Goal: Task Accomplishment & Management: Complete application form

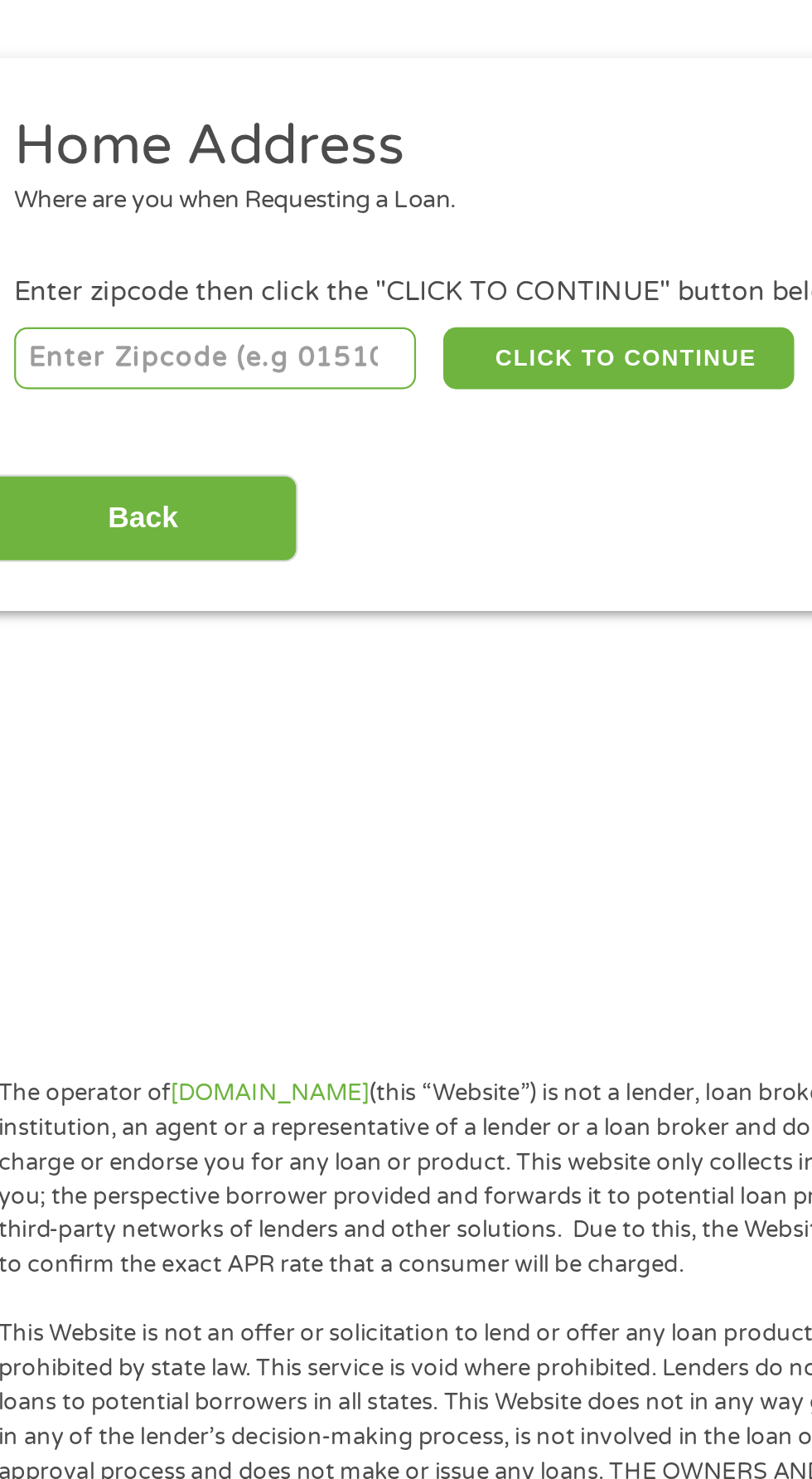
scroll to position [7, 0]
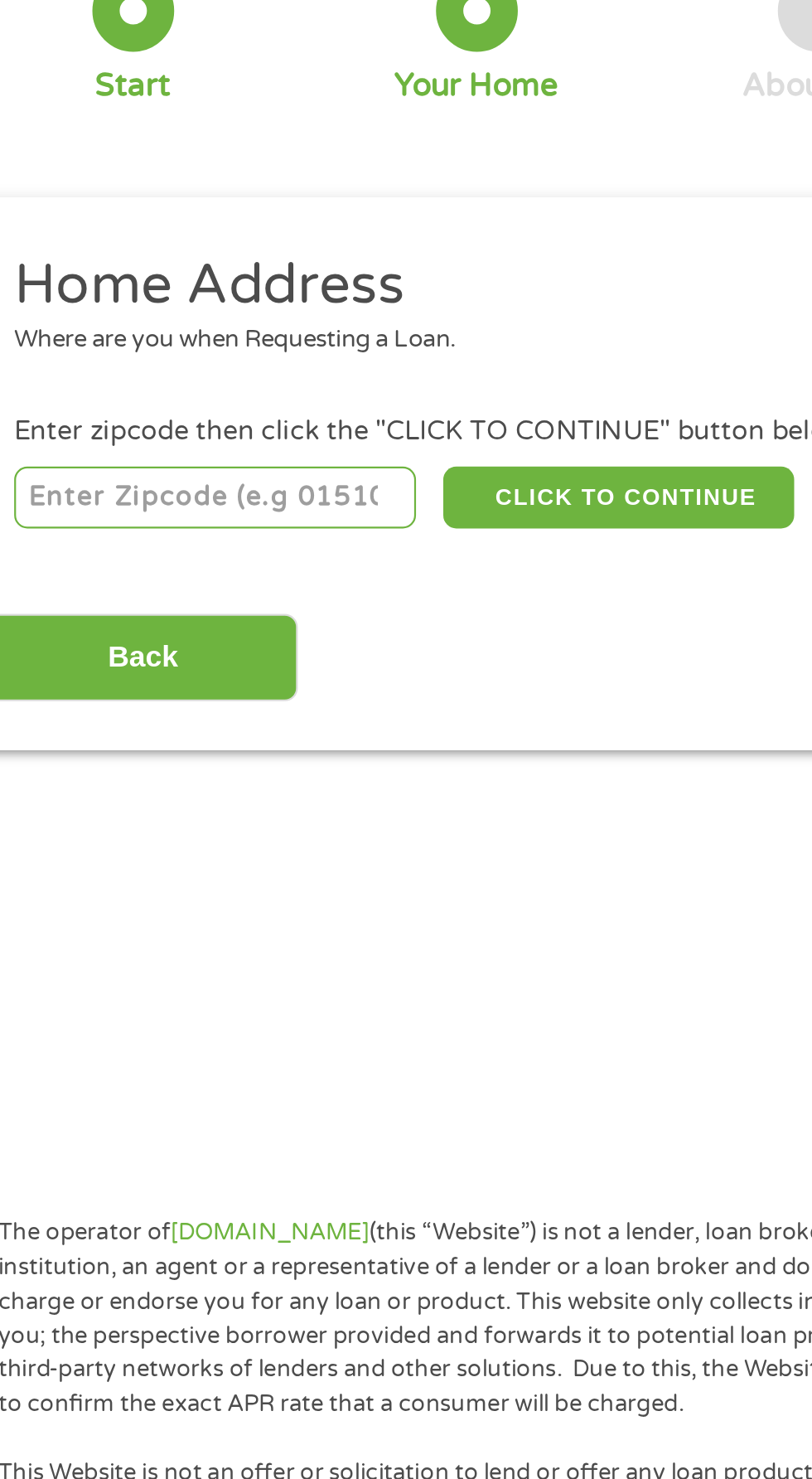
click at [86, 355] on input "number" at bounding box center [130, 359] width 184 height 28
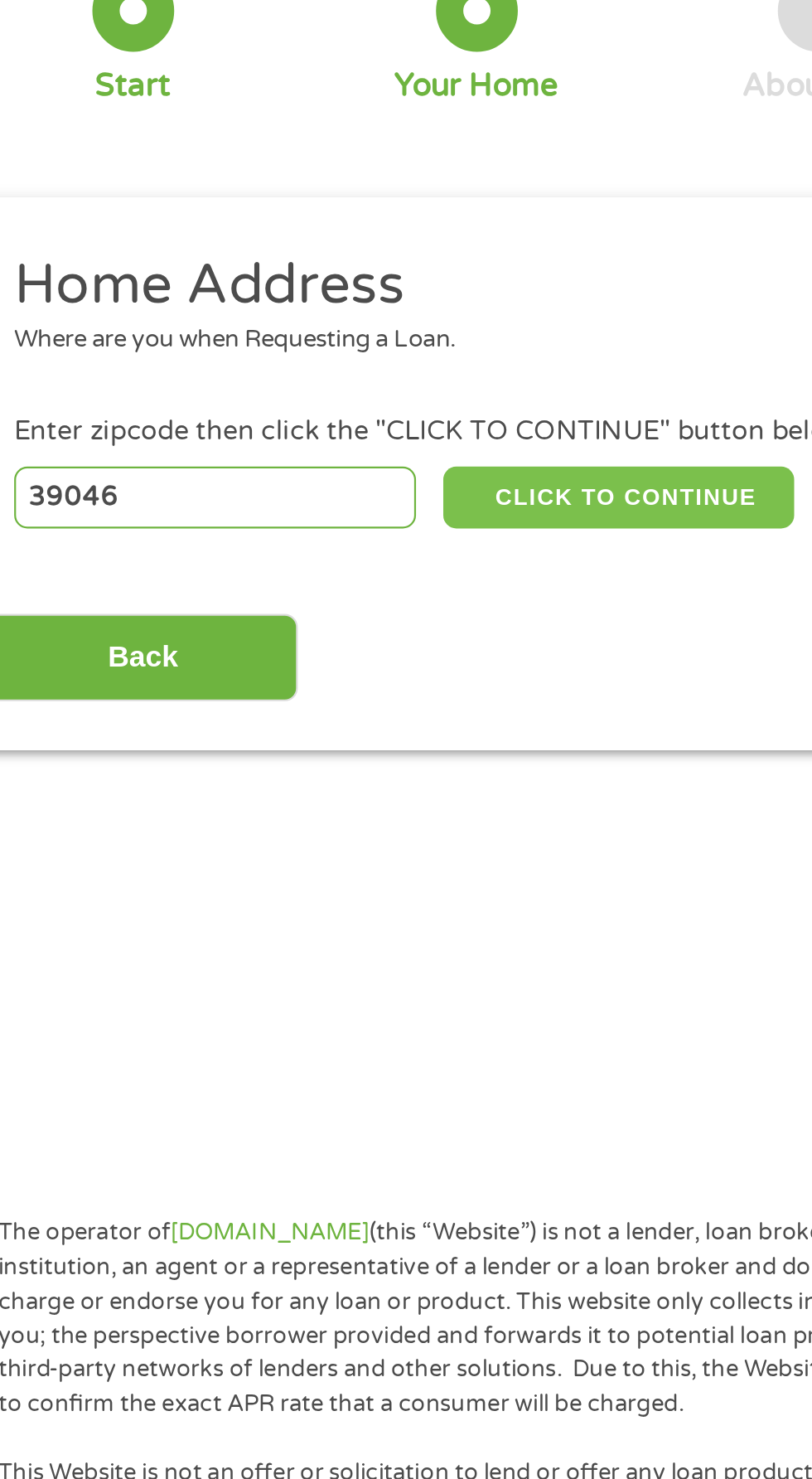
type input "39046"
click at [342, 352] on button "CLICK TO CONTINUE" at bounding box center [315, 359] width 160 height 28
type input "39046"
type input "[GEOGRAPHIC_DATA]"
select select "[US_STATE]"
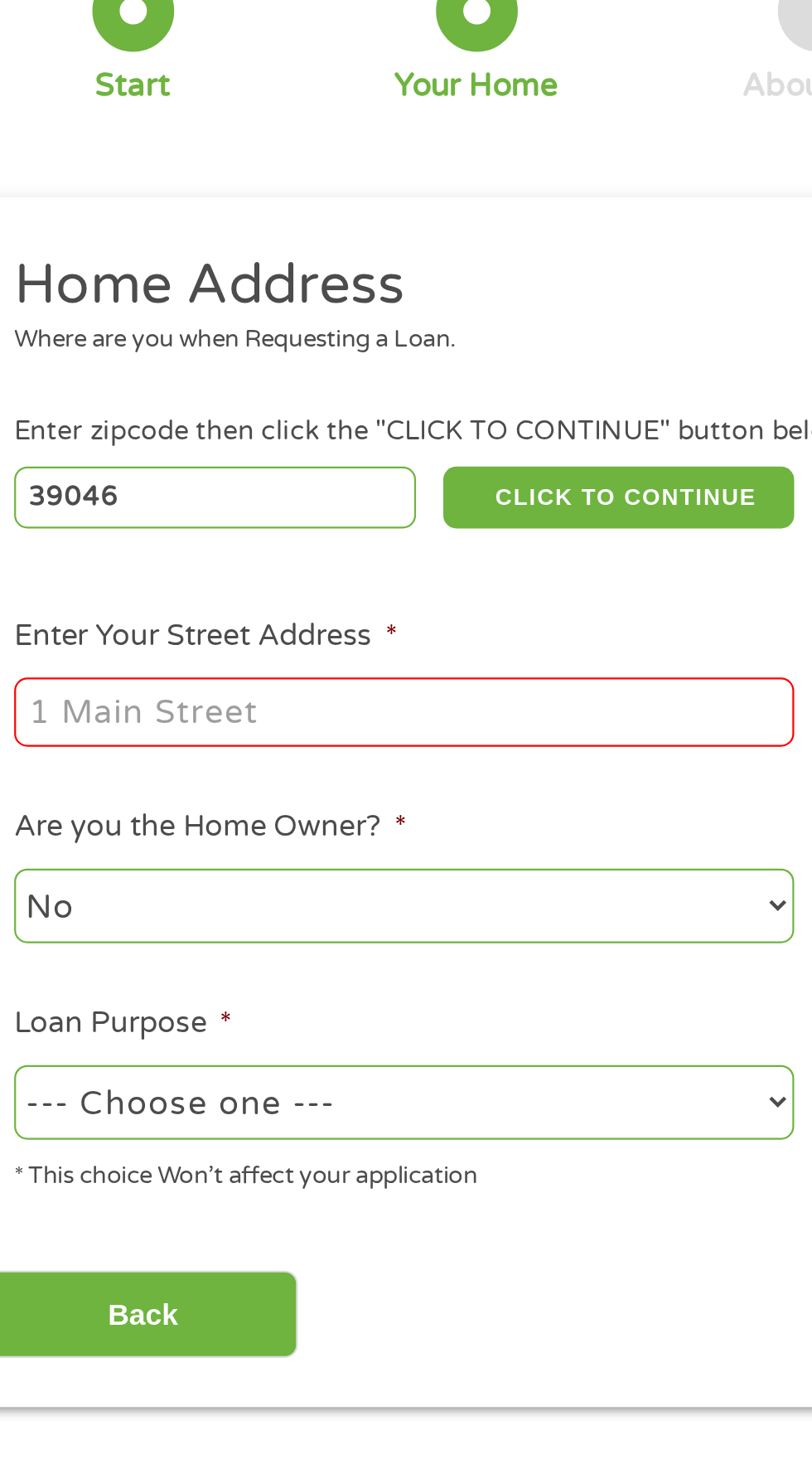
click at [267, 453] on input "Enter Your Street Address *" at bounding box center [216, 458] width 356 height 32
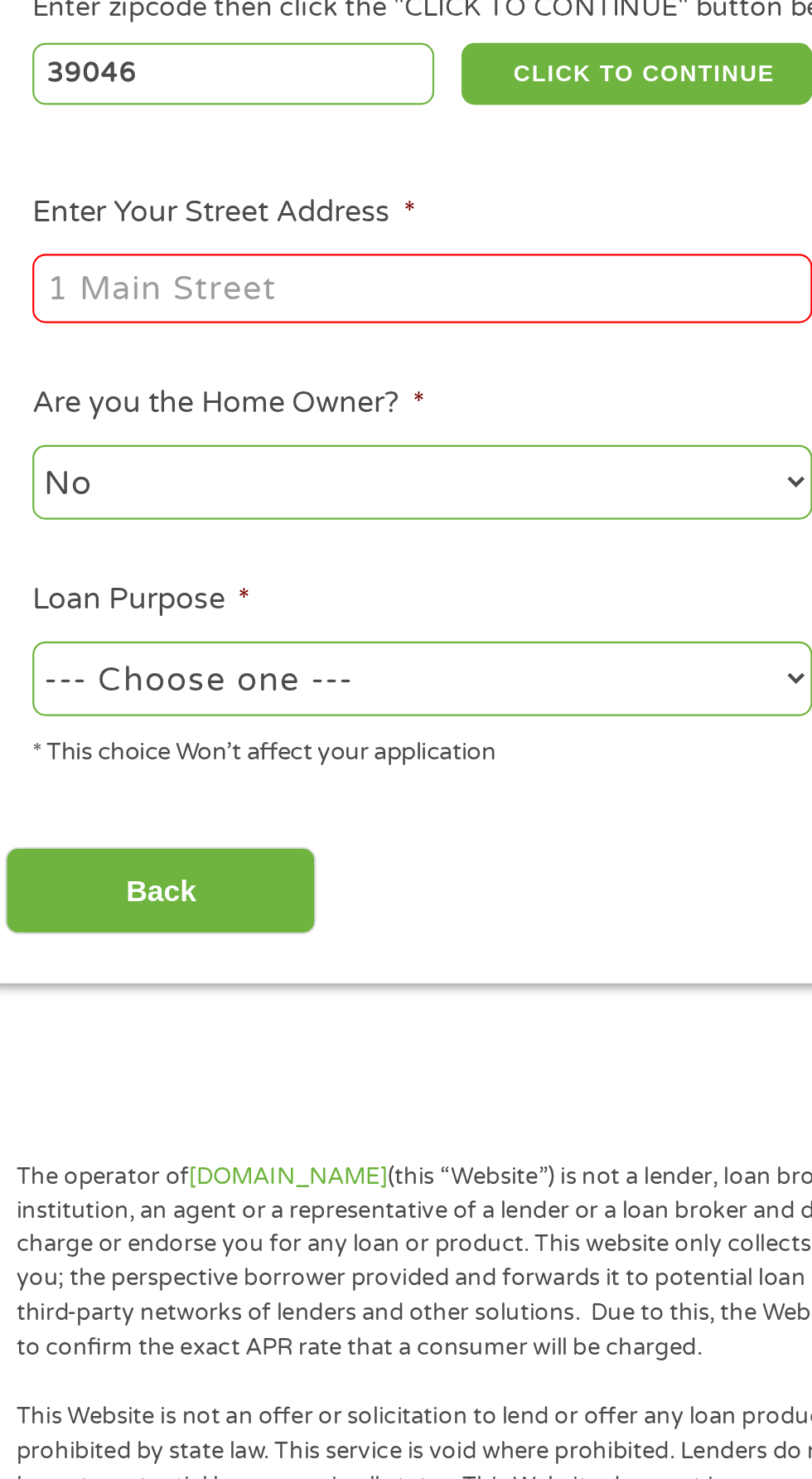
type input "388 Potluck Rd"
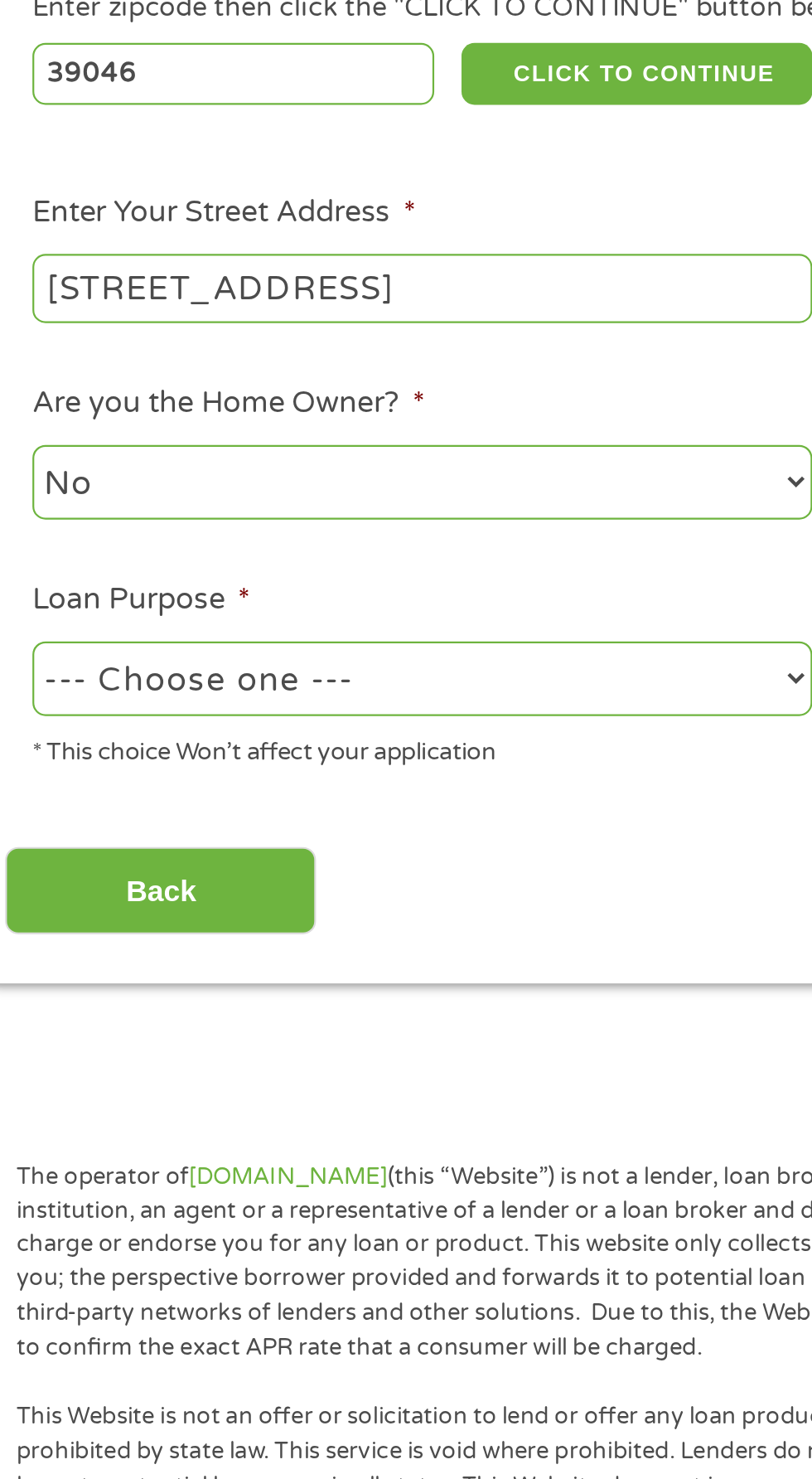
click at [292, 631] on select "--- Choose one --- Pay Bills Debt Consolidation Home Improvement Major Purchase…" at bounding box center [216, 635] width 356 height 34
select select "other"
click at [39, 620] on select "--- Choose one --- Pay Bills Debt Consolidation Home Improvement Major Purchase…" at bounding box center [216, 635] width 356 height 34
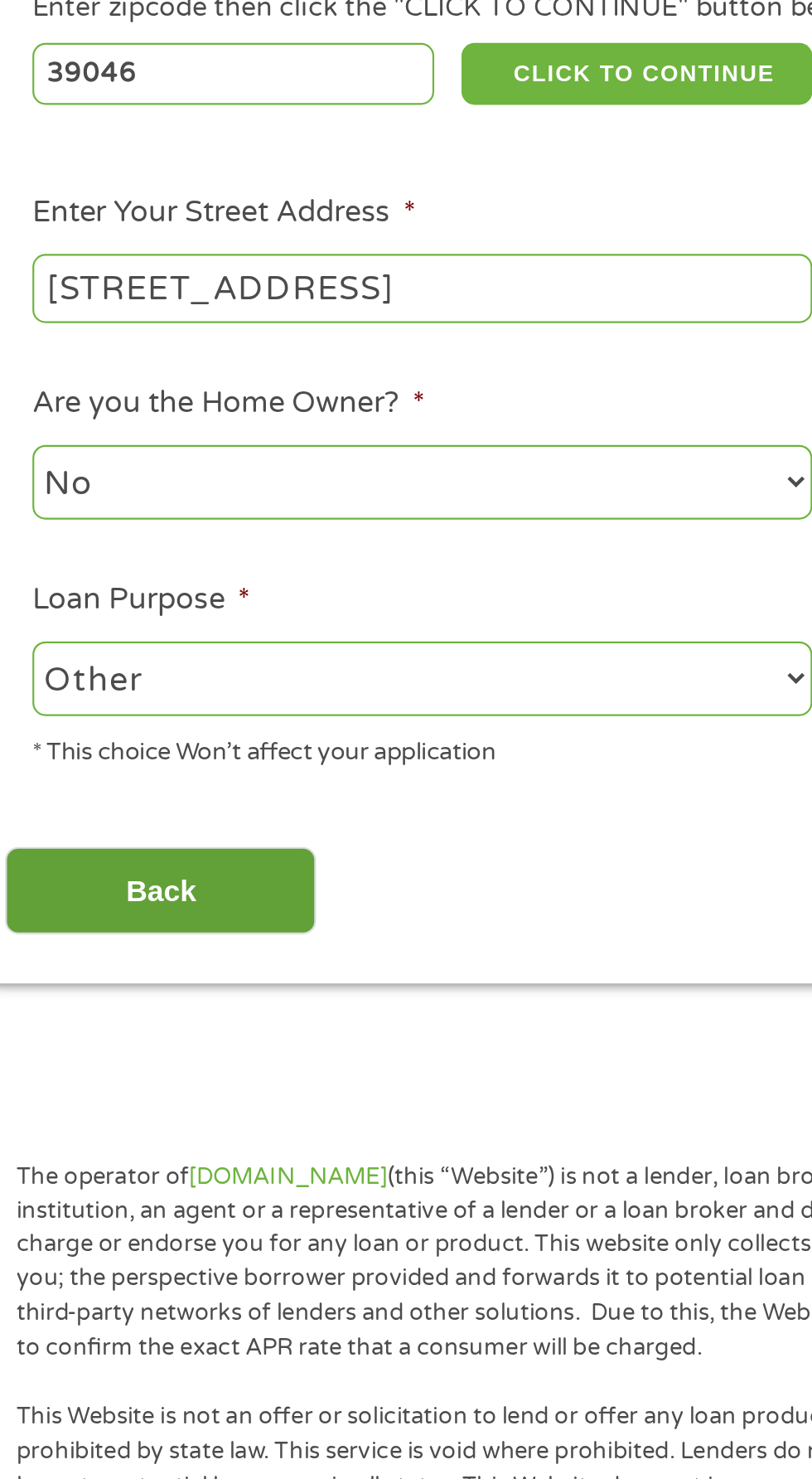
click at [101, 726] on input "Back" at bounding box center [97, 732] width 141 height 40
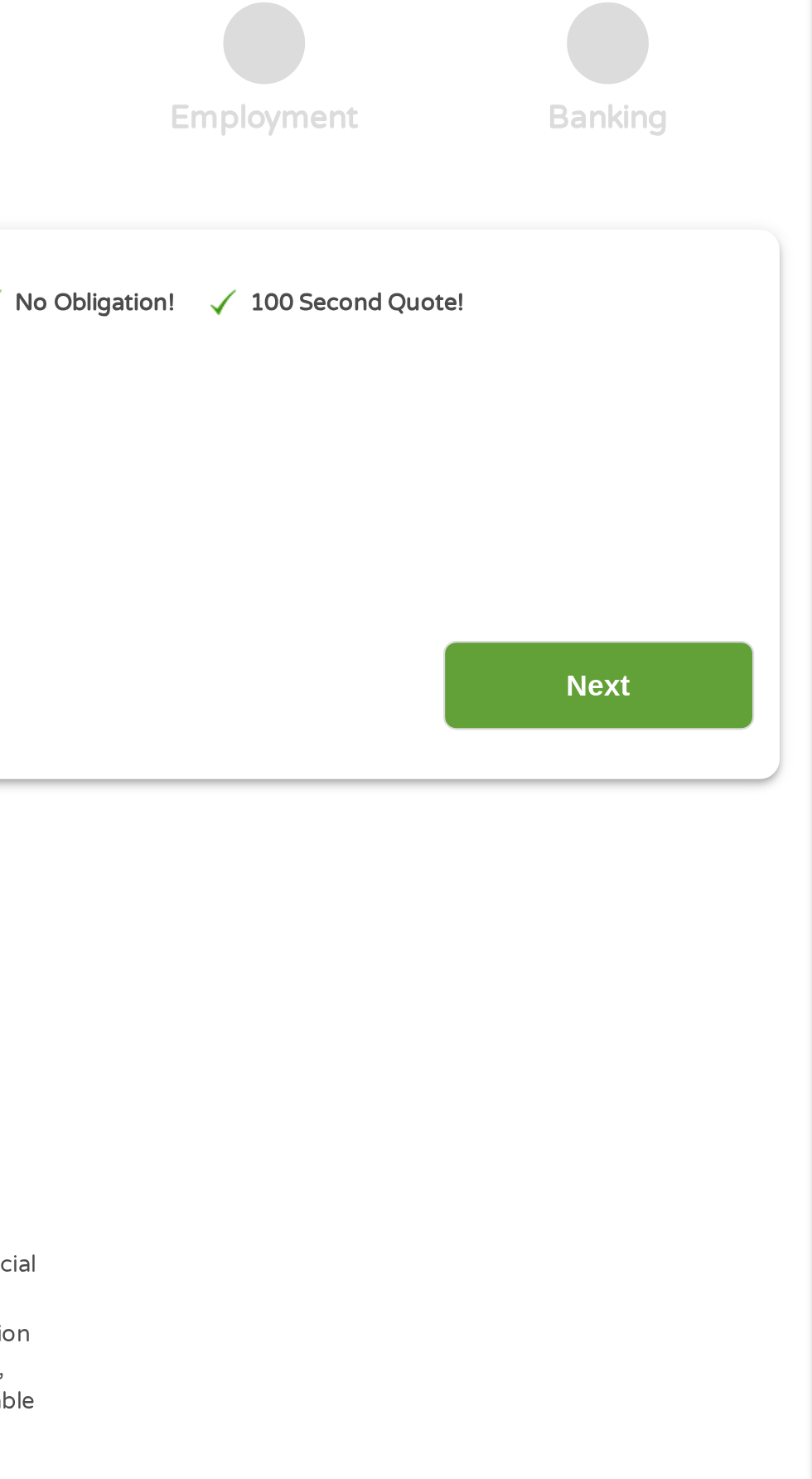
click at [721, 429] on input "Next" at bounding box center [714, 431] width 141 height 40
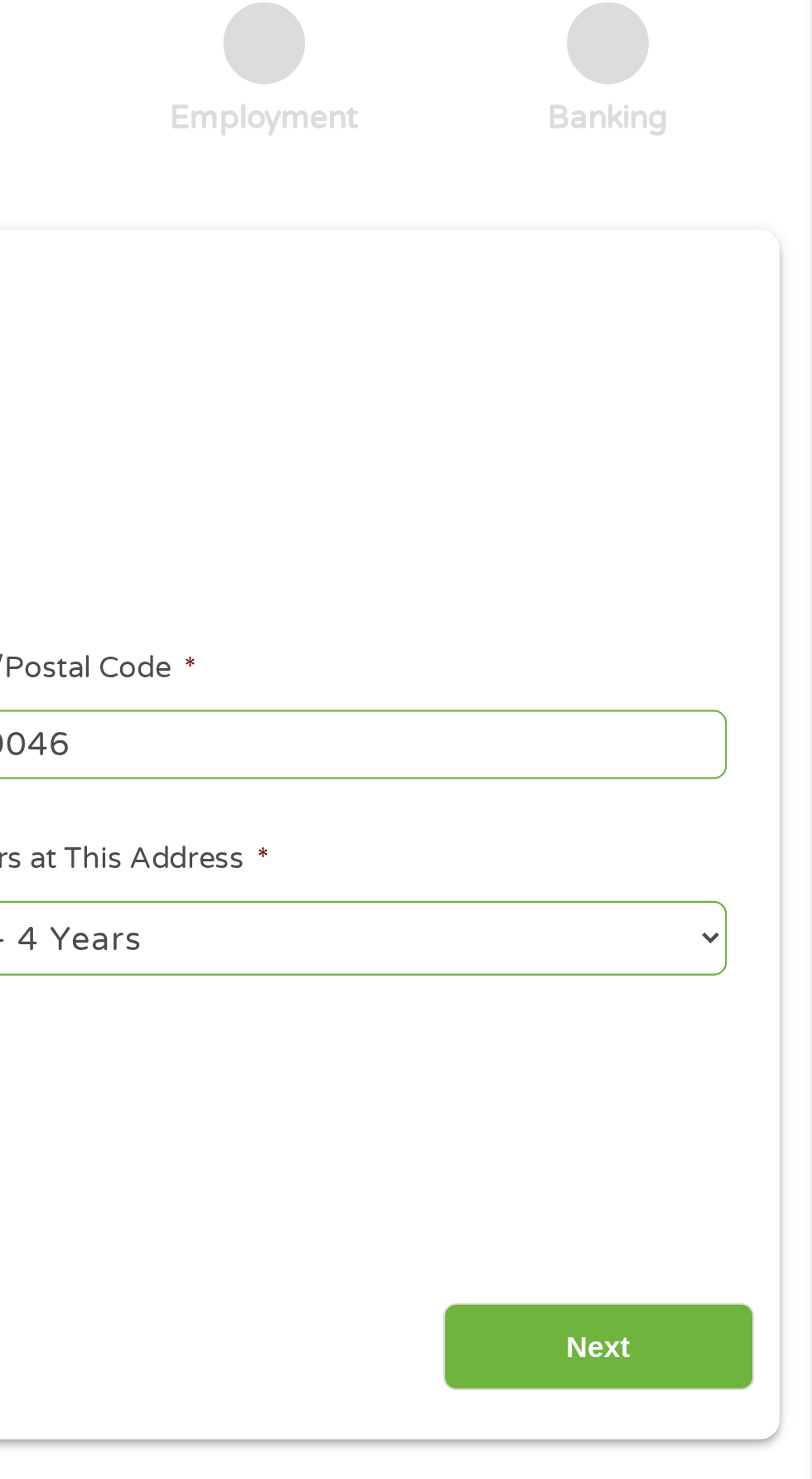
scroll to position [7, 7]
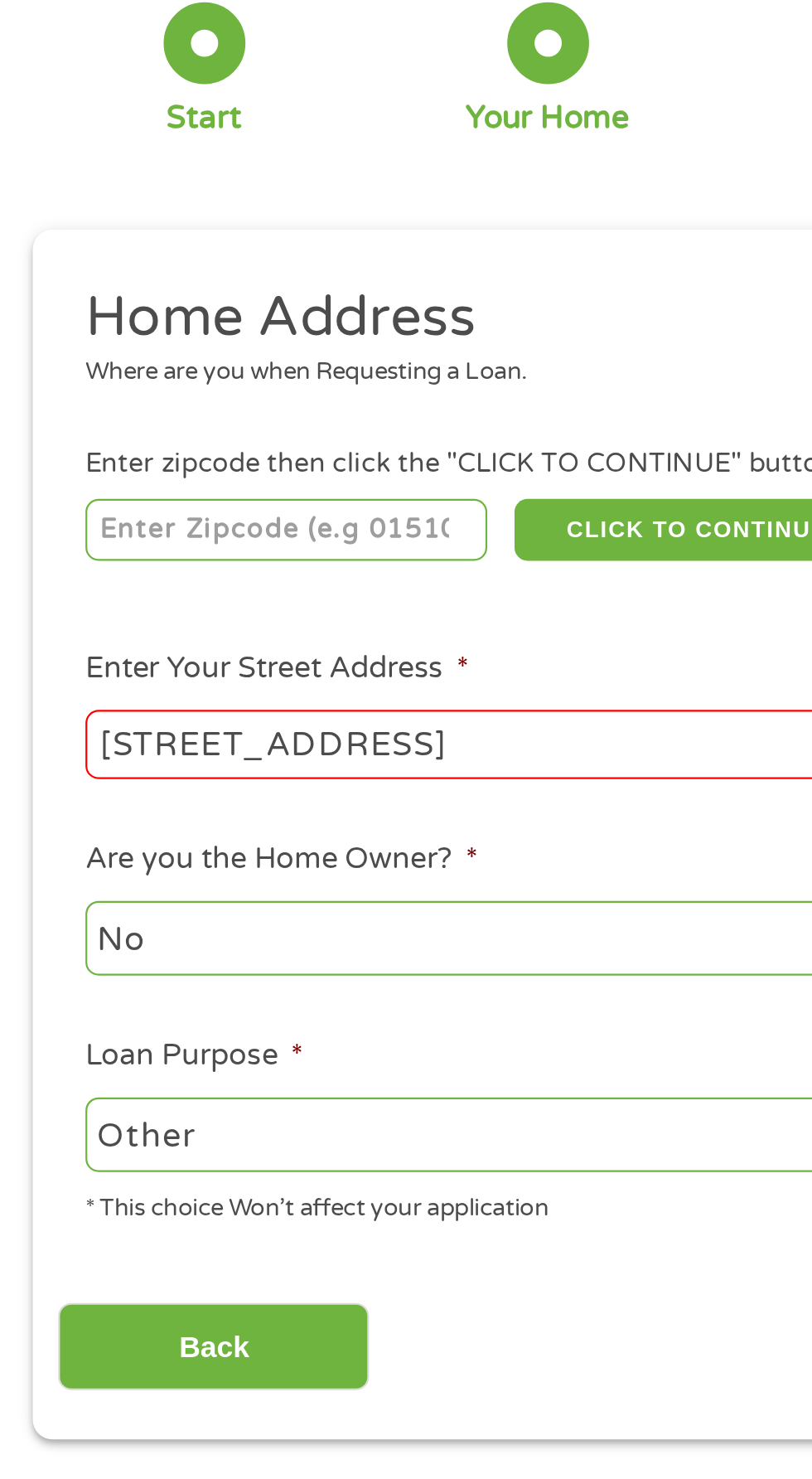
click at [91, 363] on input "number" at bounding box center [130, 359] width 184 height 28
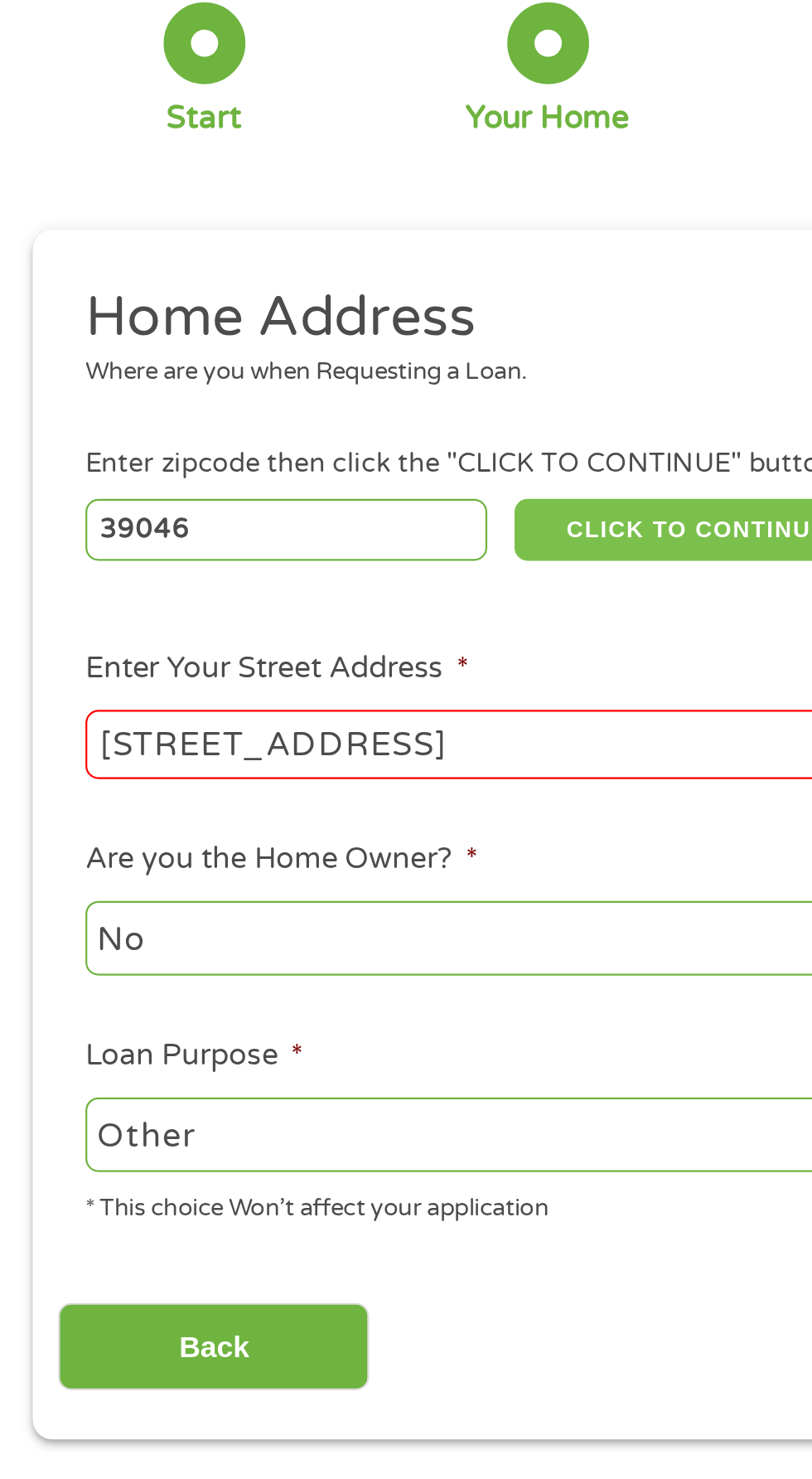
type input "39046"
click at [335, 357] on button "CLICK TO CONTINUE" at bounding box center [315, 359] width 160 height 28
click at [316, 362] on button "CLICK TO CONTINUE" at bounding box center [315, 359] width 160 height 28
click at [192, 459] on input "388 Potluck Rd" at bounding box center [216, 458] width 356 height 32
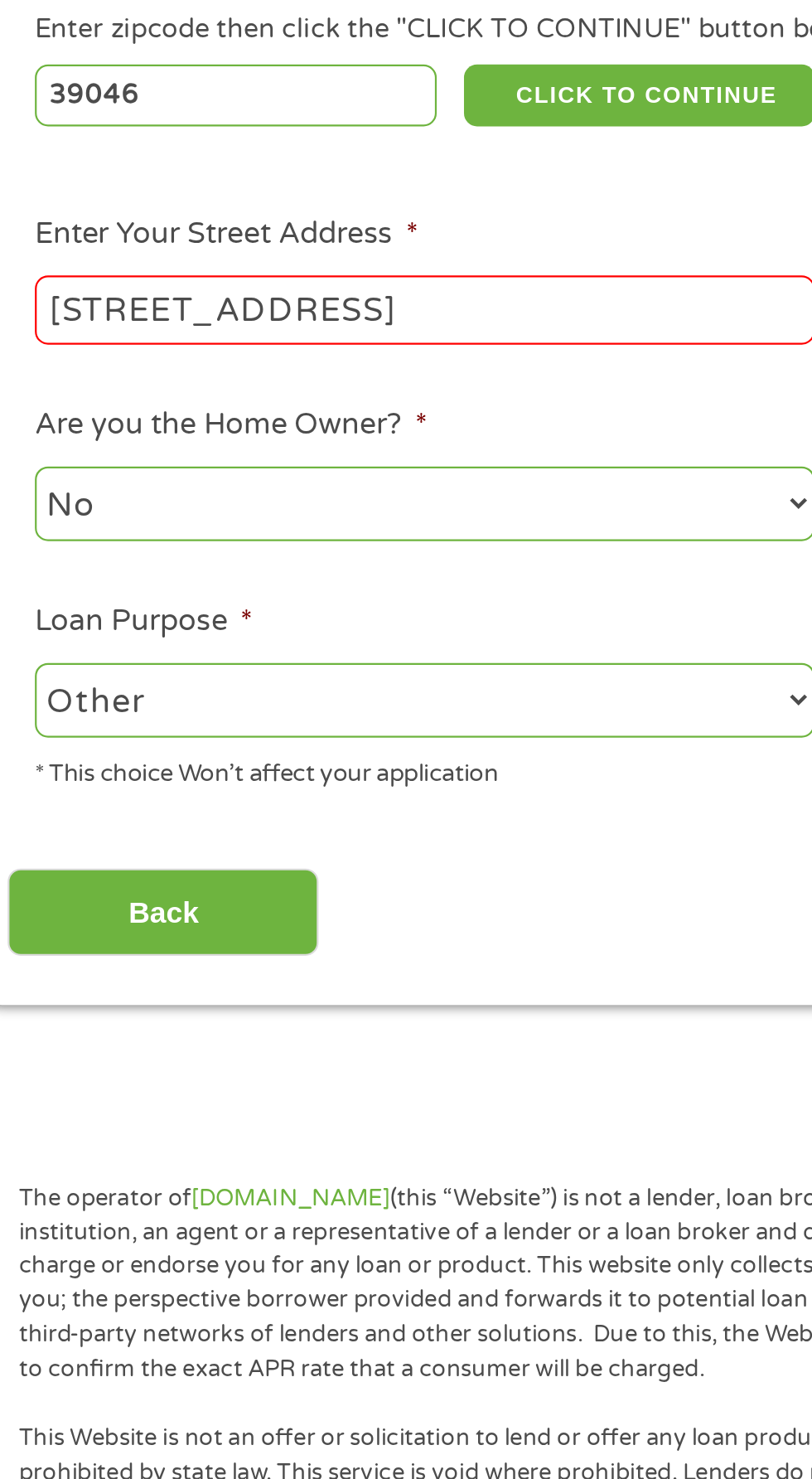
scroll to position [7, 0]
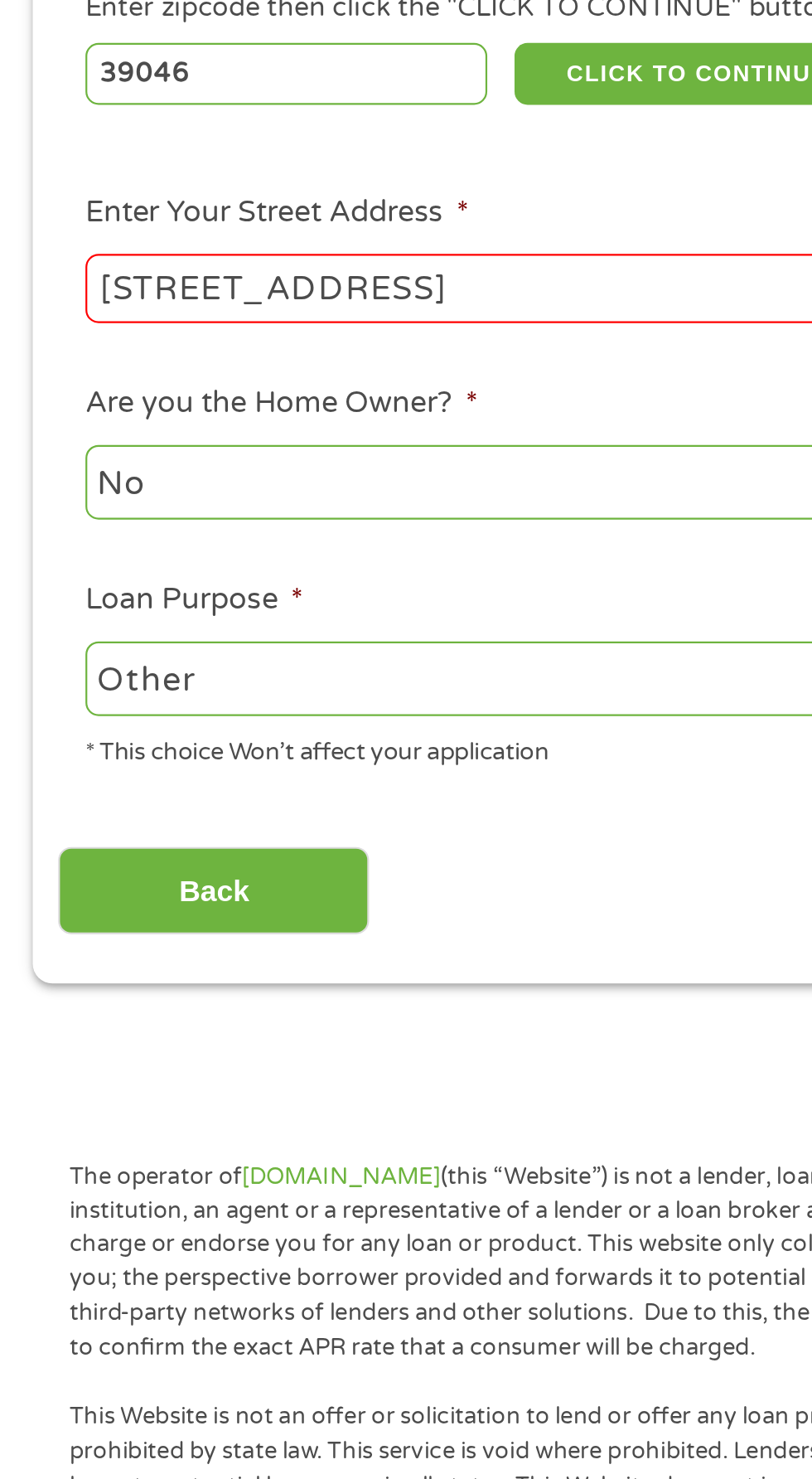
click at [189, 454] on input "388 Potluck Rd" at bounding box center [216, 458] width 356 height 32
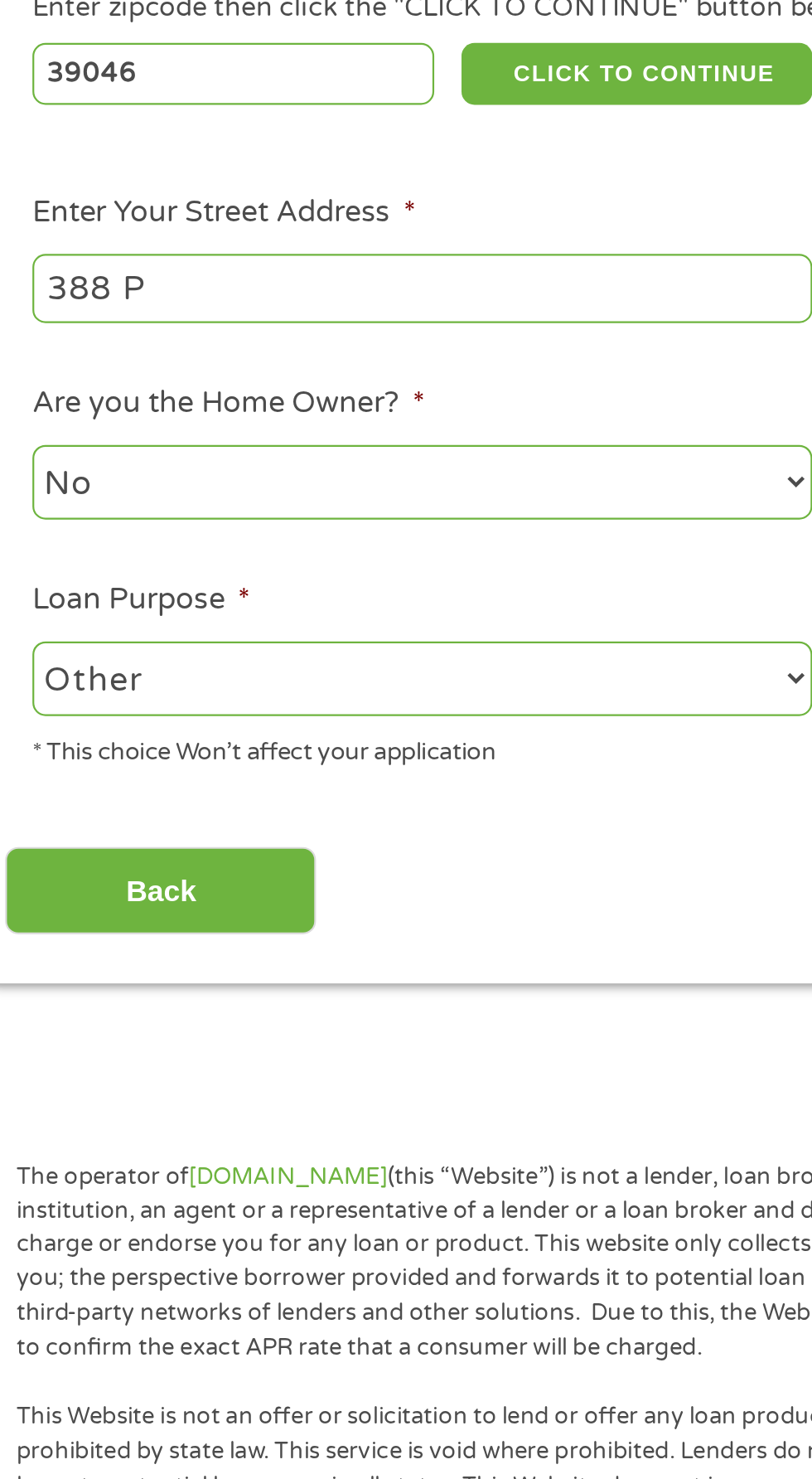
type input "388"
type input "388 Potluck Rd"
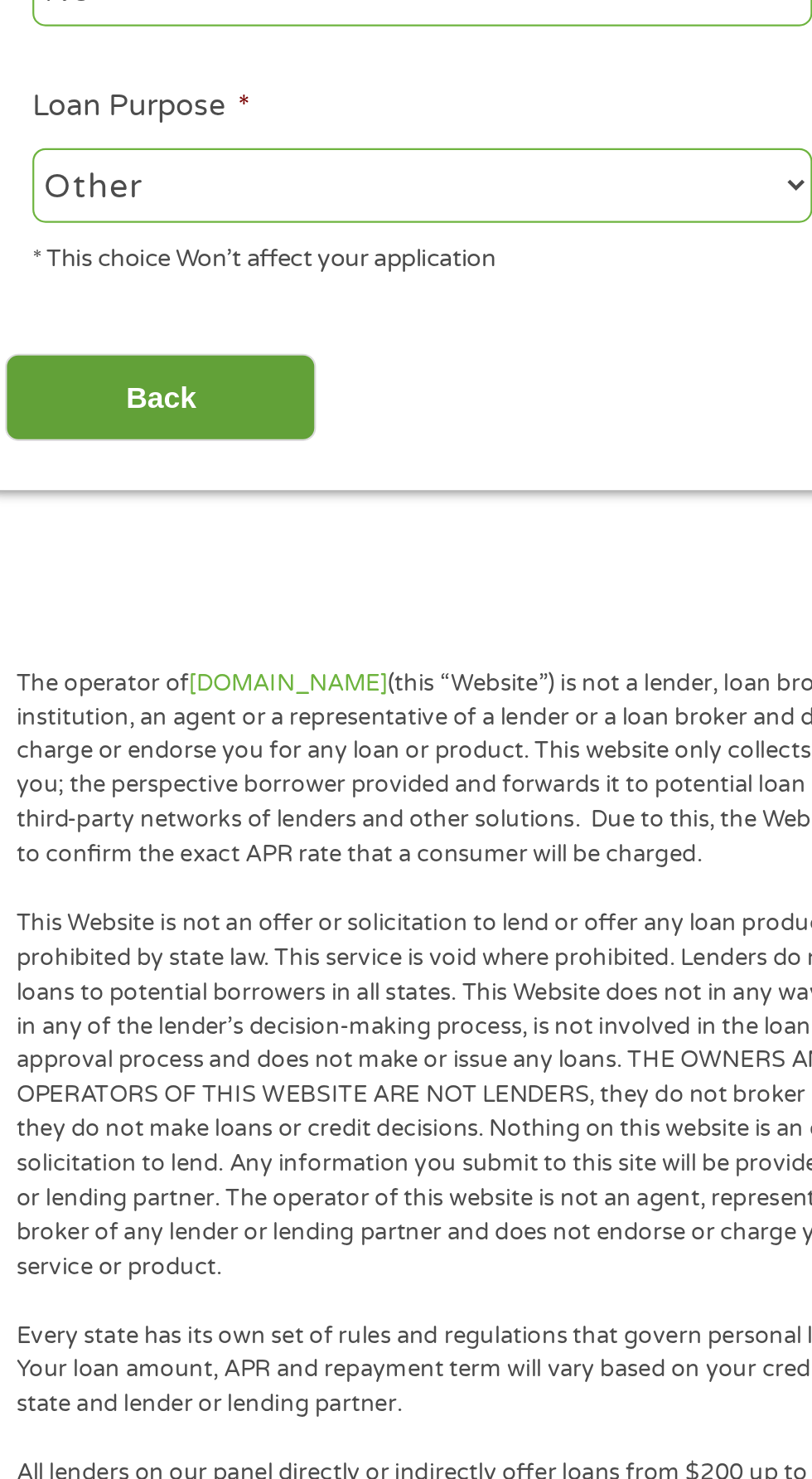
click at [103, 731] on input "Back" at bounding box center [97, 732] width 141 height 40
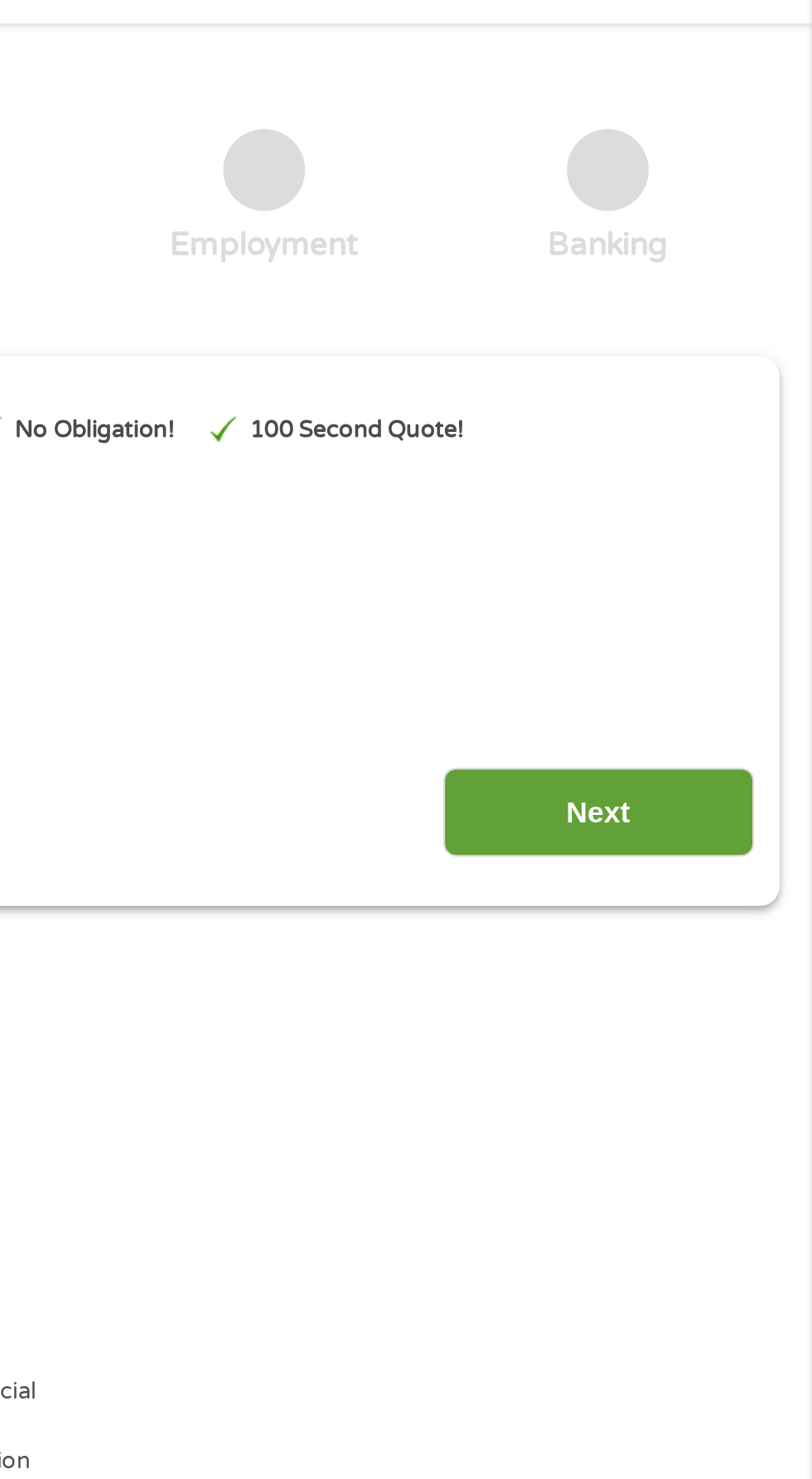
click at [714, 420] on input "Next" at bounding box center [714, 431] width 141 height 40
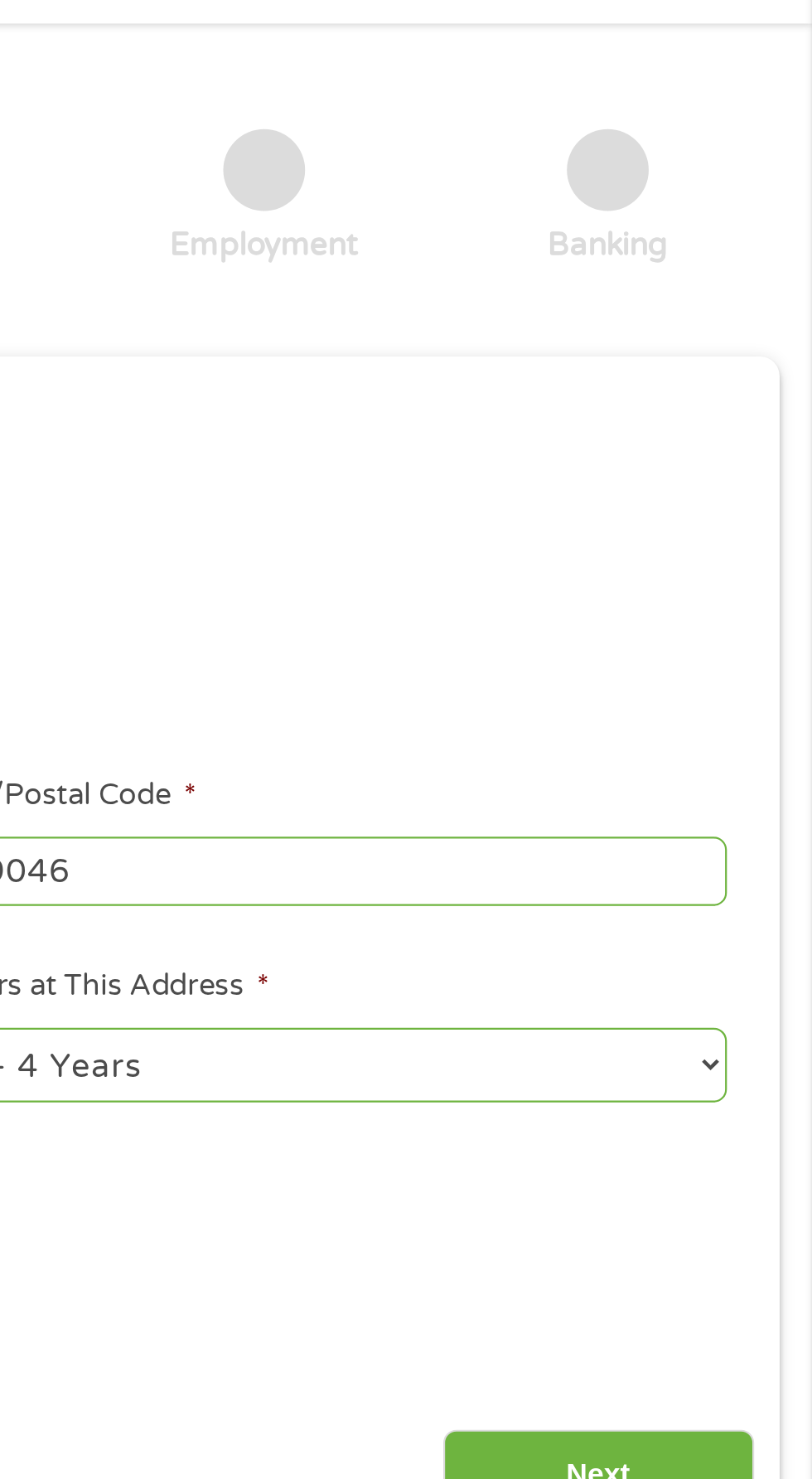
scroll to position [7, 7]
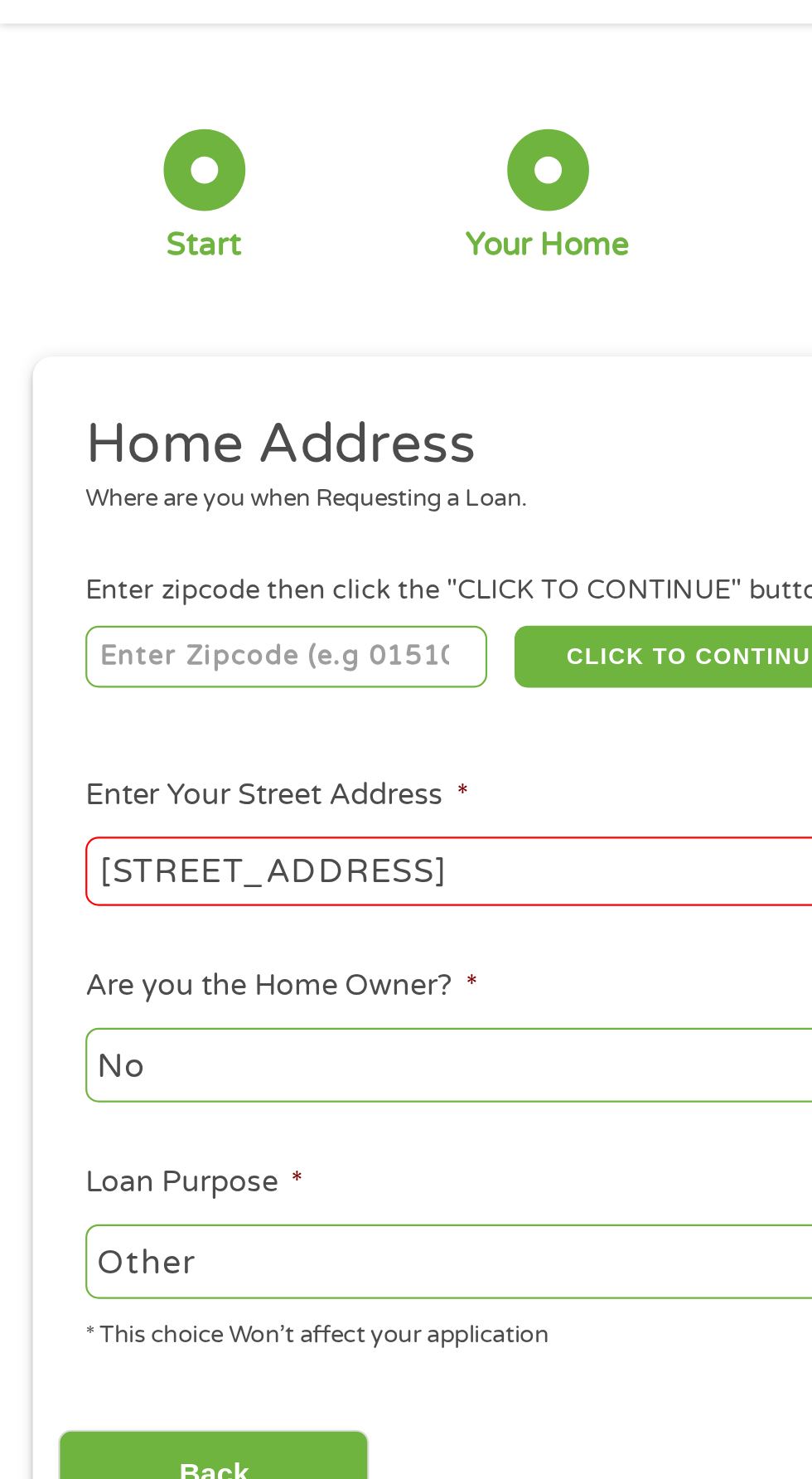
click at [200, 452] on input "388 Potluck Rd" at bounding box center [216, 458] width 356 height 32
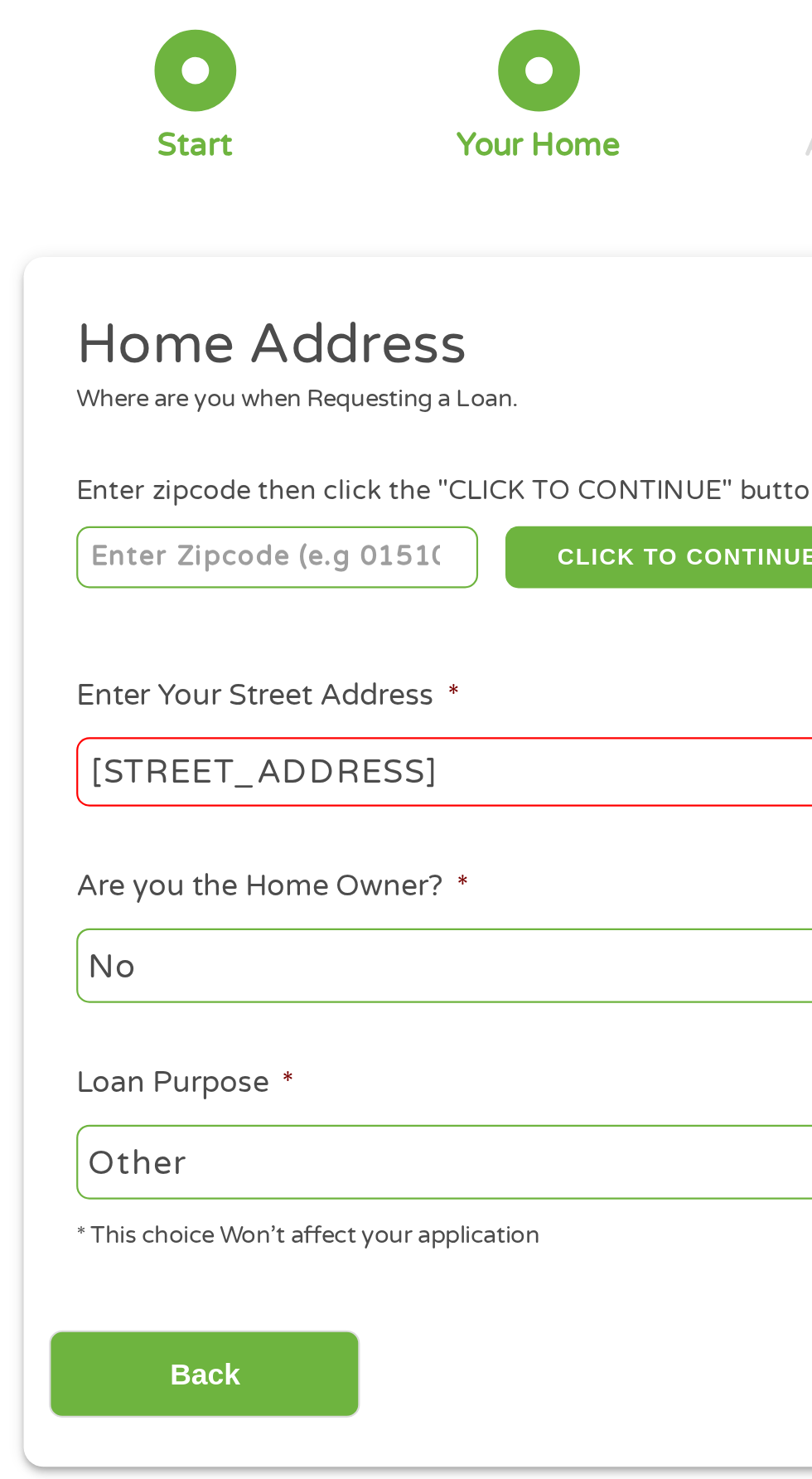
scroll to position [7, 0]
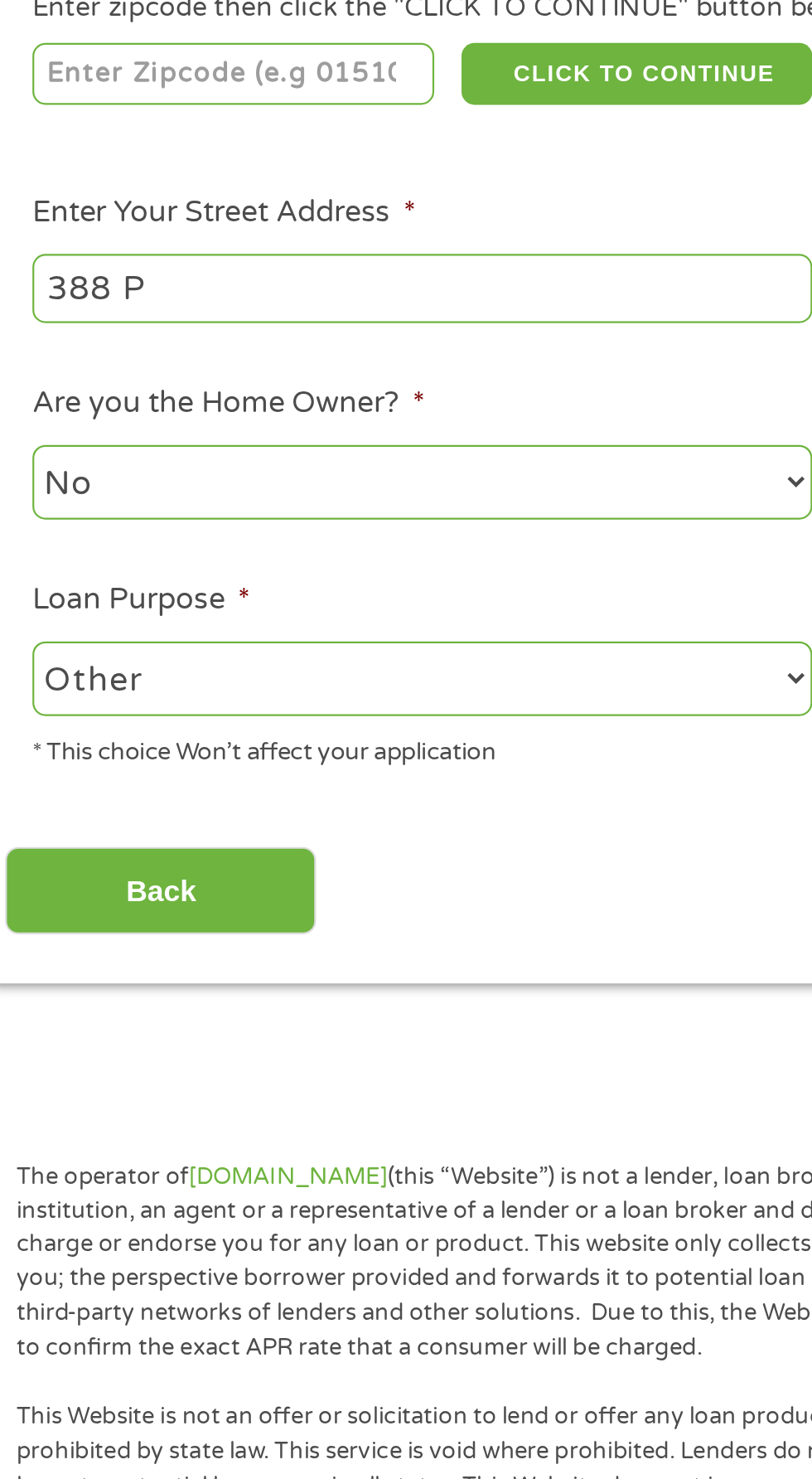
type input "388"
type input "388 Potluck Rd"
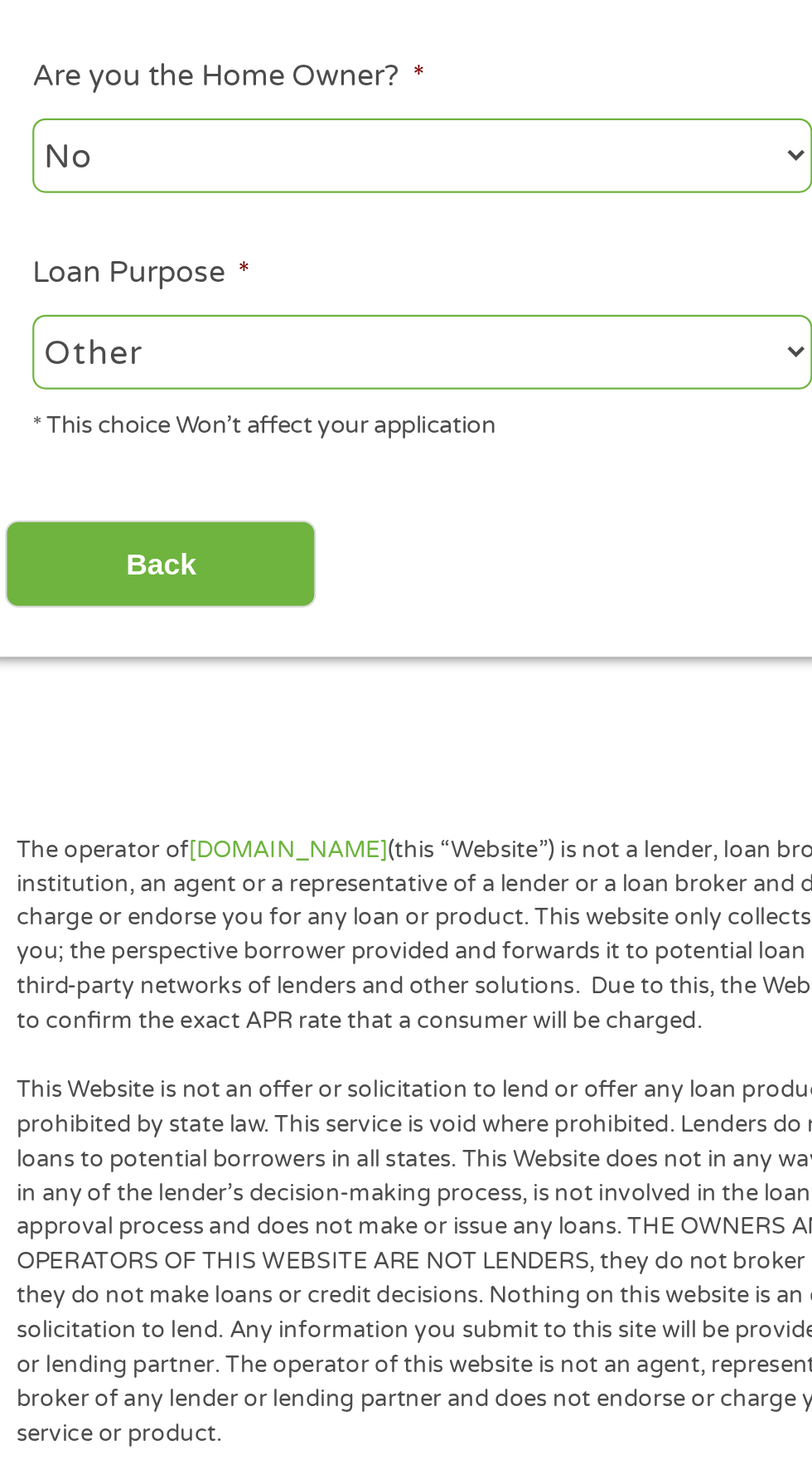
click at [391, 639] on select "--- Choose one --- Pay Bills Debt Consolidation Home Improvement Major Purchase…" at bounding box center [216, 635] width 356 height 34
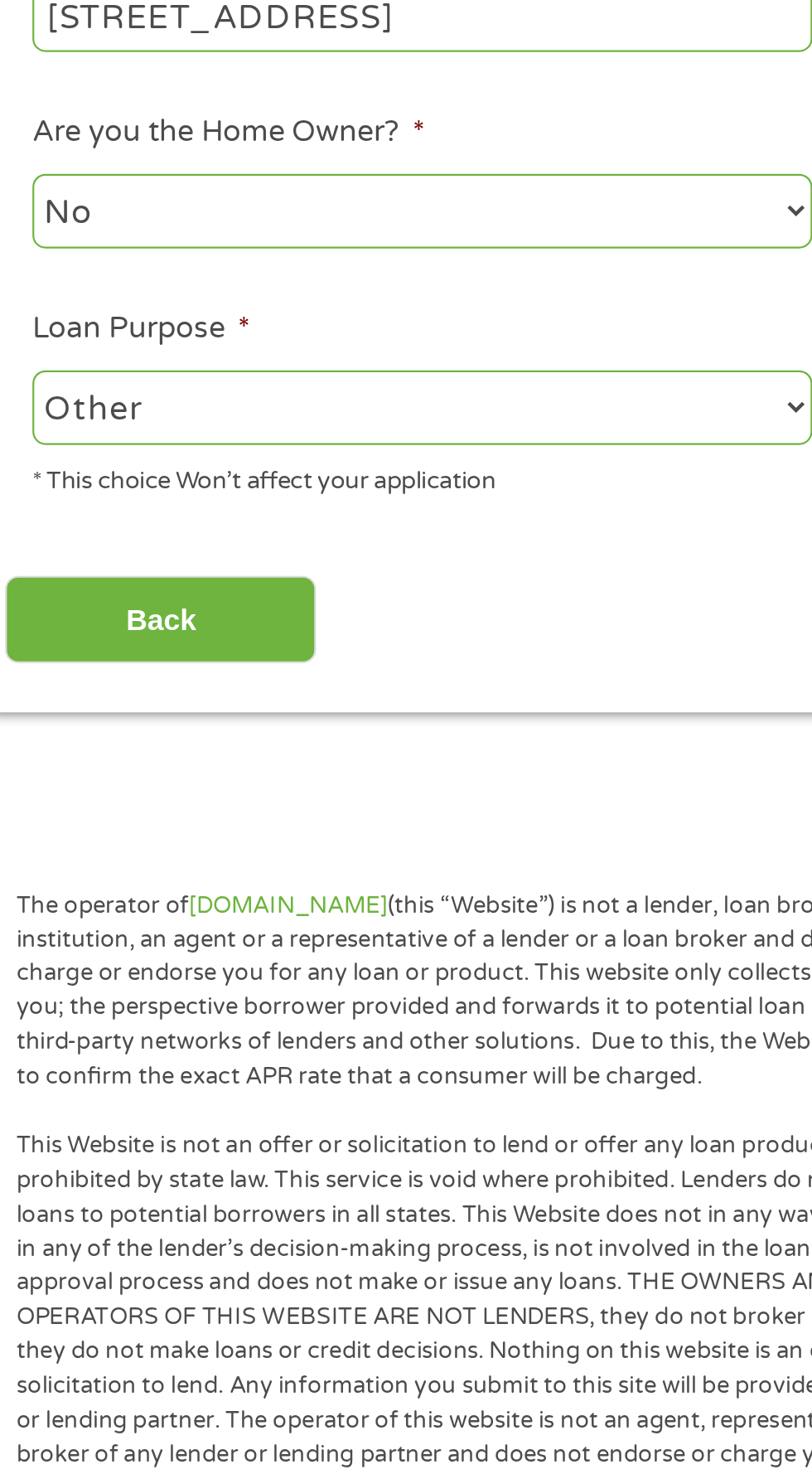
click at [39, 620] on select "--- Choose one --- Pay Bills Debt Consolidation Home Improvement Major Purchase…" at bounding box center [216, 635] width 356 height 34
click at [373, 1011] on p "This Website is not an offer or solicitation to lend or offer any loan products…" at bounding box center [247, 1050] width 431 height 172
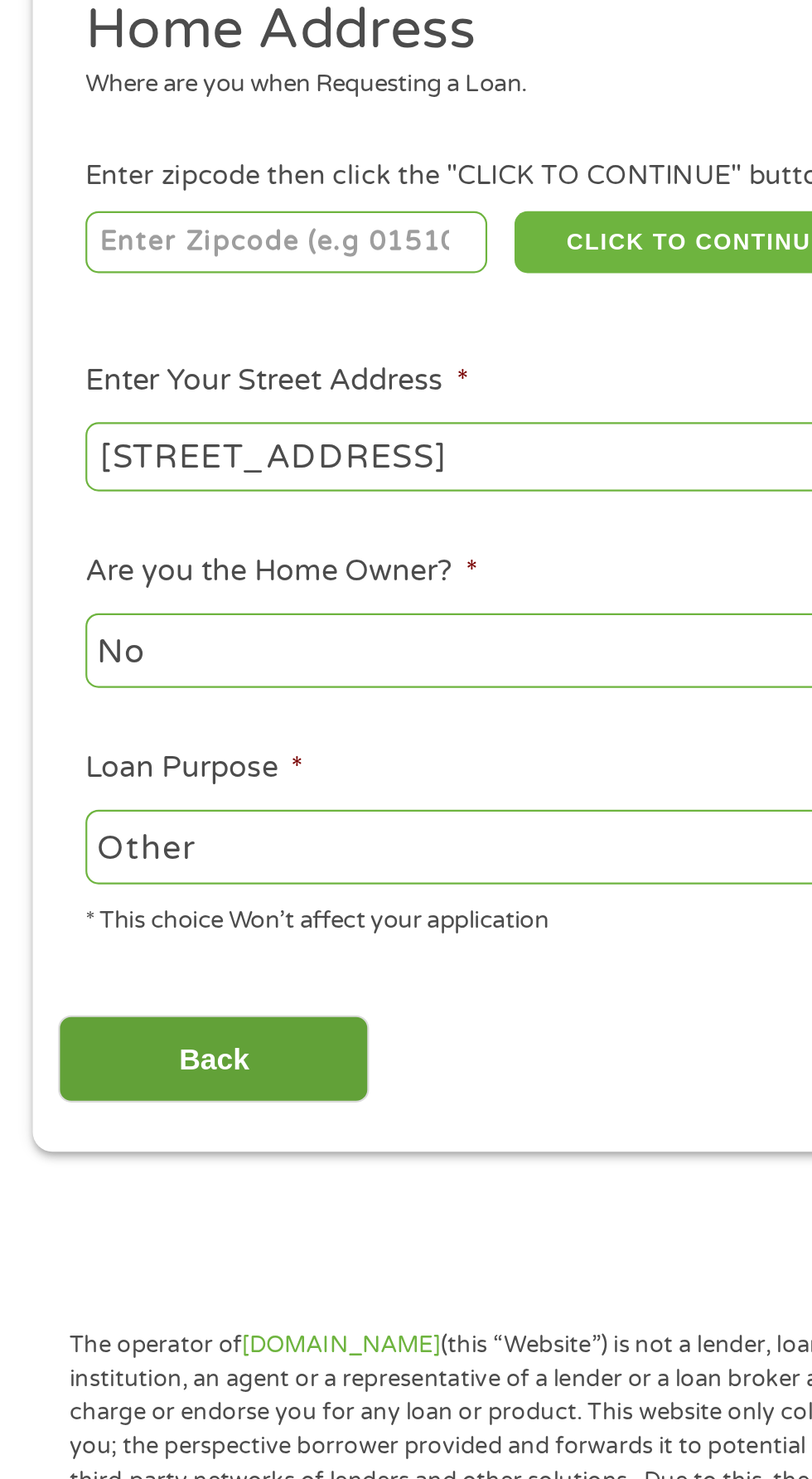
click at [95, 736] on input "Back" at bounding box center [97, 732] width 141 height 40
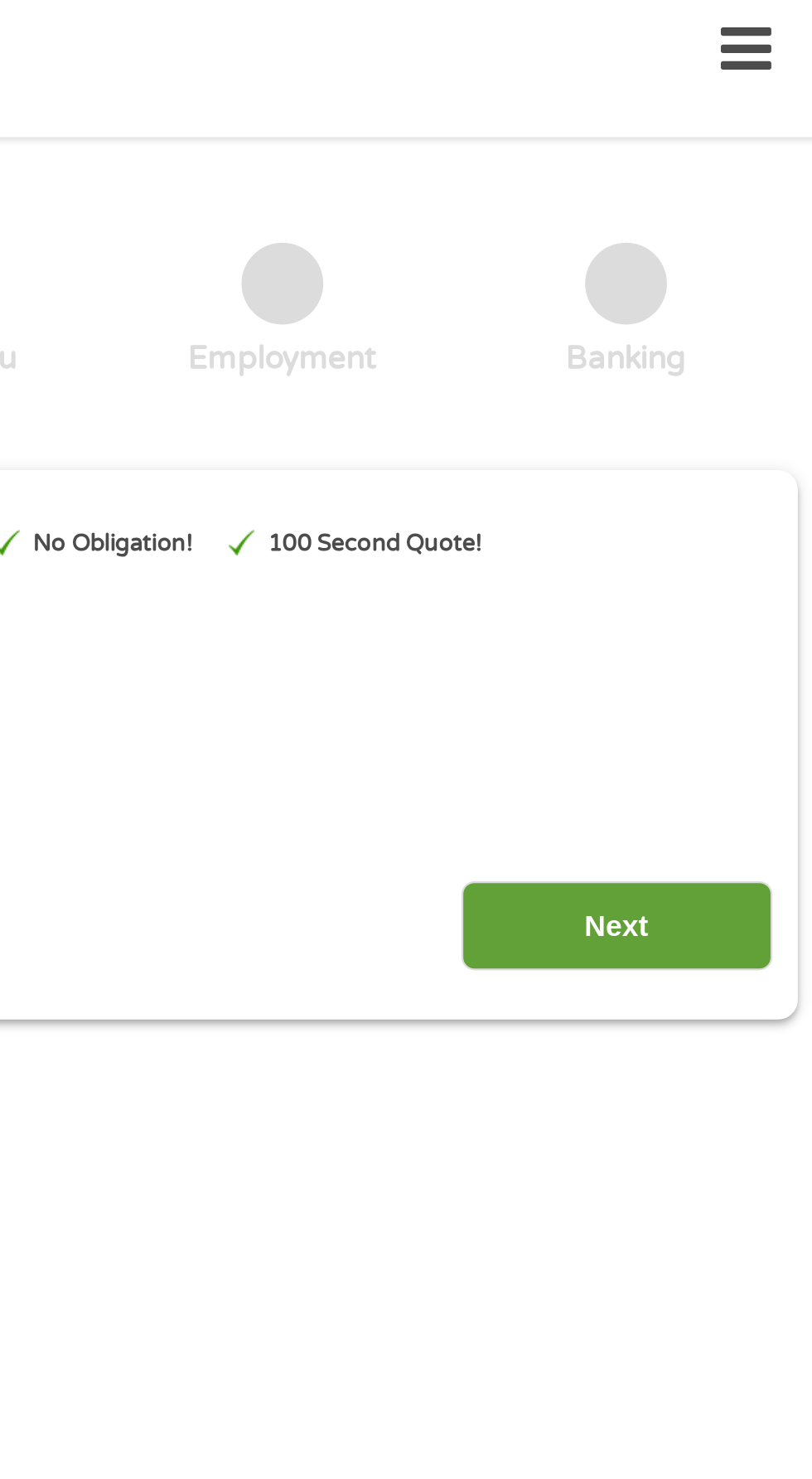
click at [714, 417] on input "Next" at bounding box center [714, 431] width 141 height 40
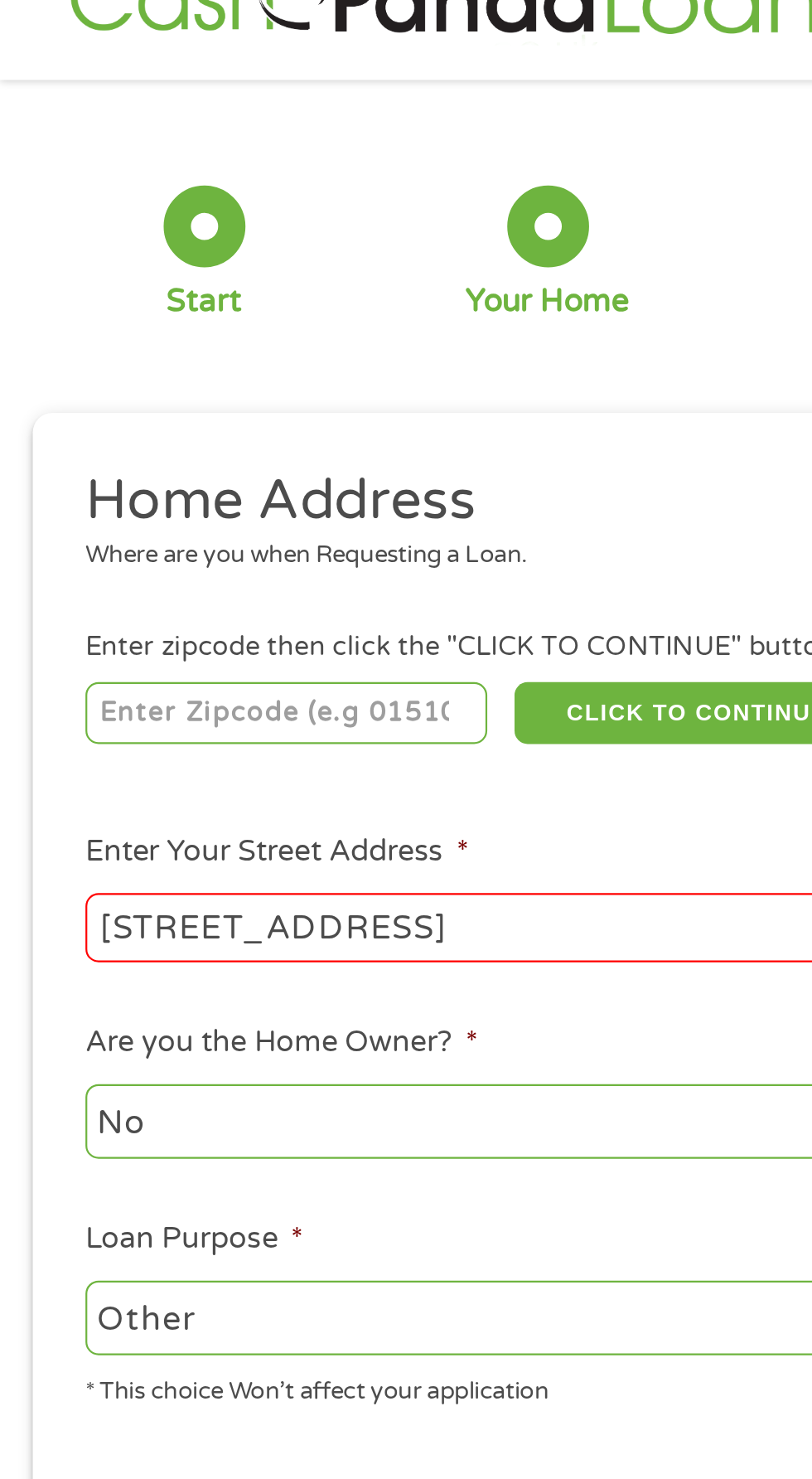
click at [135, 358] on input "number" at bounding box center [130, 359] width 184 height 28
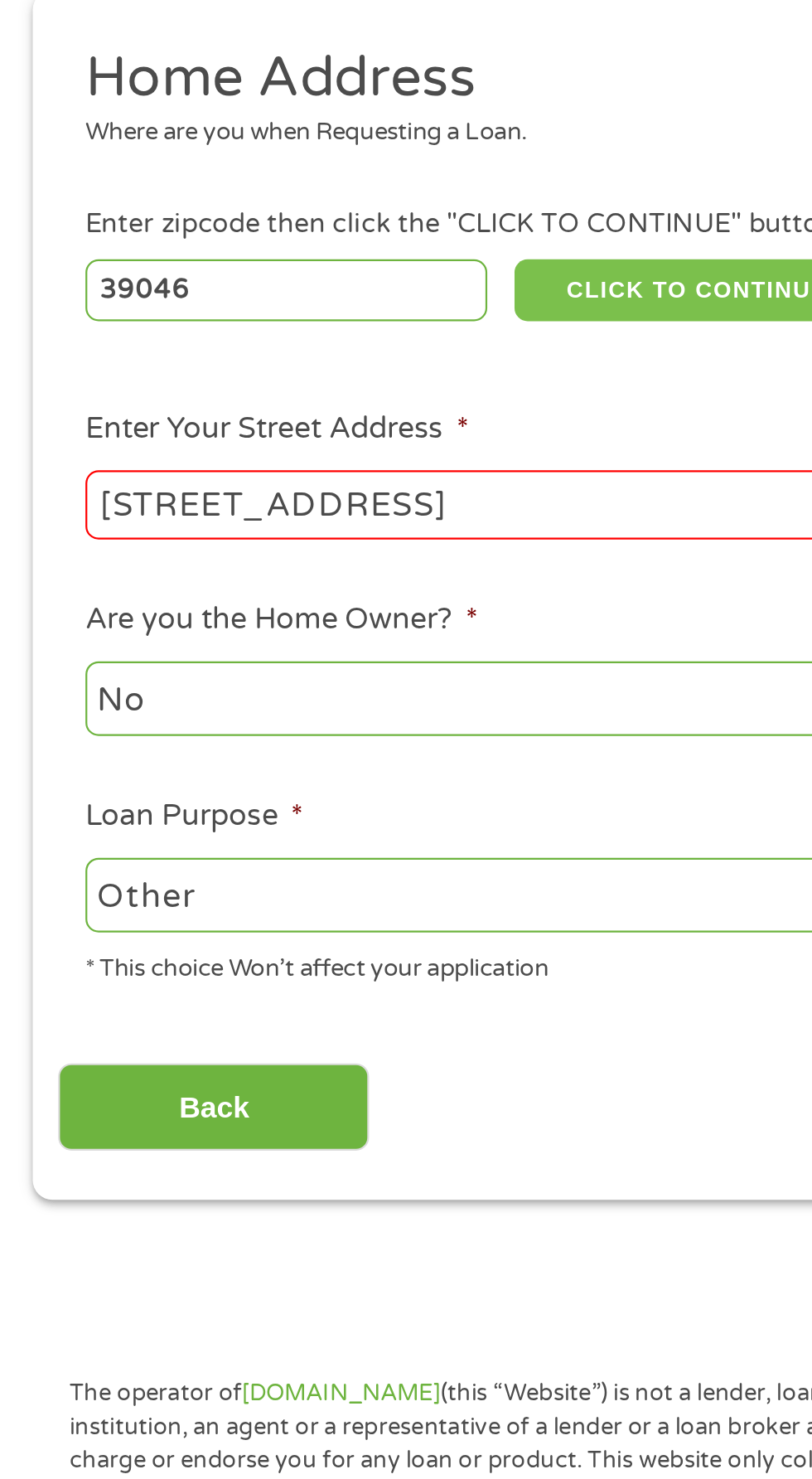
type input "39046"
click at [318, 357] on button "CLICK TO CONTINUE" at bounding box center [315, 359] width 160 height 28
click at [305, 357] on button "CLICK TO CONTINUE" at bounding box center [315, 359] width 160 height 28
click at [314, 358] on button "CLICK TO CONTINUE" at bounding box center [315, 359] width 160 height 28
click at [295, 358] on button "CLICK TO CONTINUE" at bounding box center [315, 359] width 160 height 28
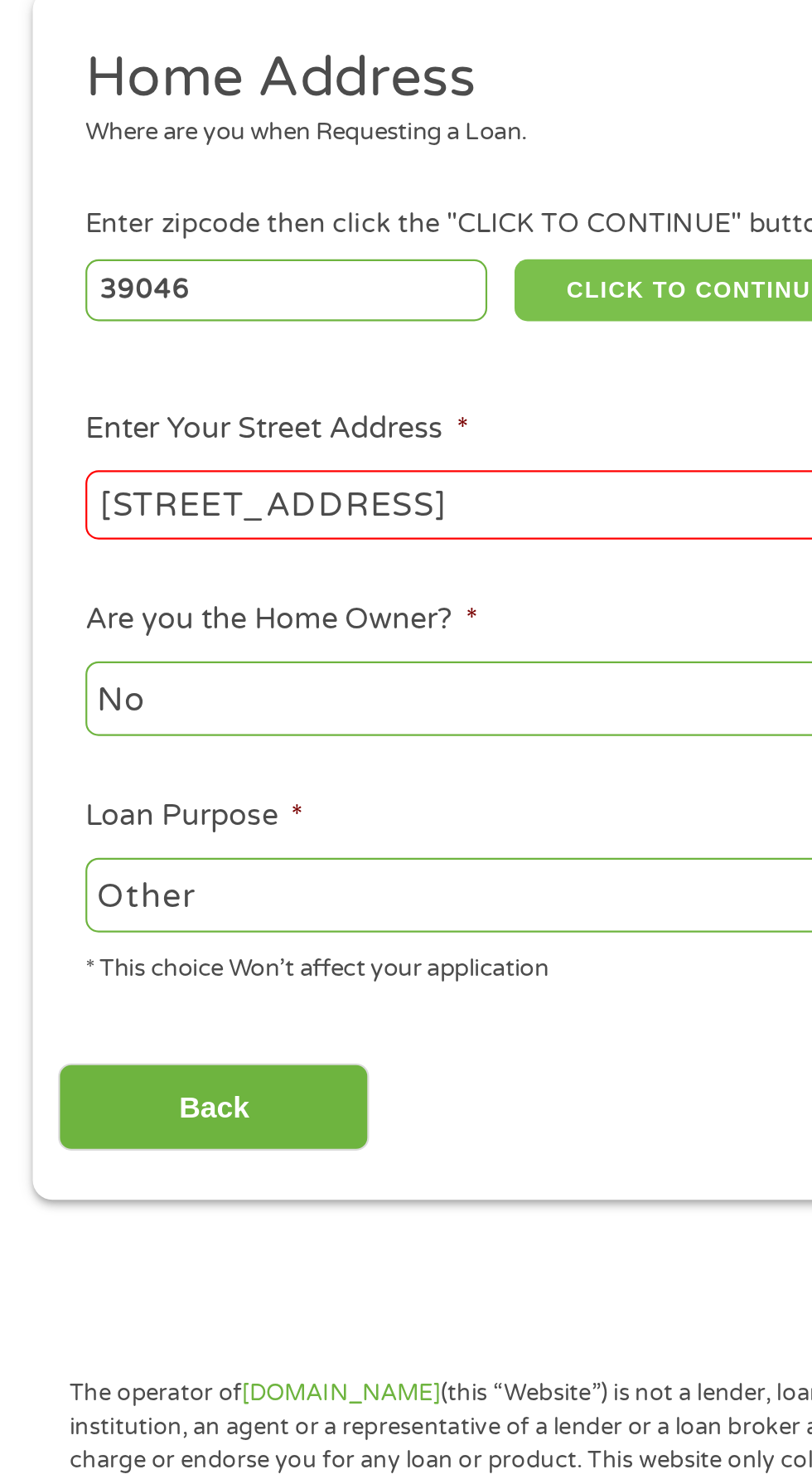
click at [316, 356] on button "CLICK TO CONTINUE" at bounding box center [315, 359] width 160 height 28
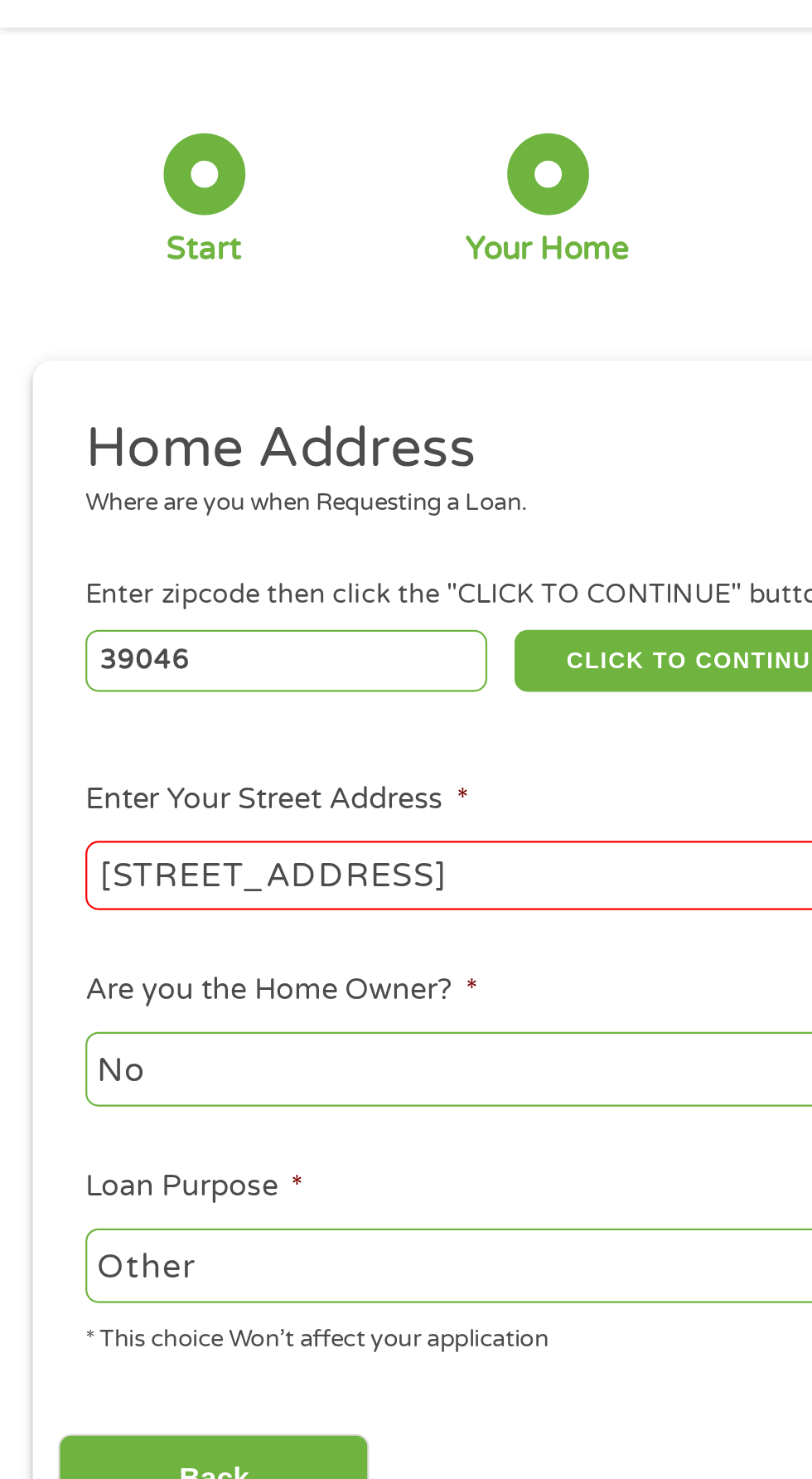
click at [185, 463] on input "388 Potluck Rd" at bounding box center [216, 458] width 356 height 32
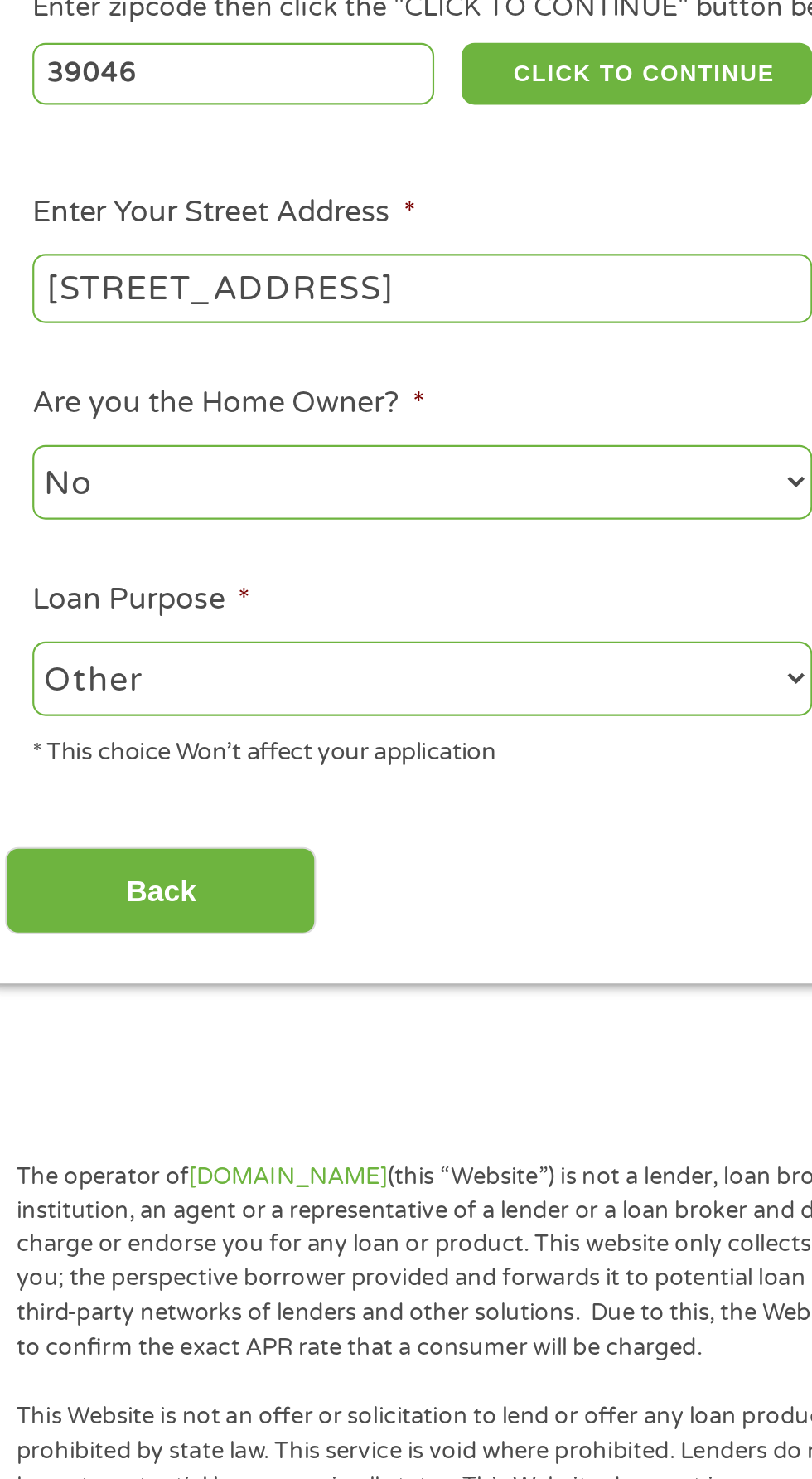
type input "[STREET_ADDRESS]"
click at [329, 502] on li "Are you the Home Owner? * No Yes" at bounding box center [216, 533] width 380 height 66
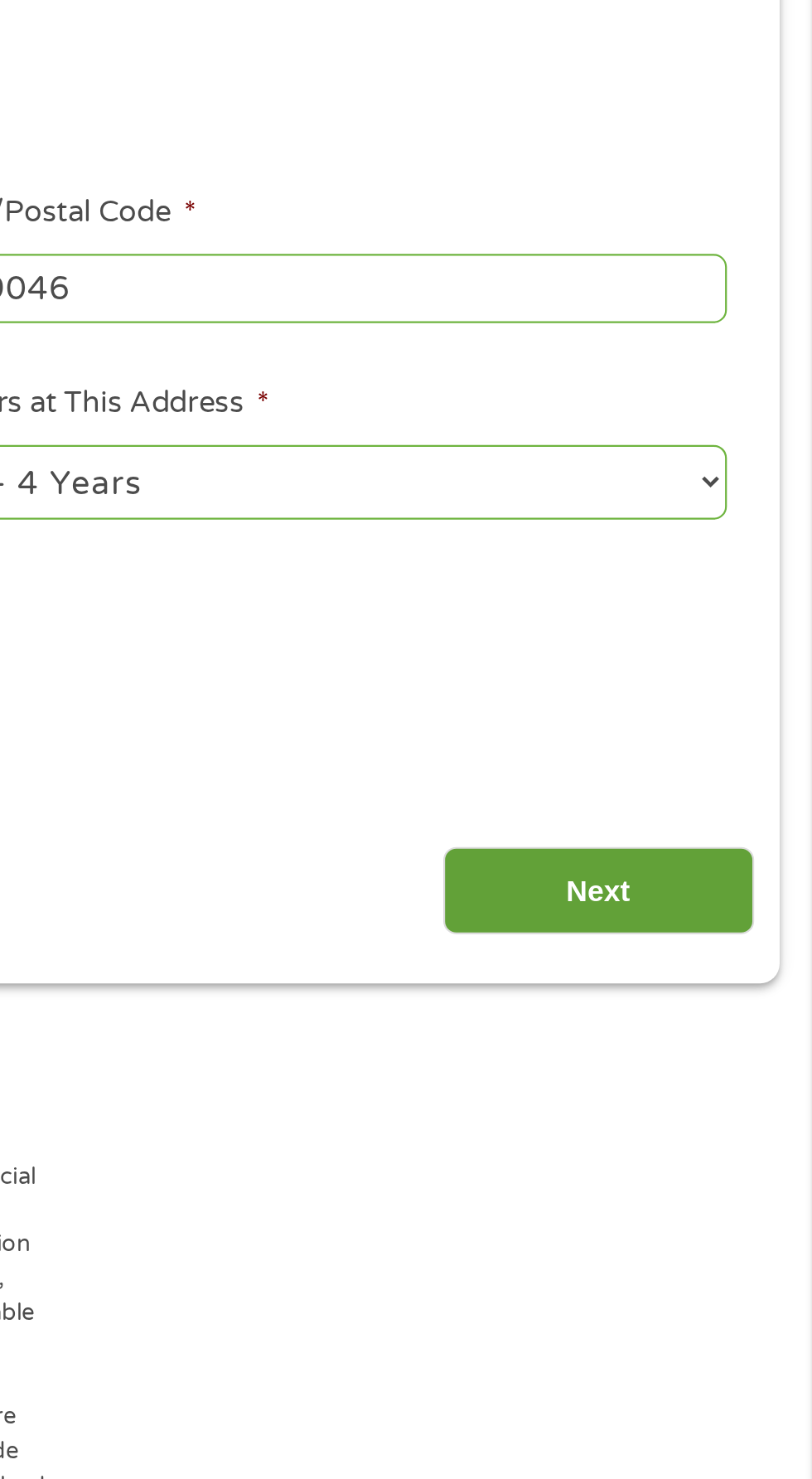
click at [707, 734] on input "Next" at bounding box center [714, 732] width 141 height 40
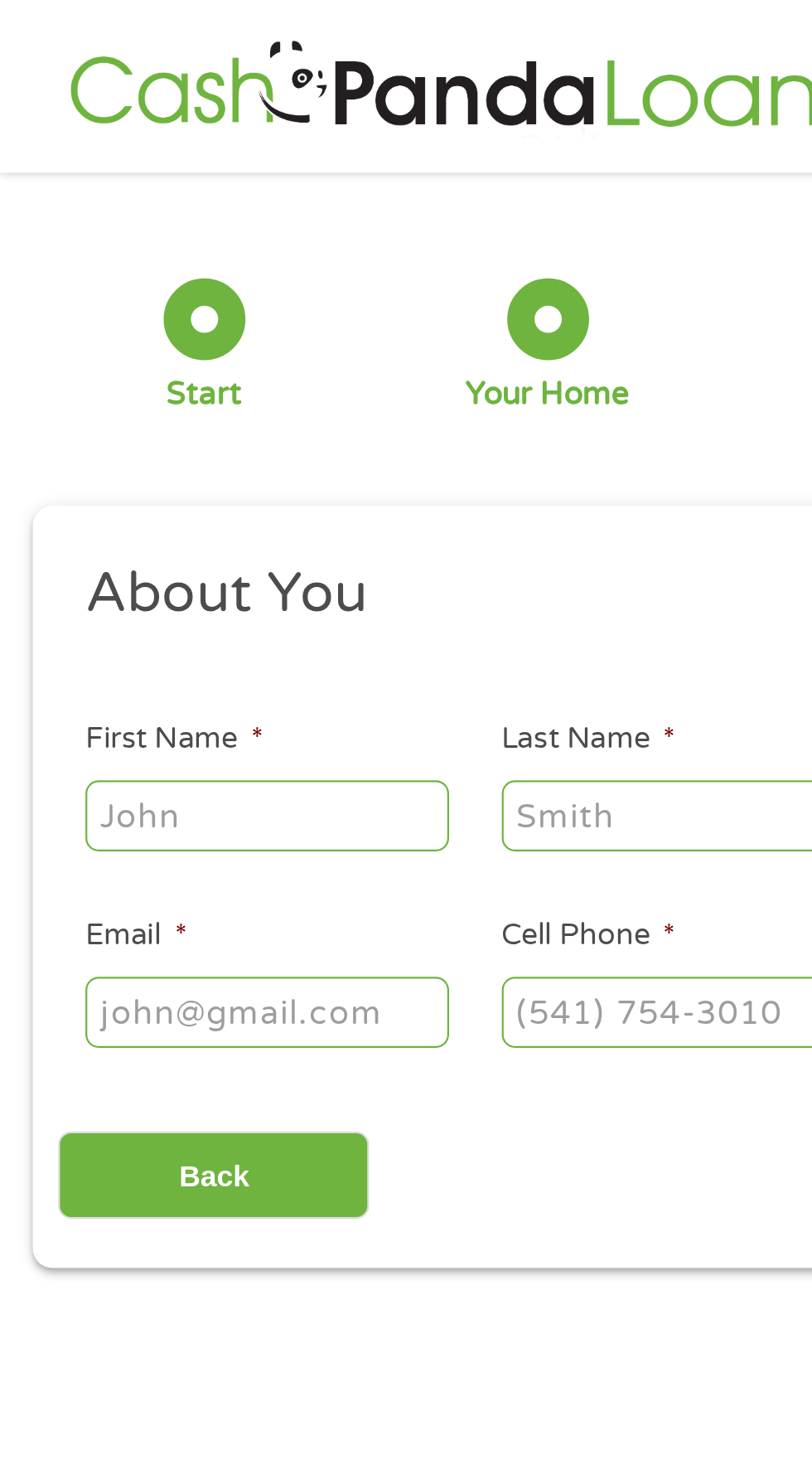
scroll to position [0, 0]
click at [128, 372] on input "First Name *" at bounding box center [121, 372] width 166 height 32
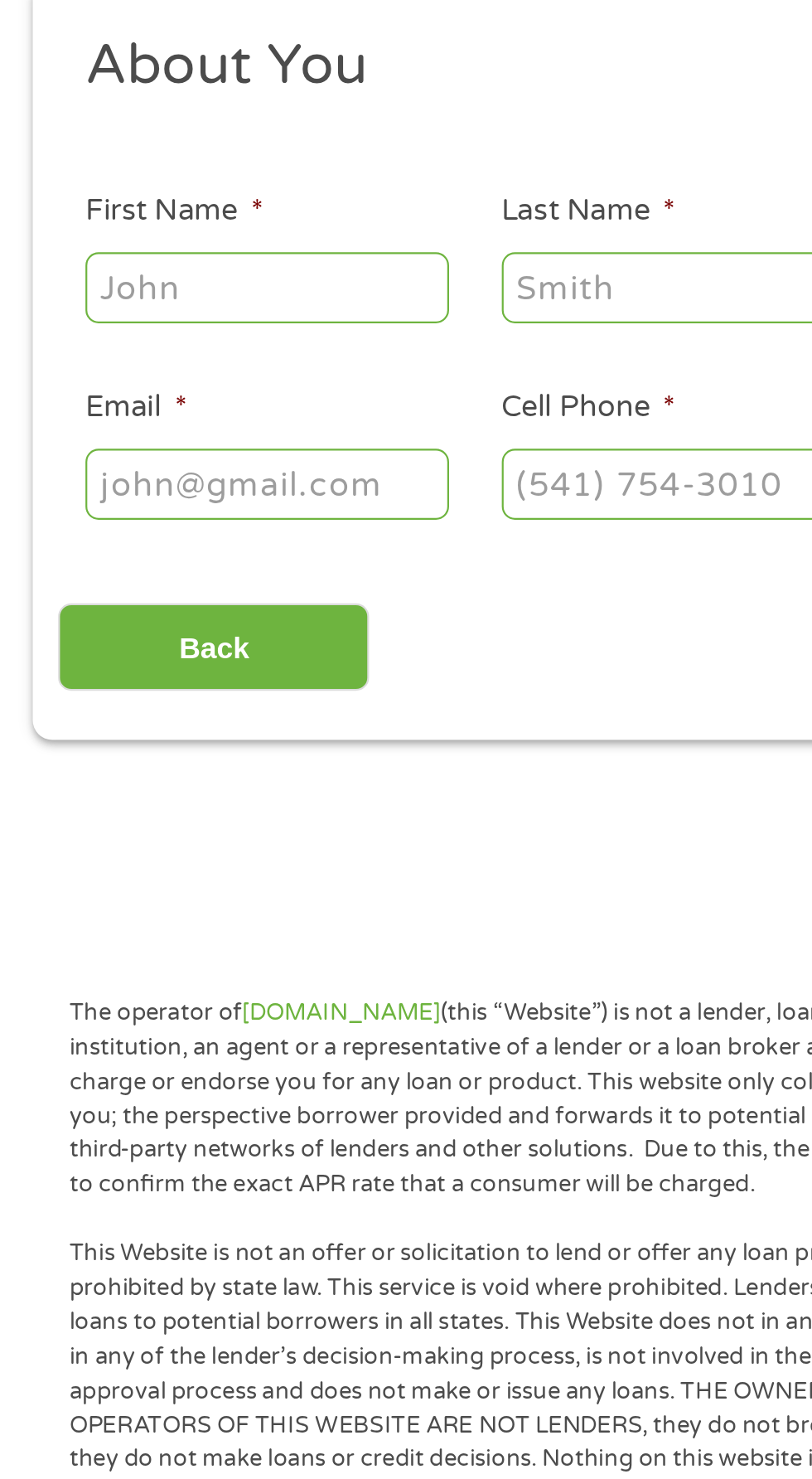
type input "Beverly"
type input "Easley"
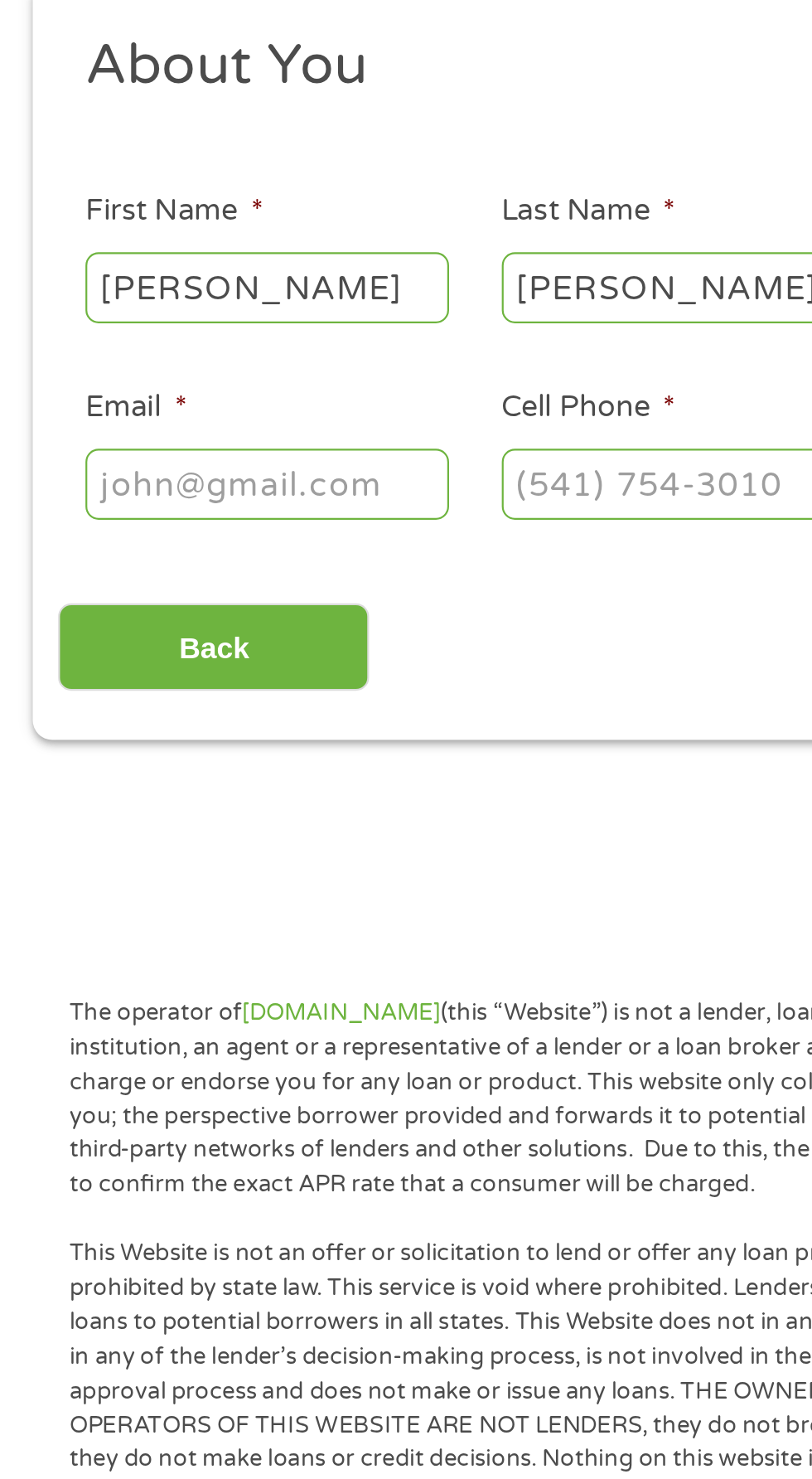
type input "Beasley70@outlook.com"
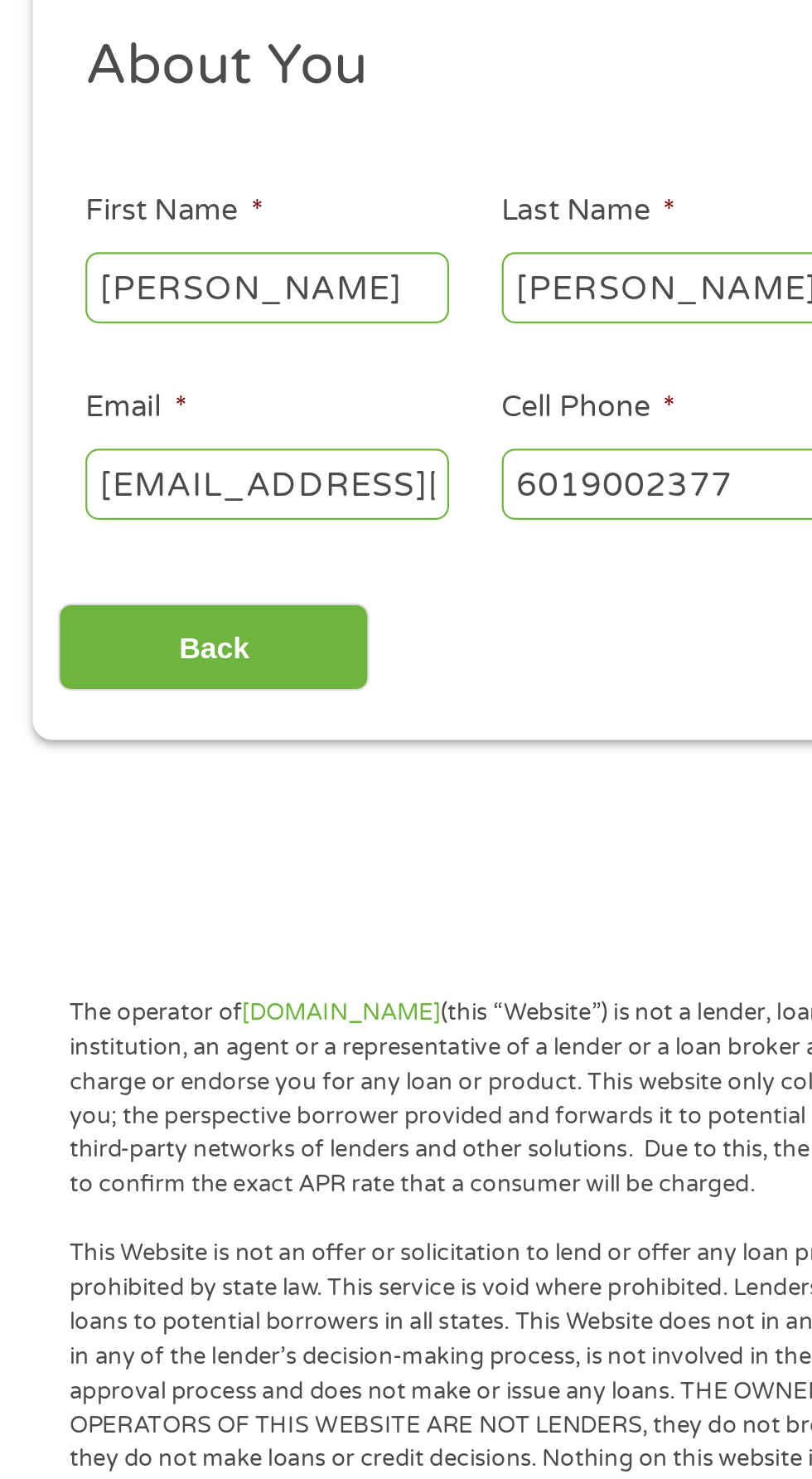
type input "(601) 900-2377"
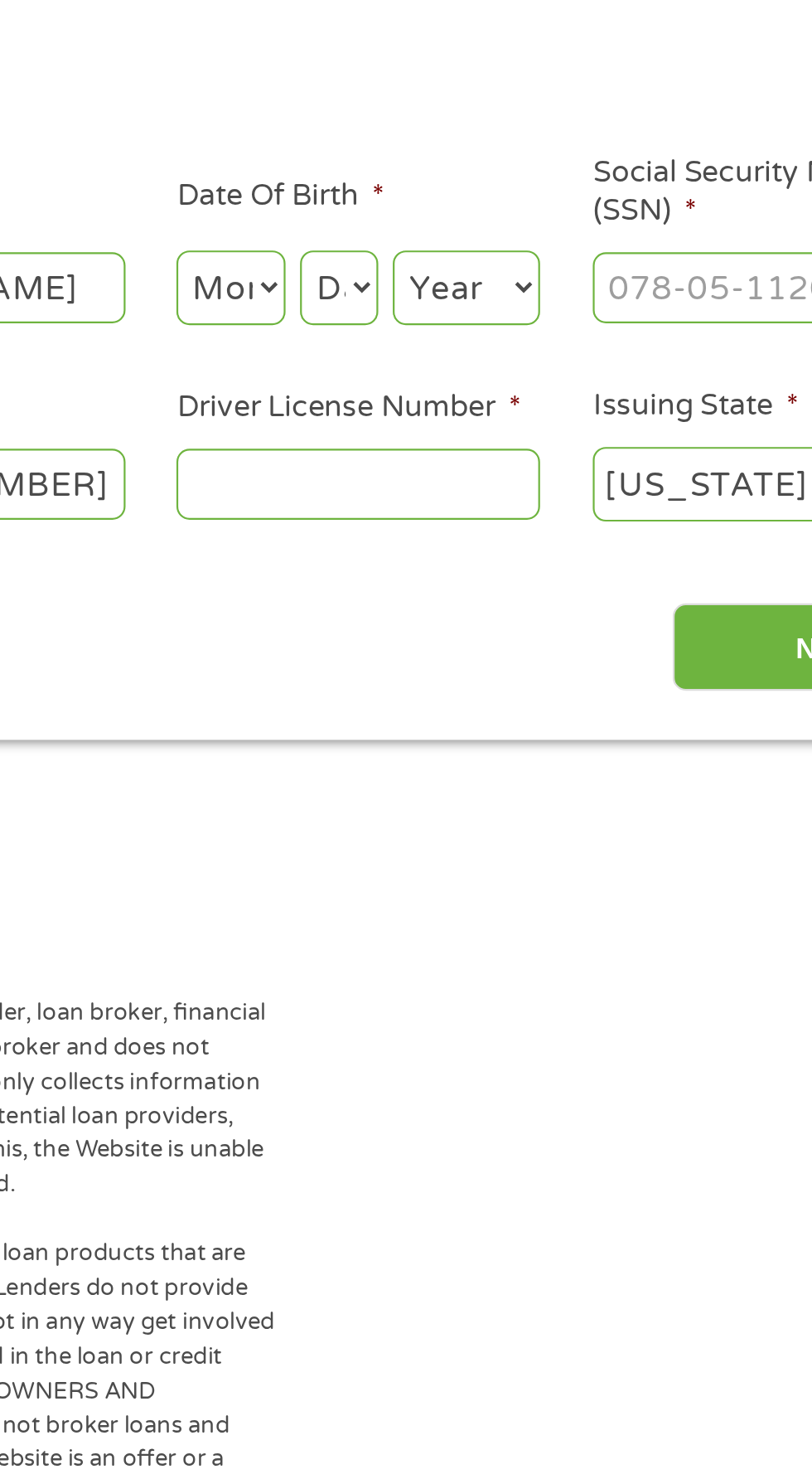
click at [442, 381] on select "Month 1 2 3 4 5 6 7 8 9 10 11 12" at bounding box center [442, 372] width 50 height 34
select select "11"
click at [417, 356] on select "Month 1 2 3 4 5 6 7 8 9 10 11 12" at bounding box center [442, 372] width 50 height 34
click at [493, 372] on select "Day 1 2 3 4 5 6 7 8 9 10 11 12 13 14 15 16 17 18 19 20 21 22 23 24 25 26 27 28 …" at bounding box center [492, 372] width 36 height 34
select select "1"
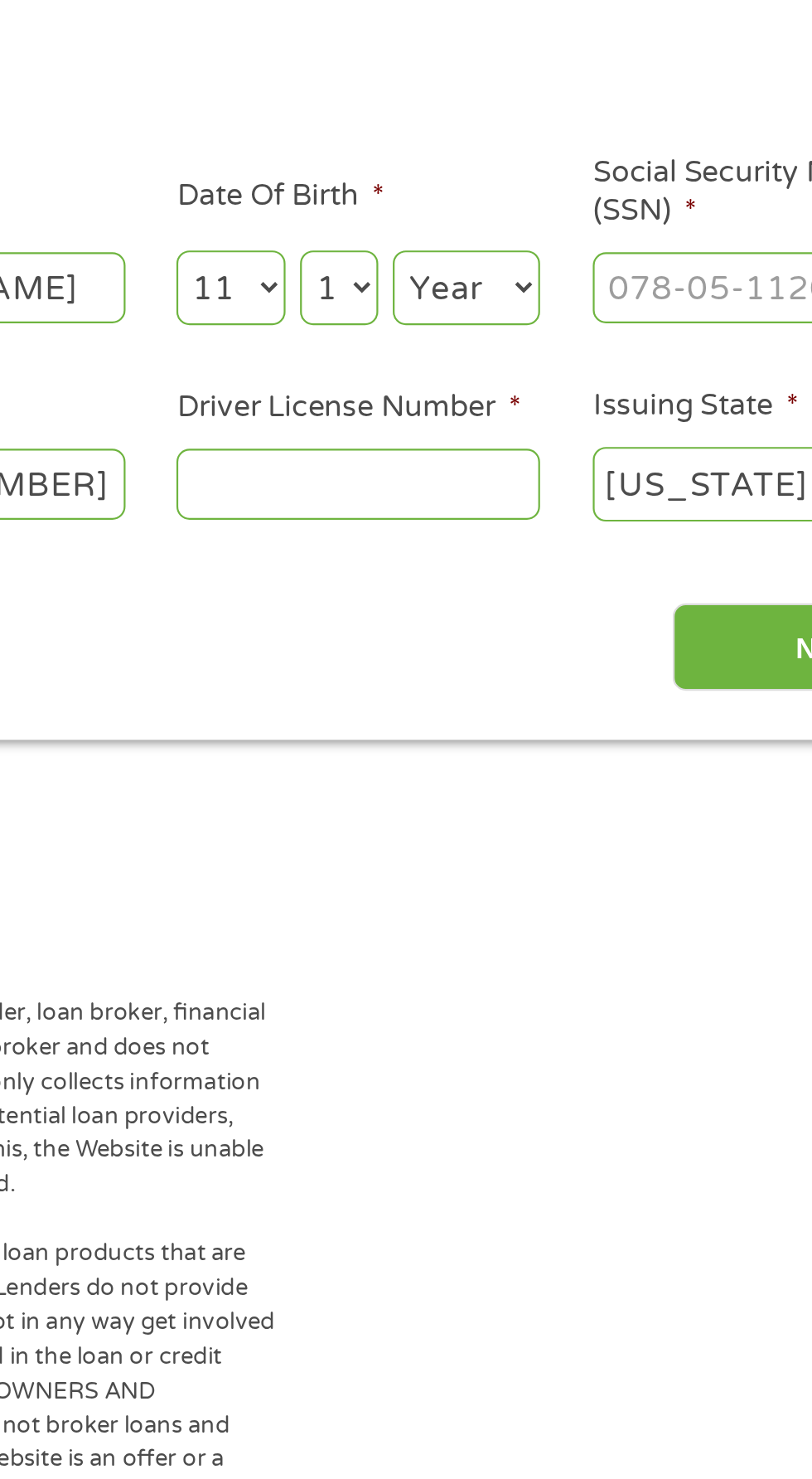
click at [475, 356] on select "Day 1 2 3 4 5 6 7 8 9 10 11 12 13 14 15 16 17 18 19 20 21 22 23 24 25 26 27 28 …" at bounding box center [492, 372] width 36 height 34
click at [545, 377] on select "Year 2007 2006 2005 2004 2003 2002 2001 2000 1999 1998 1997 1996 1995 1994 1993…" at bounding box center [550, 372] width 67 height 34
select select "1970"
click at [517, 356] on select "Year 2007 2006 2005 2004 2003 2002 2001 2000 1999 1998 1997 1996 1995 1994 1993…" at bounding box center [550, 372] width 67 height 34
click at [460, 464] on input "Driver License Number *" at bounding box center [500, 460] width 166 height 32
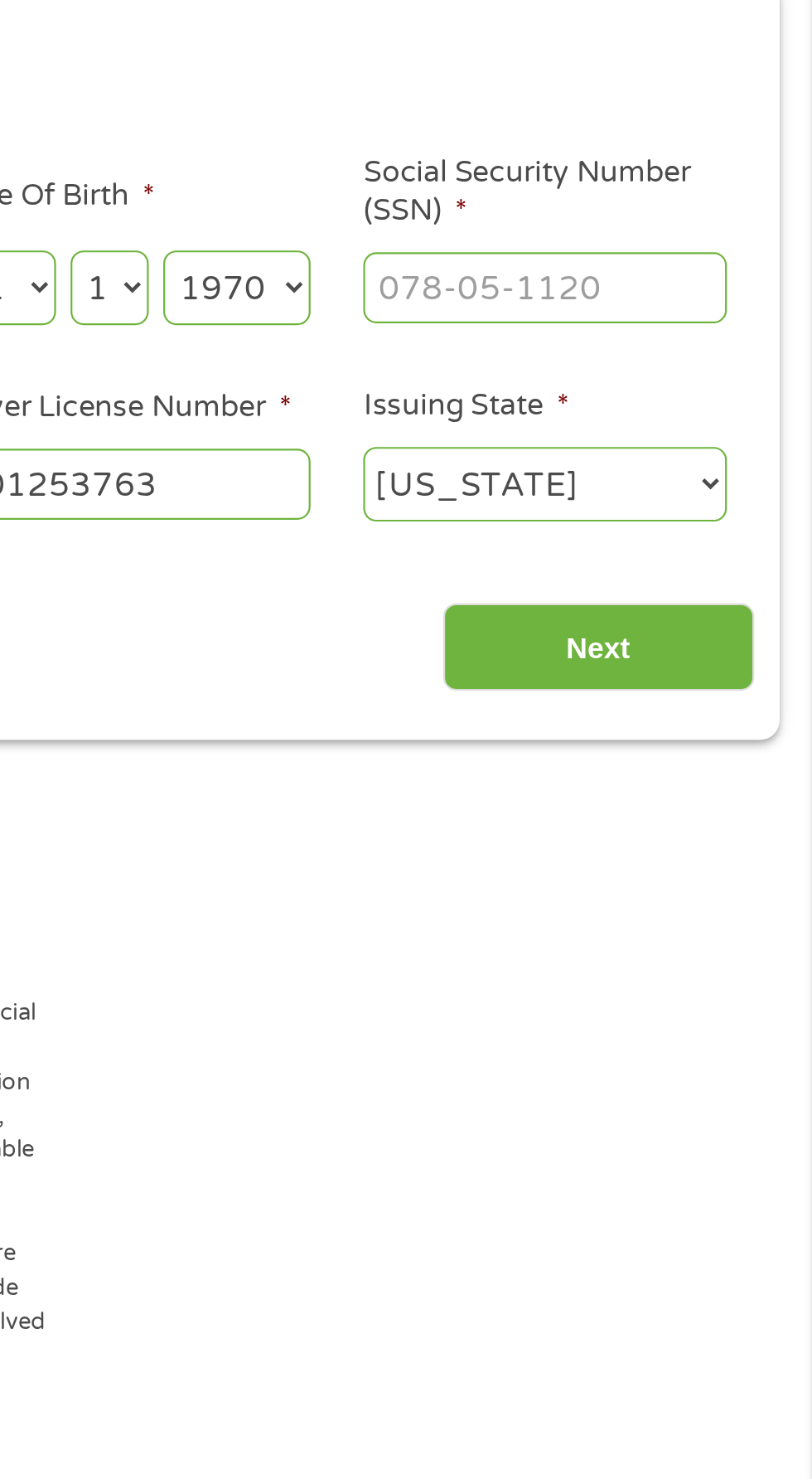
type input "801253763"
click at [619, 368] on input "Social Security Number (SSN) *" at bounding box center [690, 372] width 166 height 32
type input "425-41-6435"
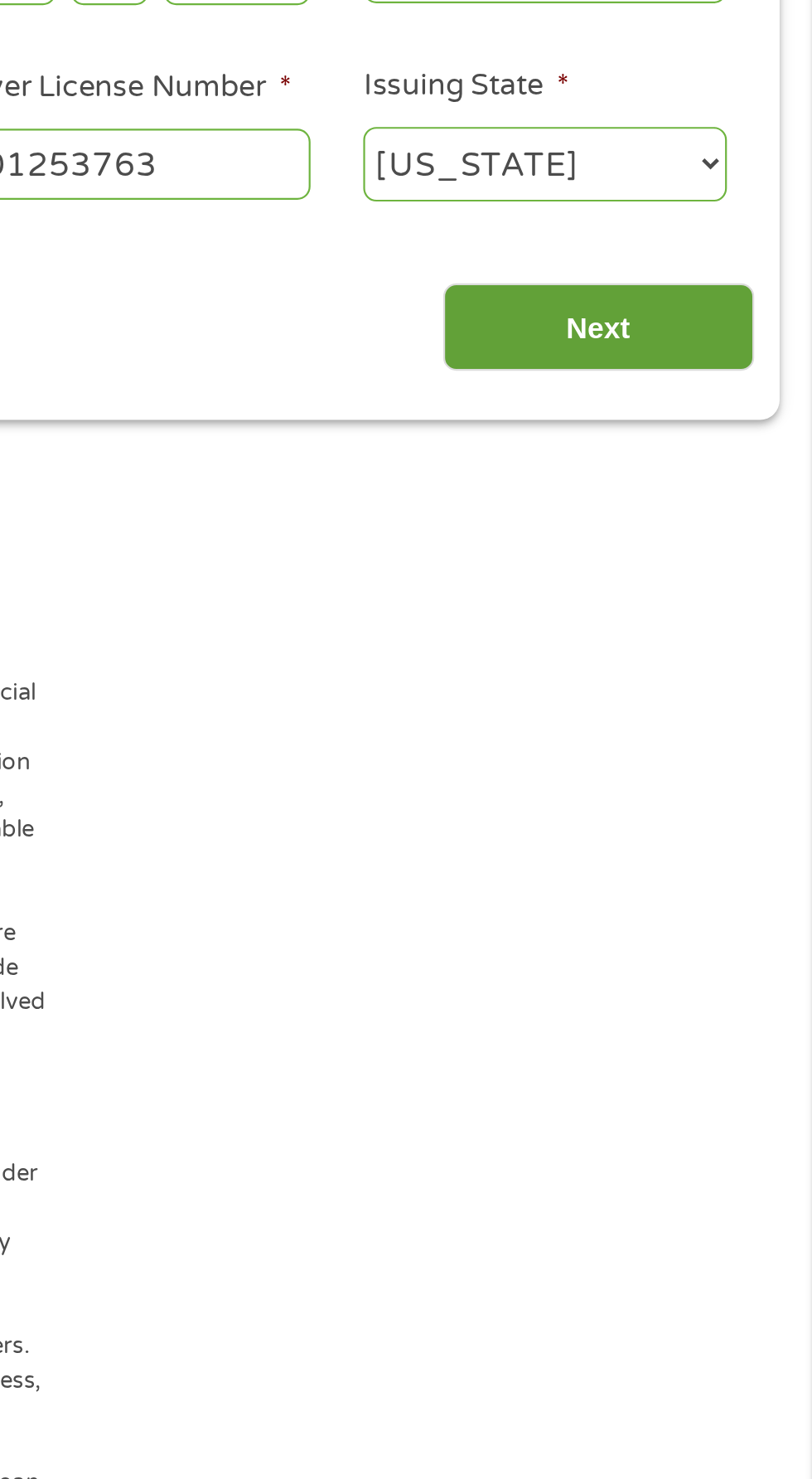
click at [715, 535] on input "Next" at bounding box center [714, 536] width 141 height 40
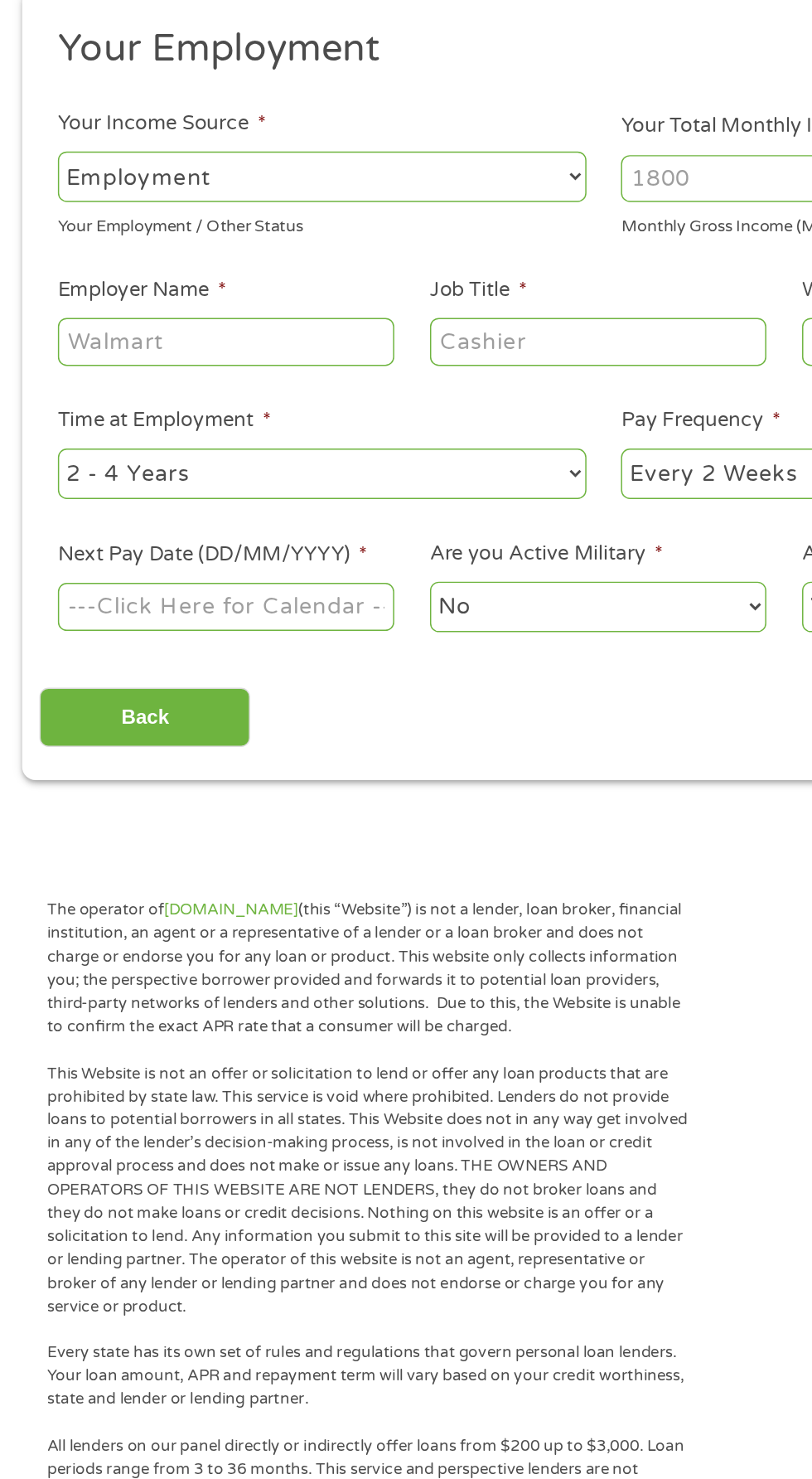
scroll to position [7, 0]
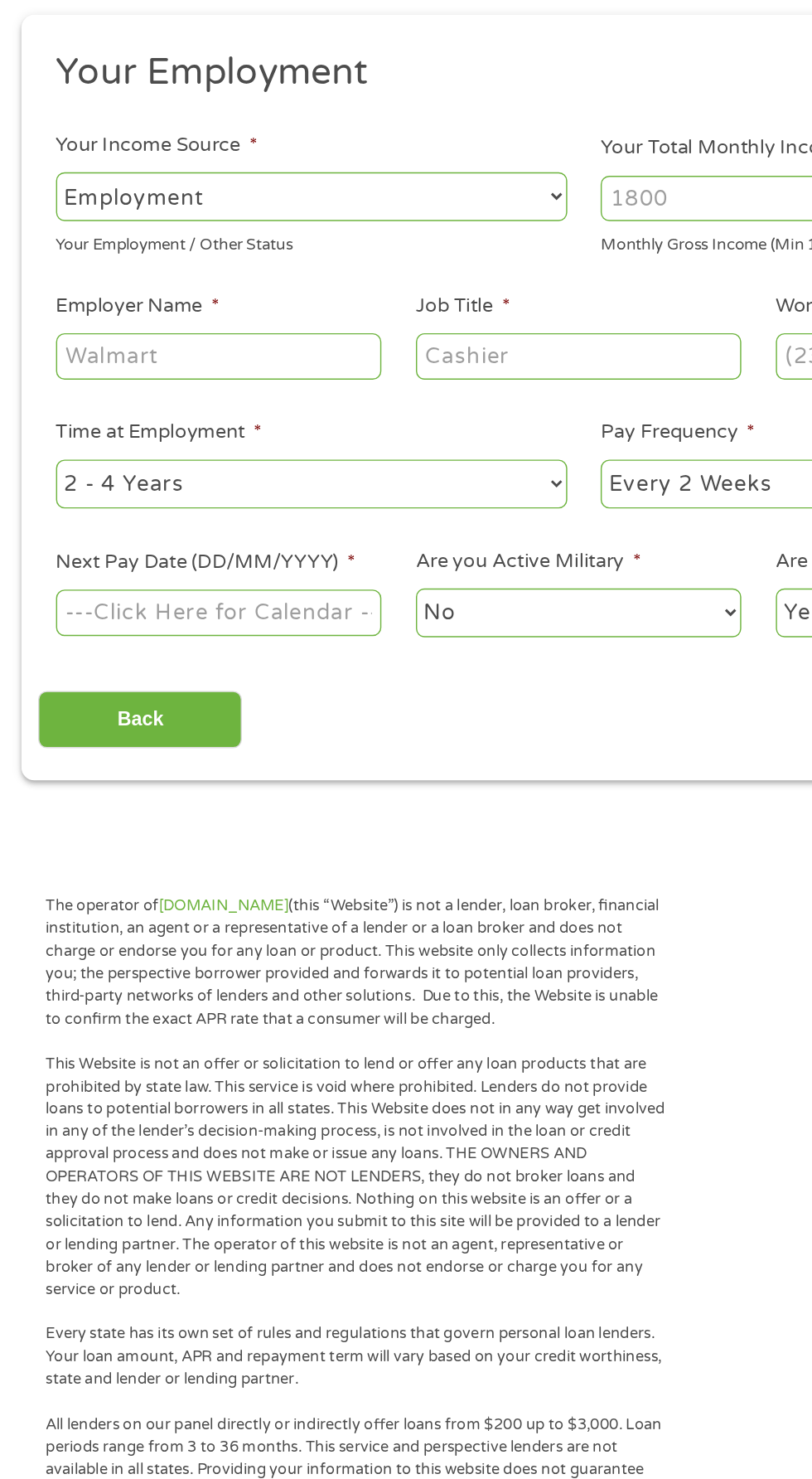
click at [185, 348] on select "--- Choose one --- Employment Self Employed Benefits" at bounding box center [216, 349] width 356 height 34
click at [466, 347] on input "Your Total Monthly Income *" at bounding box center [595, 351] width 356 height 32
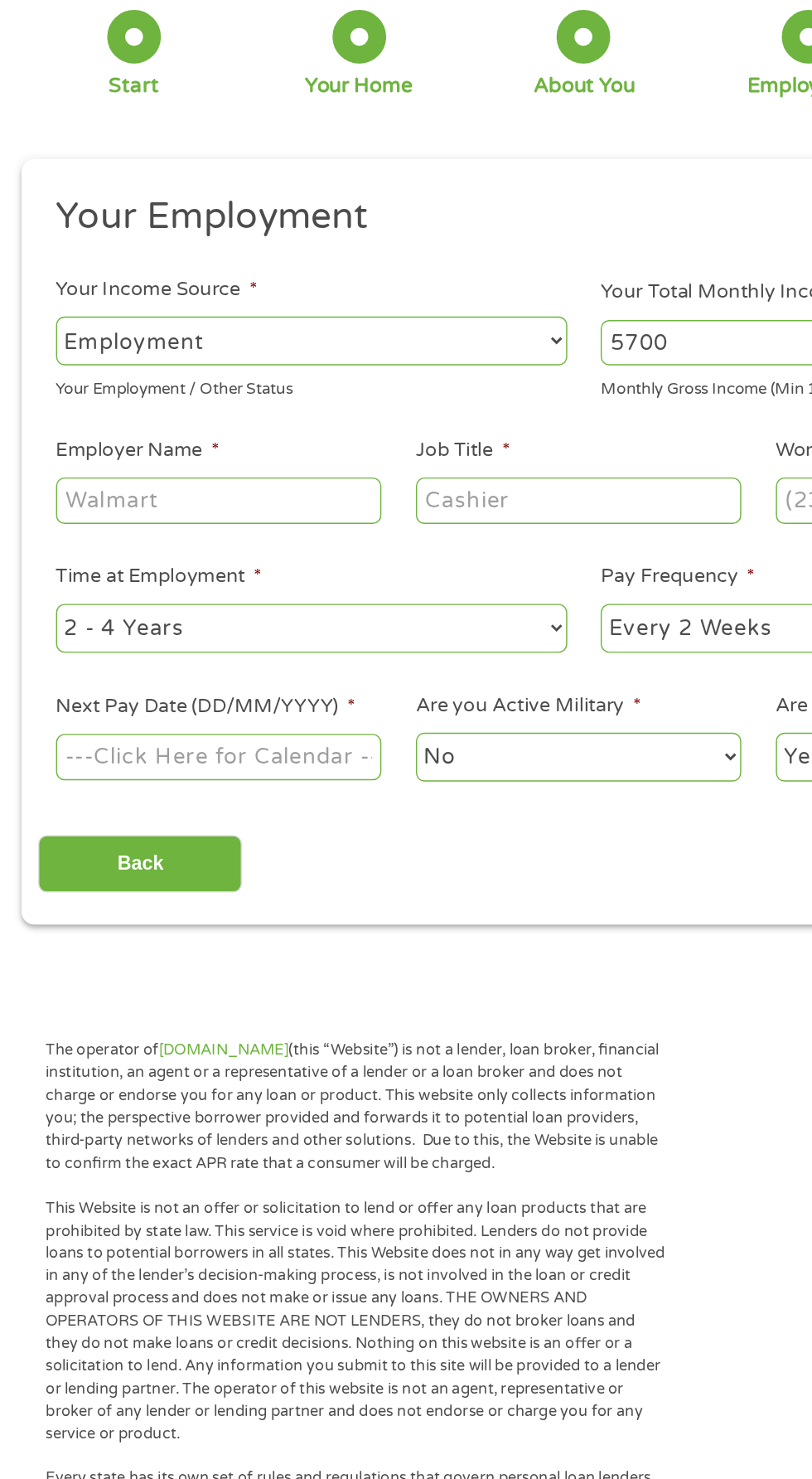
type input "5700"
click at [137, 462] on input "Employer Name *" at bounding box center [151, 460] width 226 height 32
type input "Leake County Schools"
click at [339, 458] on input "Job Title *" at bounding box center [402, 460] width 226 height 32
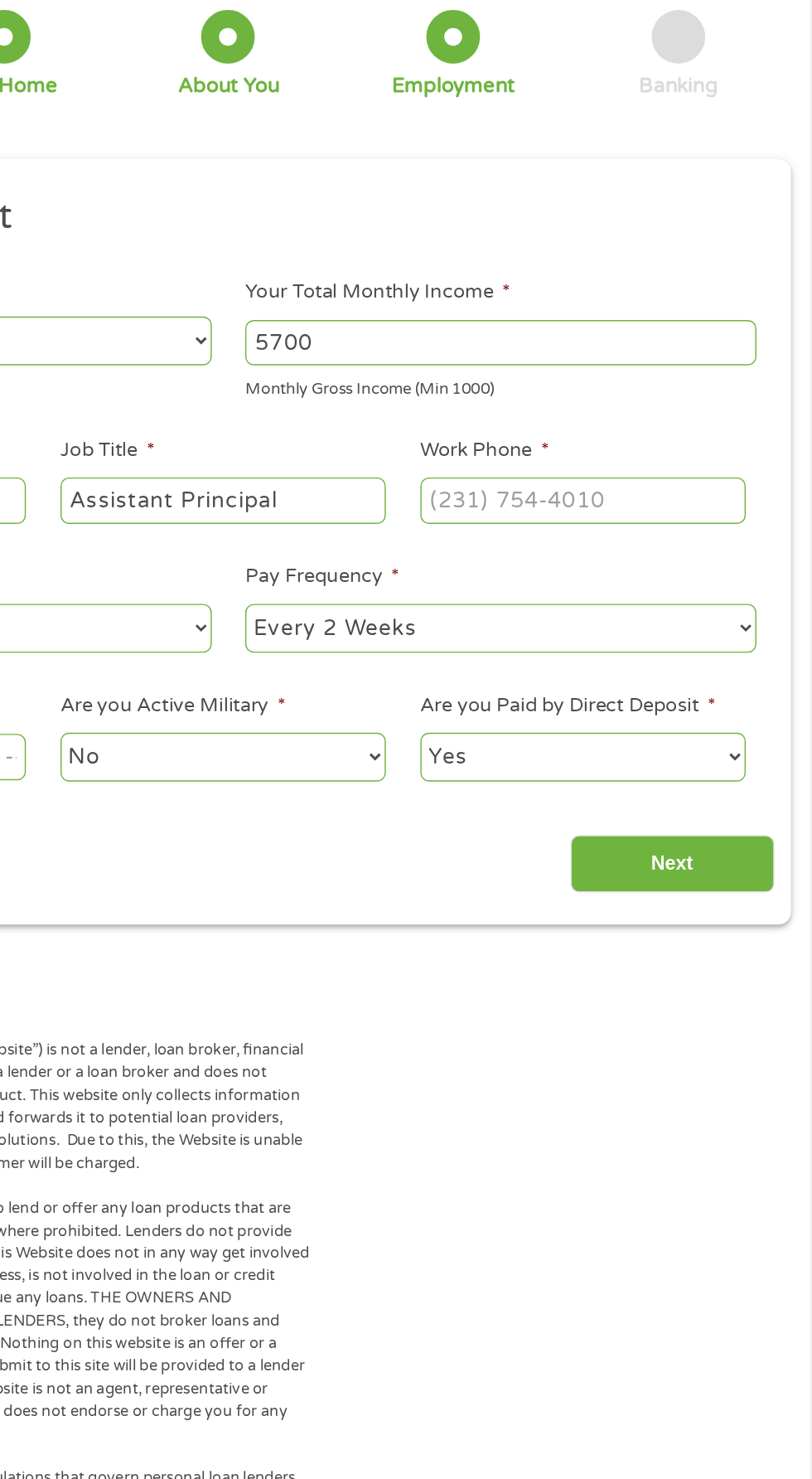
type input "Assistant Principal"
click at [555, 461] on input "Work Phone *" at bounding box center [652, 460] width 226 height 32
type input "(601) 267-4579"
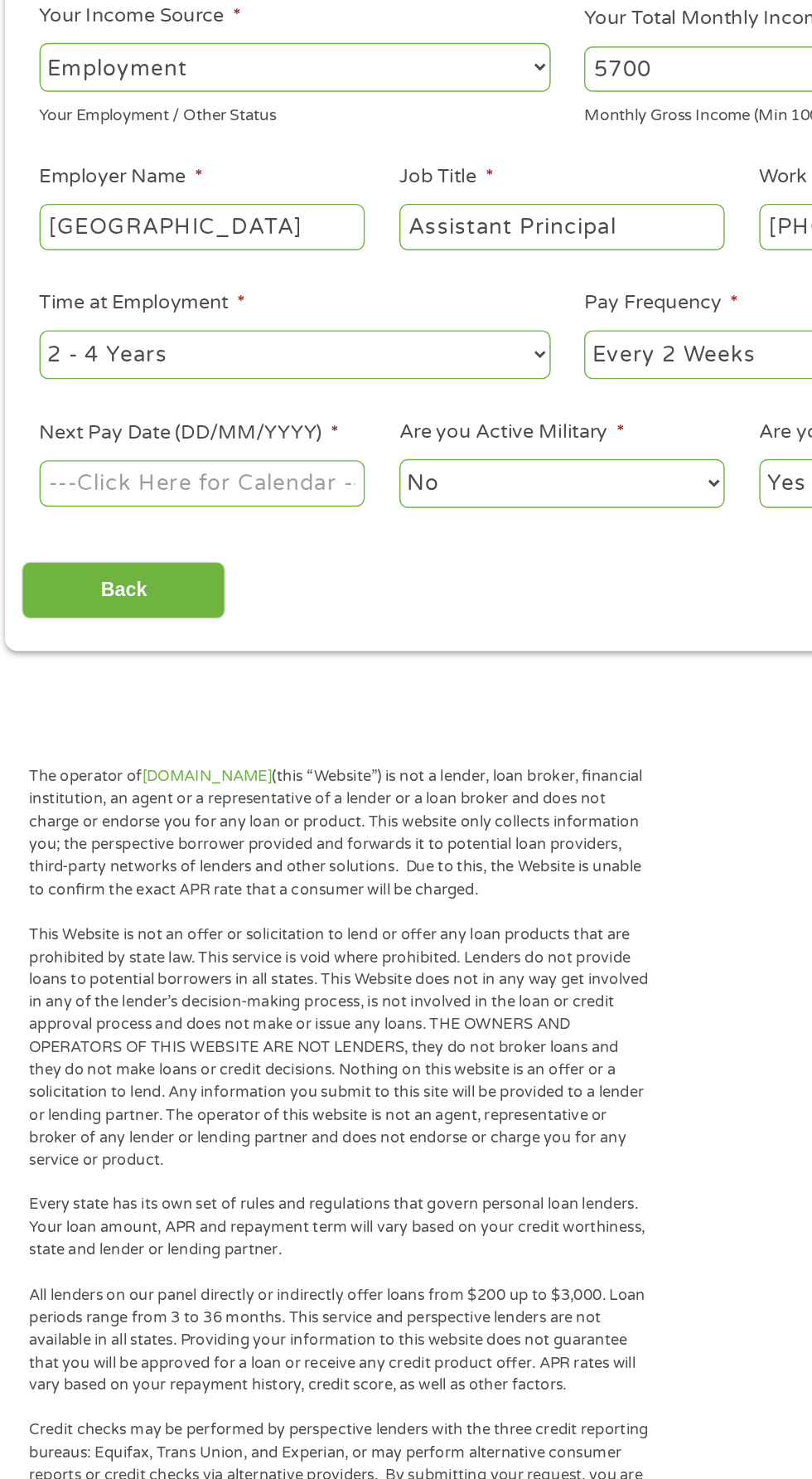
click at [374, 548] on select "--- Choose one --- 1 Year or less 1 - 2 Years 2 - 4 Years Over 4 Years" at bounding box center [216, 549] width 356 height 34
select select "60months"
click at [39, 533] on select "--- Choose one --- 1 Year or less 1 - 2 Years 2 - 4 Years Over 4 Years" at bounding box center [216, 549] width 356 height 34
click at [504, 542] on select "--- Choose one --- Every 2 Weeks Every Week Monthly Semi-Monthly" at bounding box center [595, 549] width 356 height 34
select select "monthly"
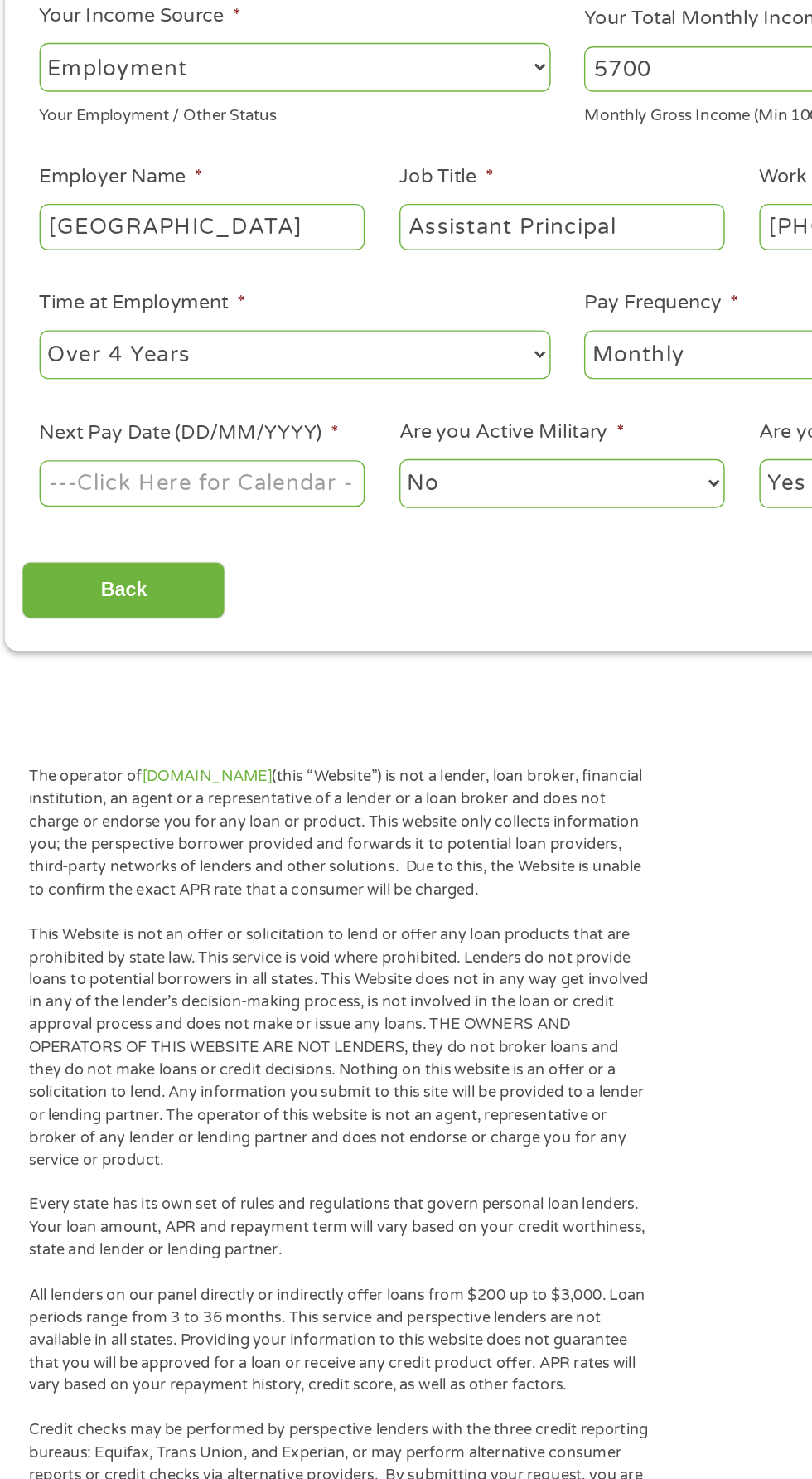
click at [417, 533] on select "--- Choose one --- Every 2 Weeks Every Week Monthly Semi-Monthly" at bounding box center [595, 549] width 356 height 34
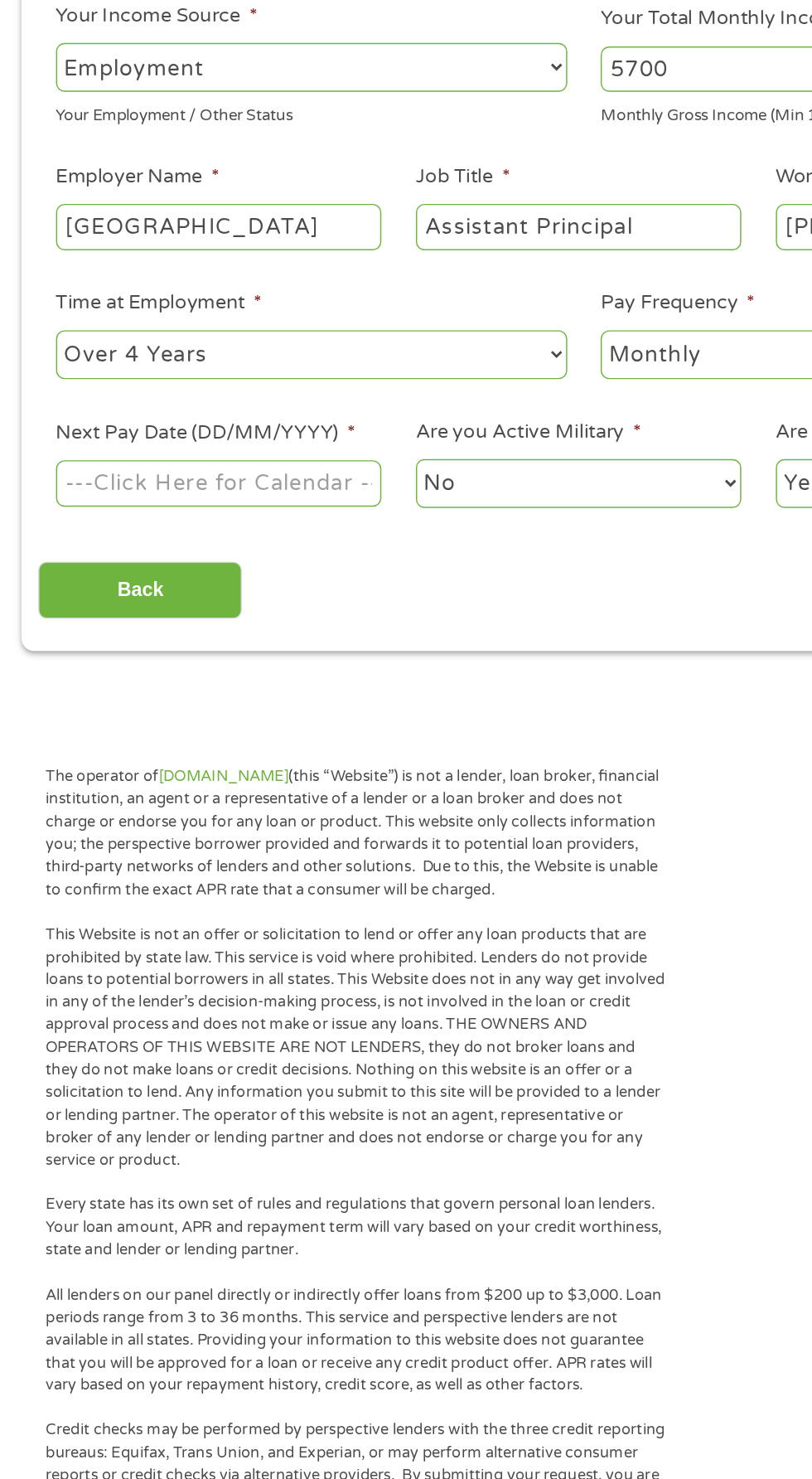
click at [199, 642] on body "Home Get Loan Offer How it works FAQs Blog Cash Loans Quick Loans Online Loans …" at bounding box center [406, 1256] width 812 height 2527
click at [208, 638] on input "Next Pay Date (DD/MM/YYYY) *" at bounding box center [151, 638] width 226 height 32
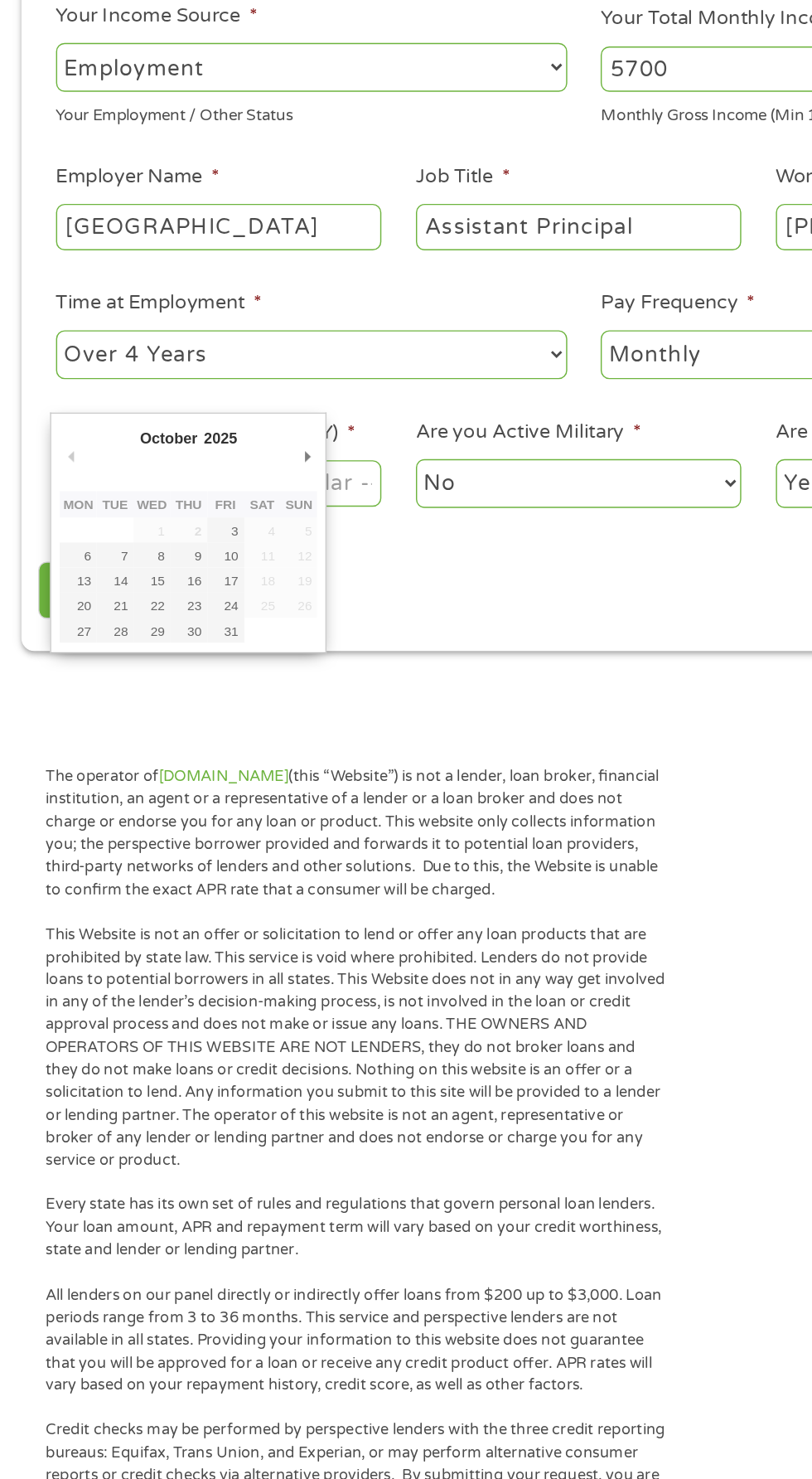
type input "31/10/2025"
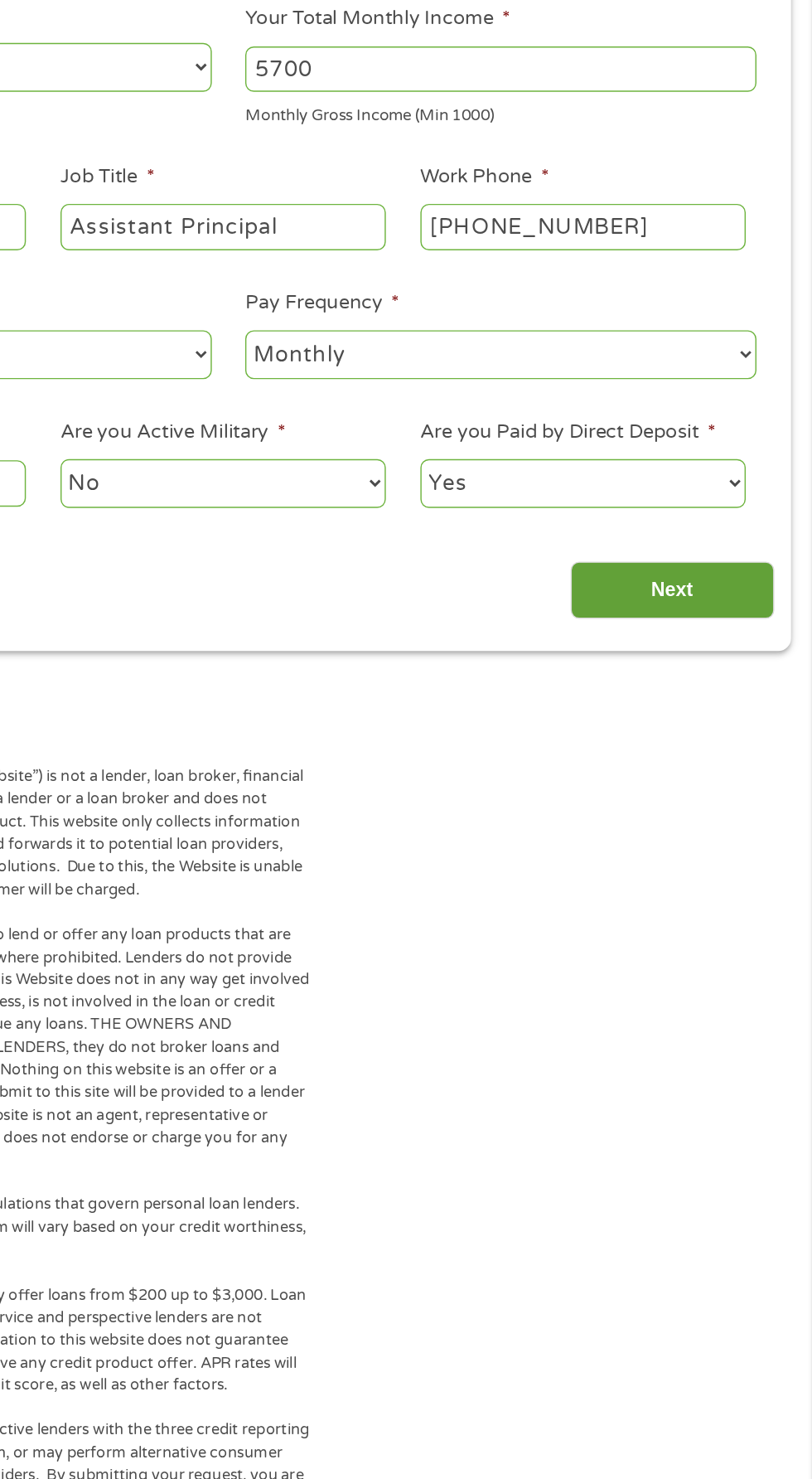
click at [725, 704] on input "Next" at bounding box center [714, 714] width 141 height 40
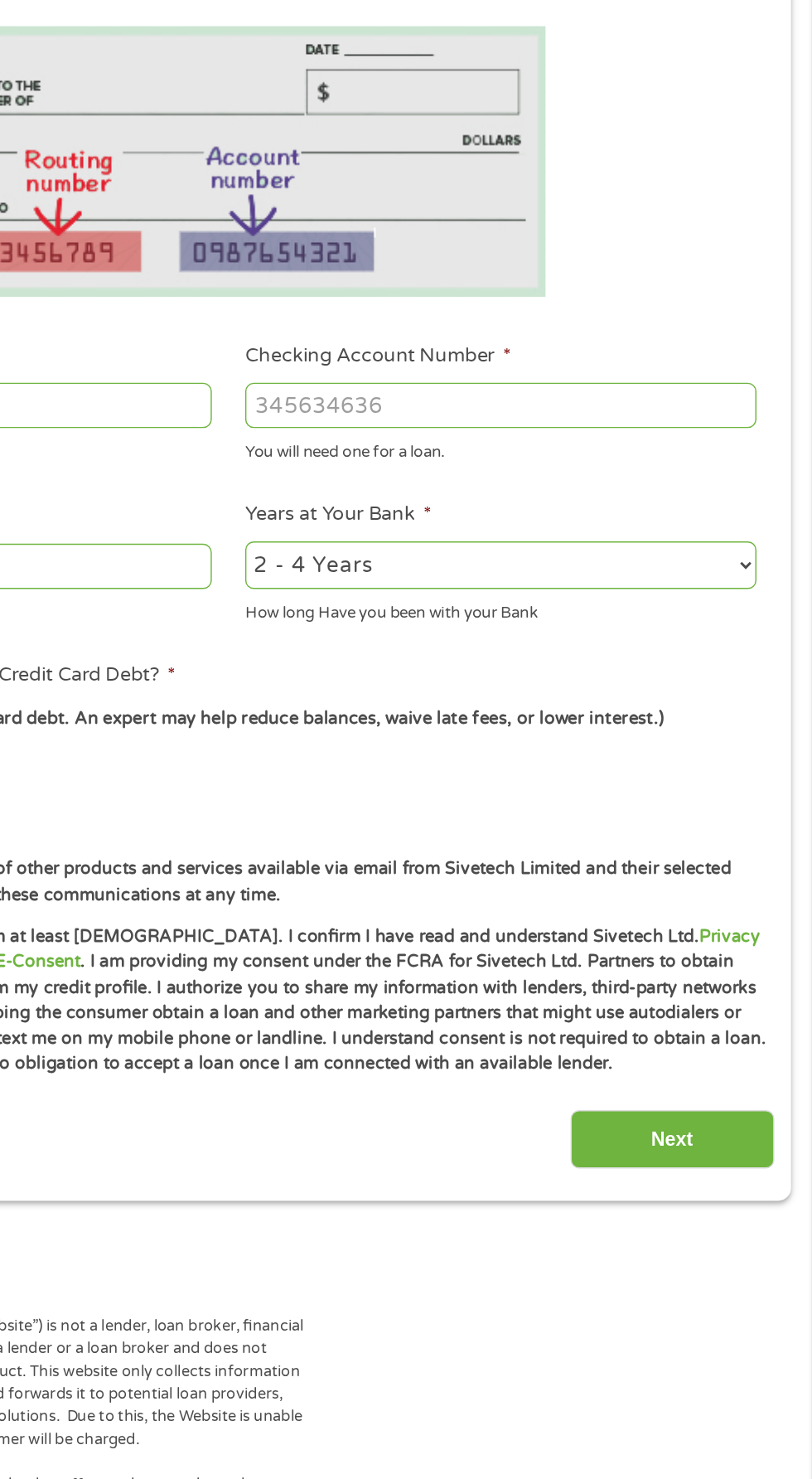
scroll to position [7, 7]
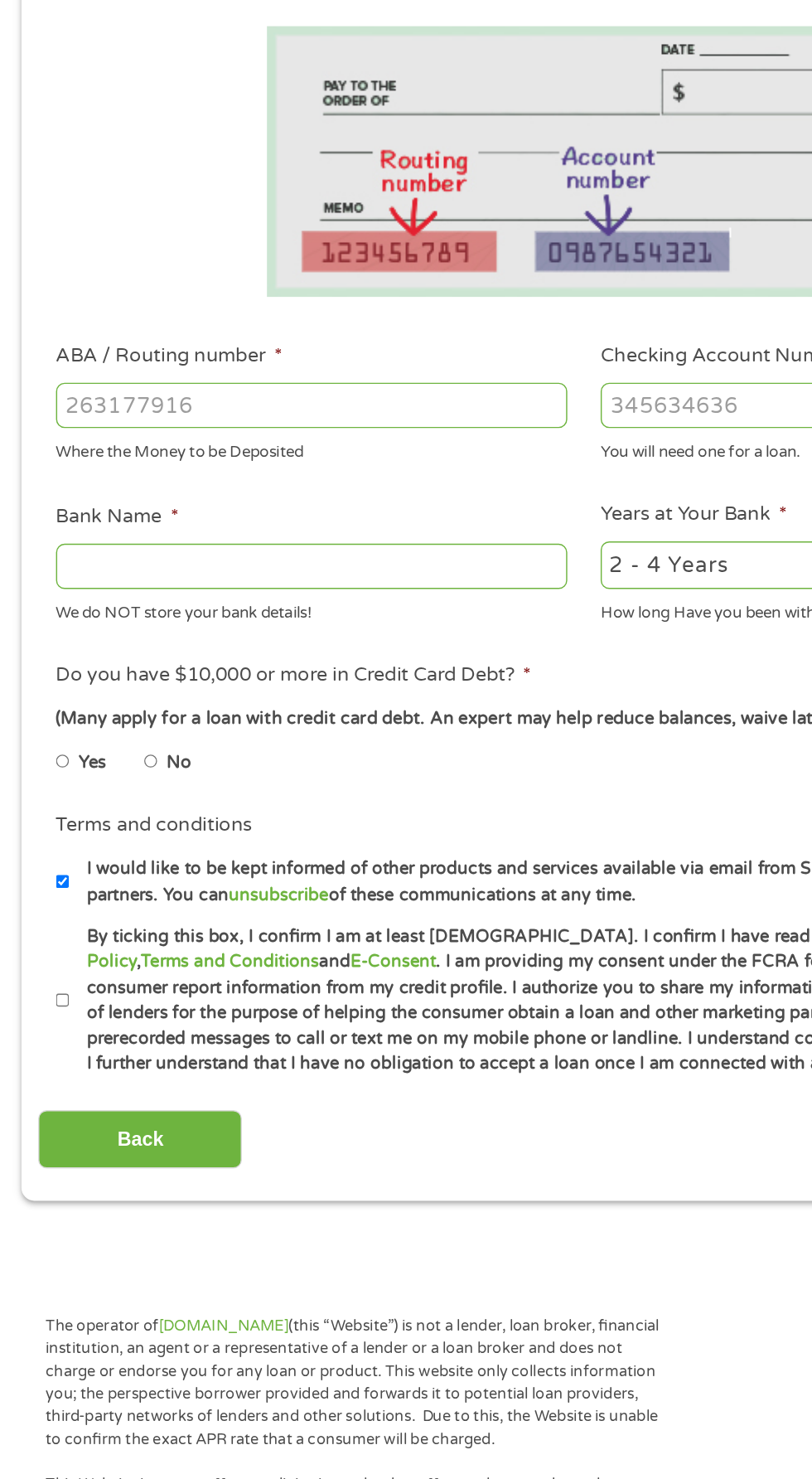
click at [206, 579] on input "ABA / Routing number *" at bounding box center [216, 584] width 356 height 32
type input "103100159"
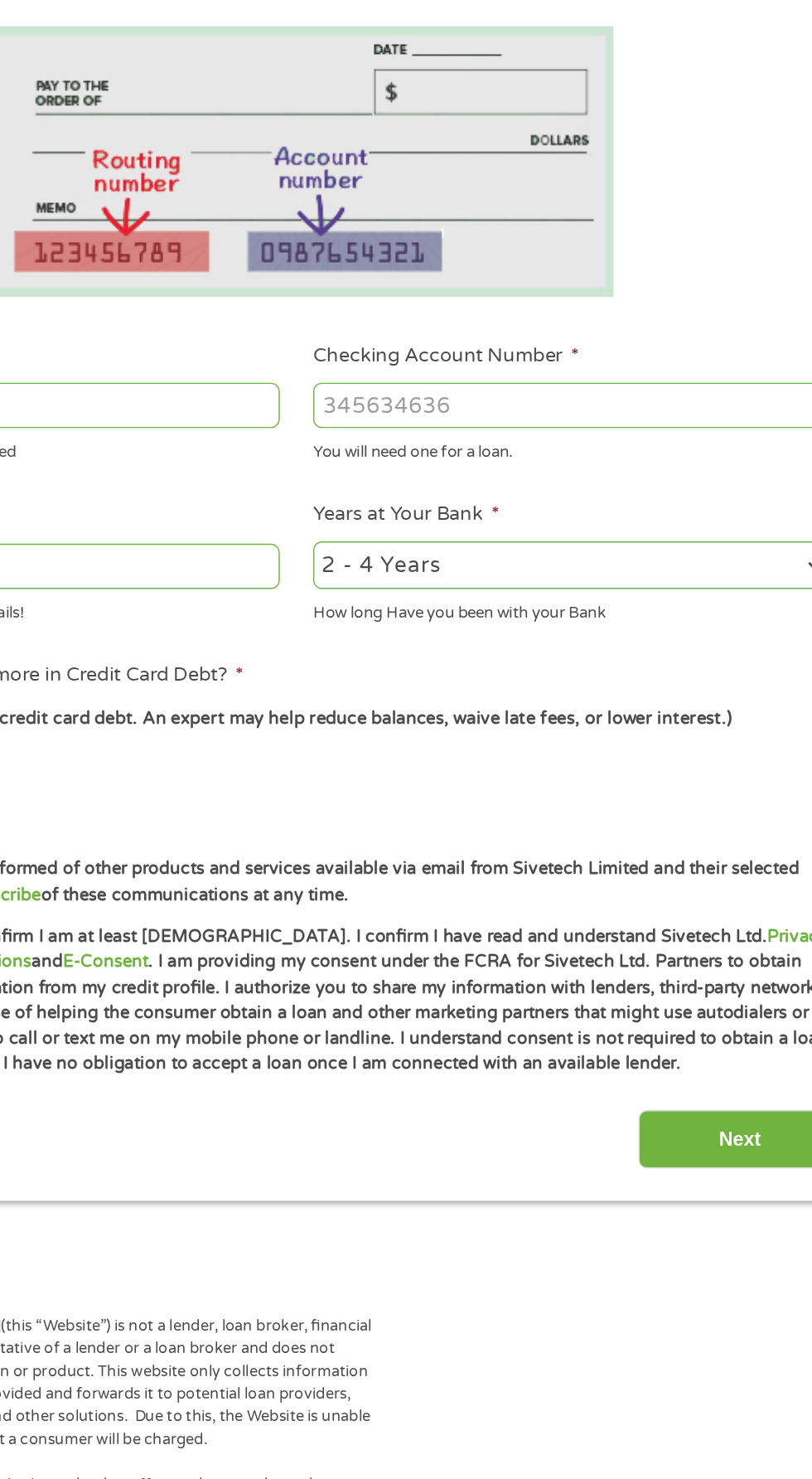
click at [607, 685] on select "2 - 4 Years 6 - 12 Months 1 - 2 Years Over 4 Years" at bounding box center [595, 695] width 356 height 34
click at [608, 654] on li "Years at Your Bank * 2 - 4 Years 6 - 12 Months 1 - 2 Years Over 4 Years How lon…" at bounding box center [596, 693] width 380 height 88
click at [533, 584] on input "Checking Account Number *" at bounding box center [595, 584] width 356 height 32
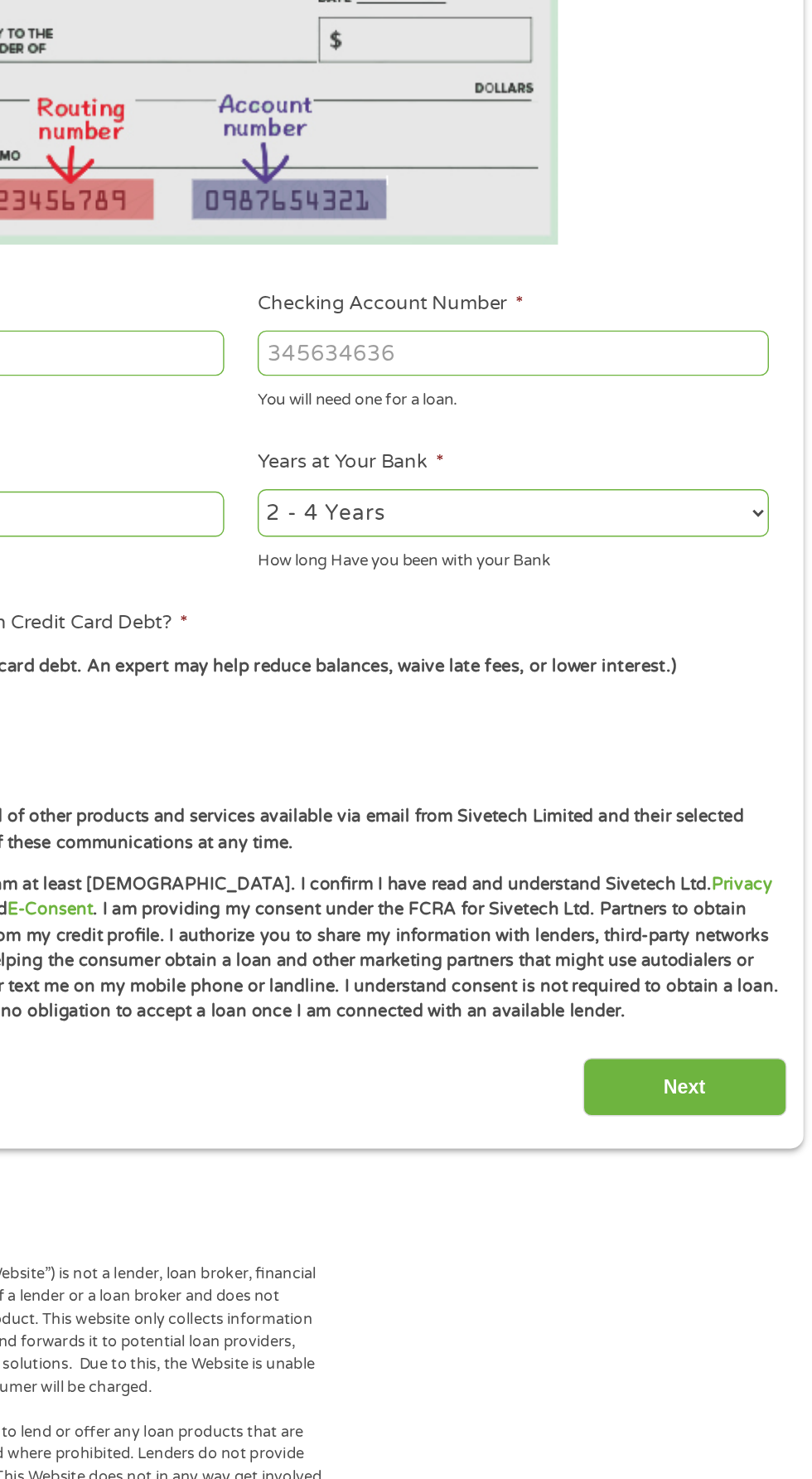
scroll to position [7, 0]
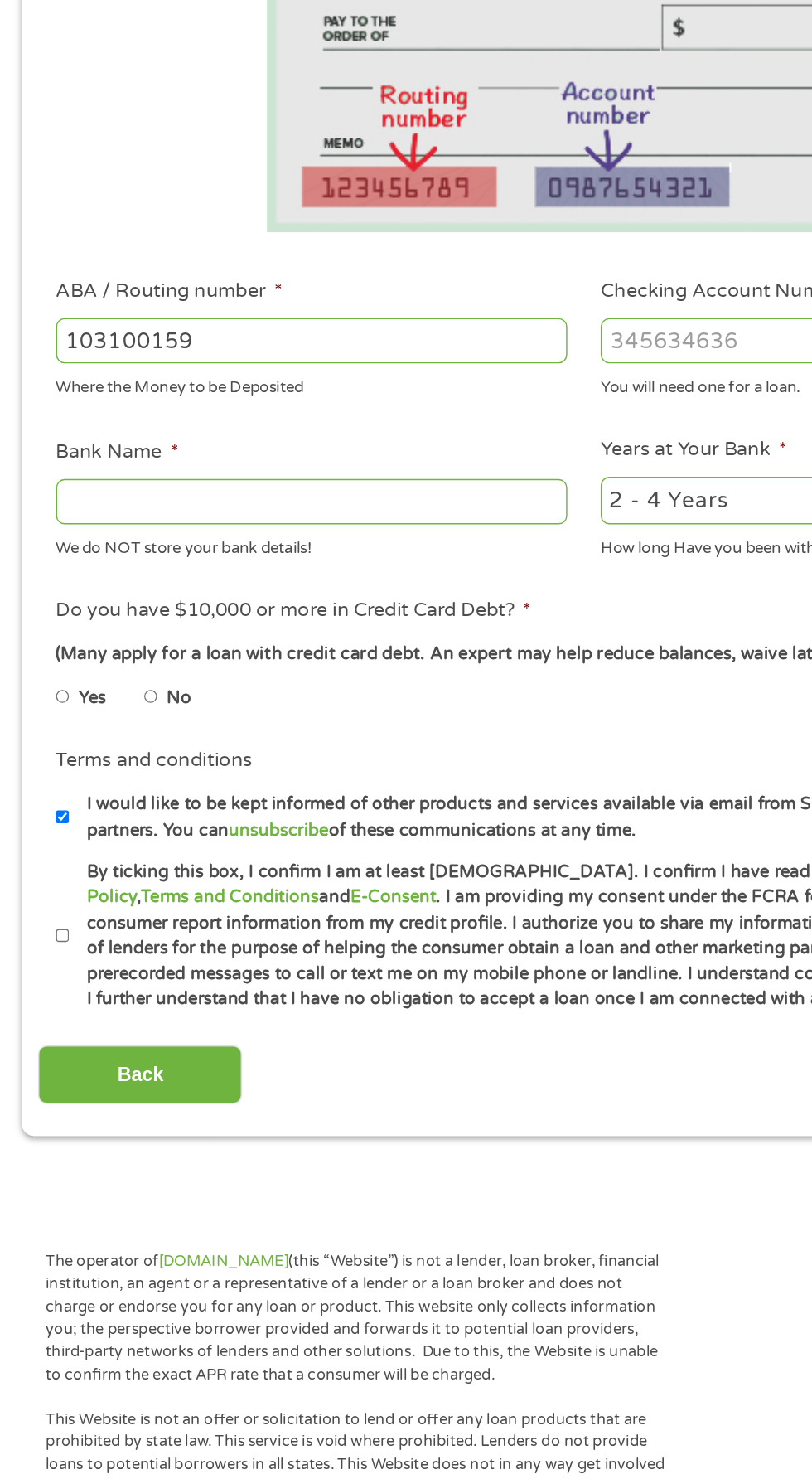
click at [462, 576] on input "Checking Account Number *" at bounding box center [595, 584] width 356 height 32
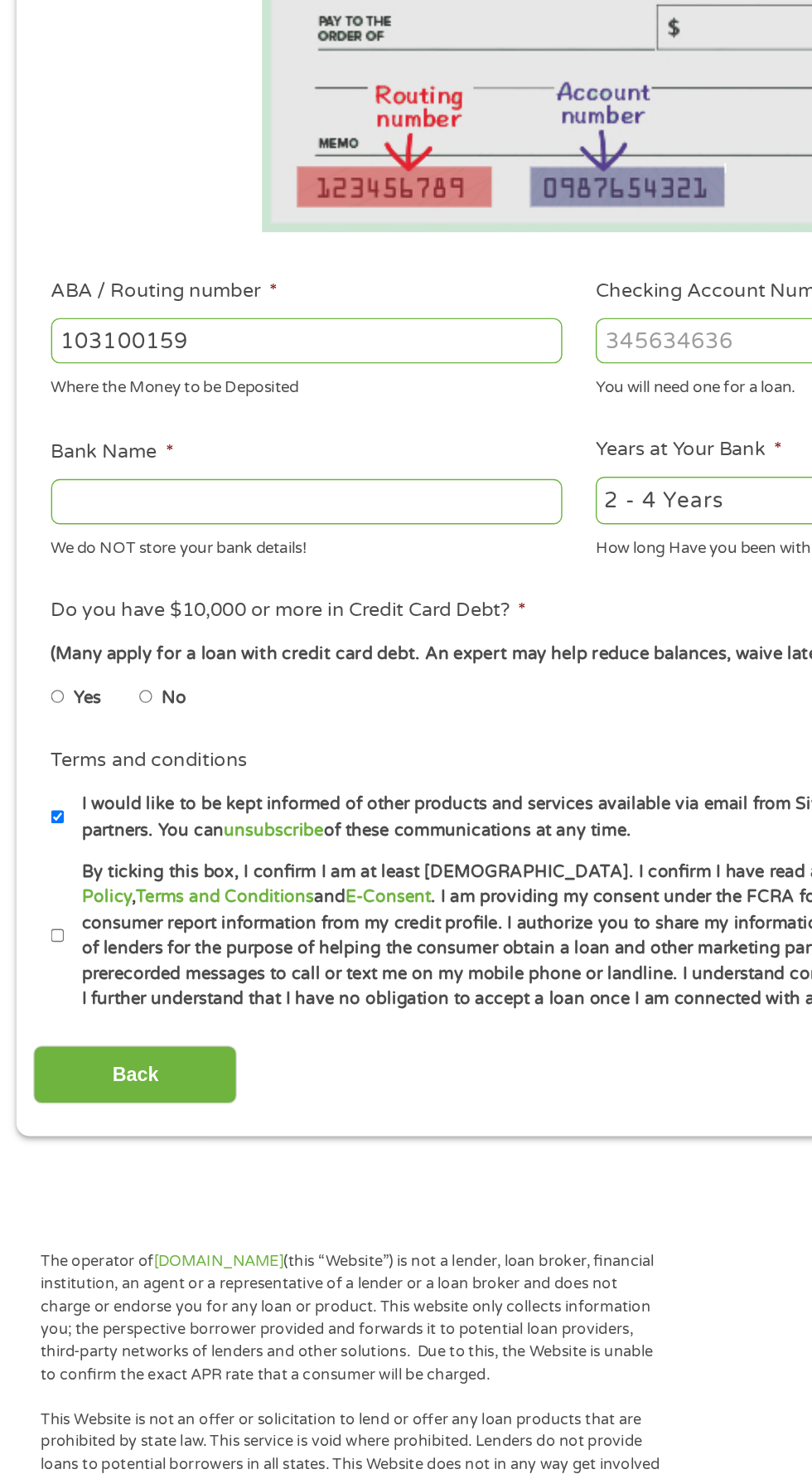
type input "689193186624"
click at [241, 699] on input "Bank Name *" at bounding box center [216, 696] width 356 height 32
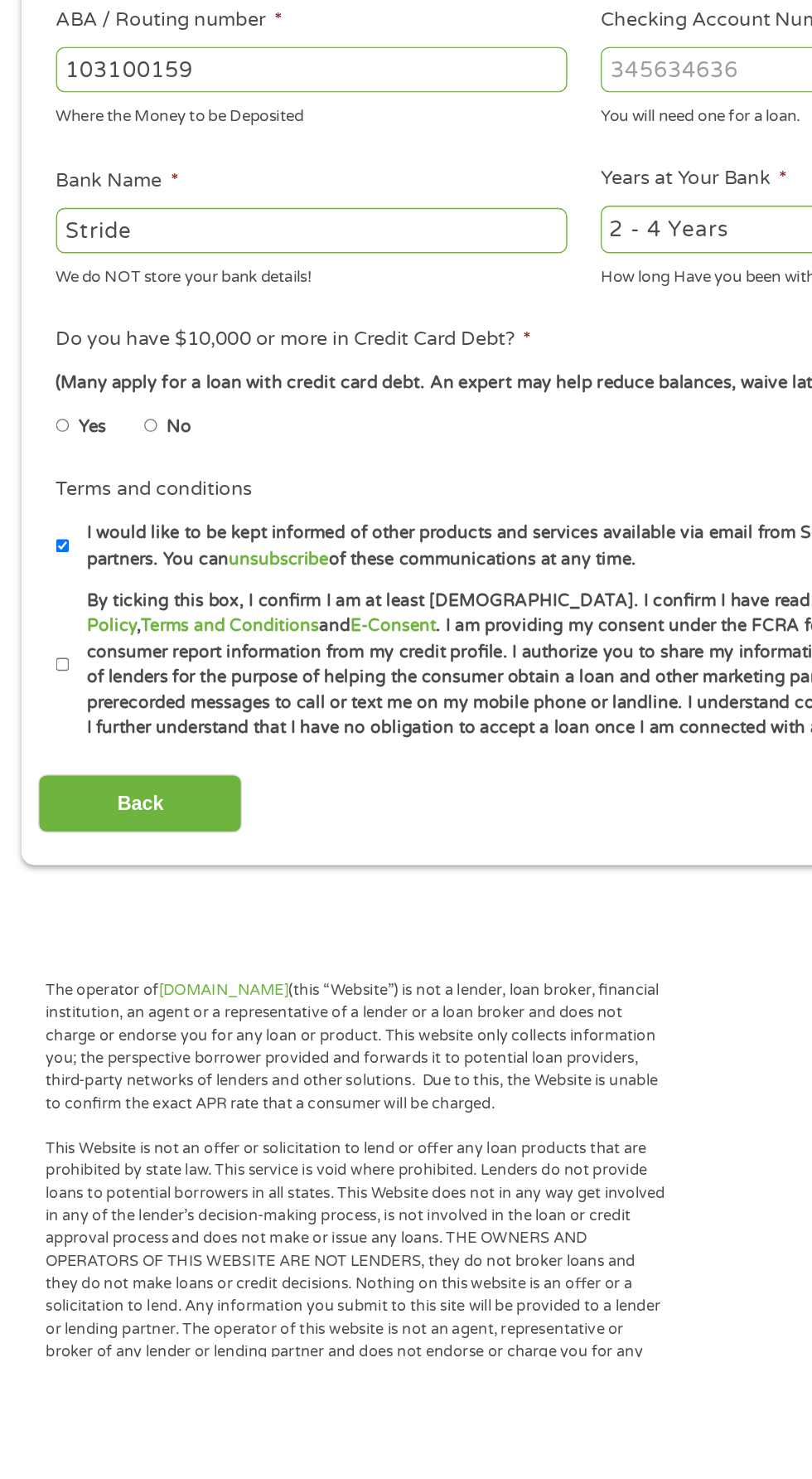
type input "Stride"
click at [104, 828] on input "No" at bounding box center [105, 832] width 10 height 26
radio input "true"
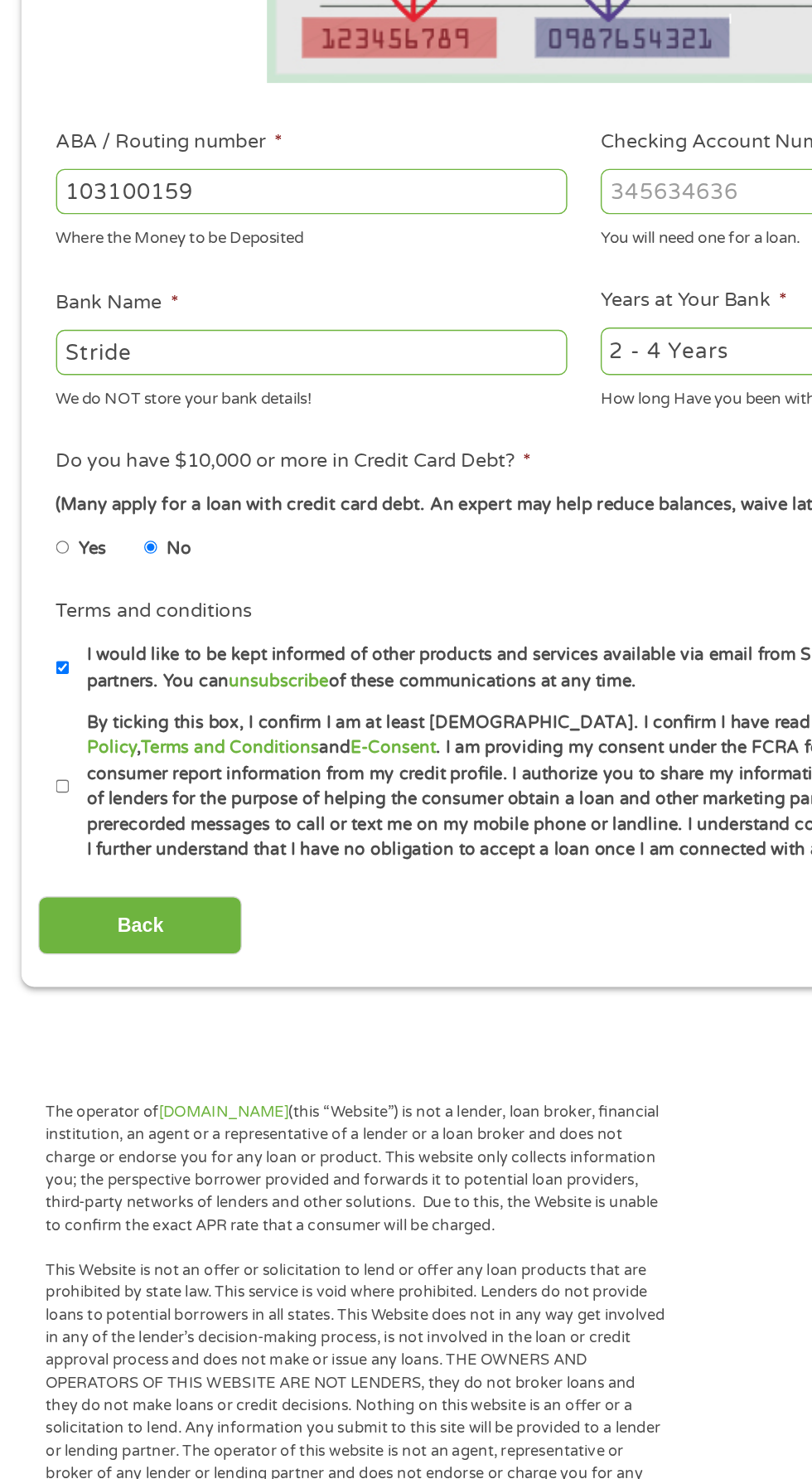
click at [41, 1007] on input "By ticking this box, I confirm I am at least 18 years old. I confirm I have rea…" at bounding box center [43, 997] width 10 height 26
checkbox input "true"
click at [153, 1089] on input "Back" at bounding box center [97, 1093] width 141 height 40
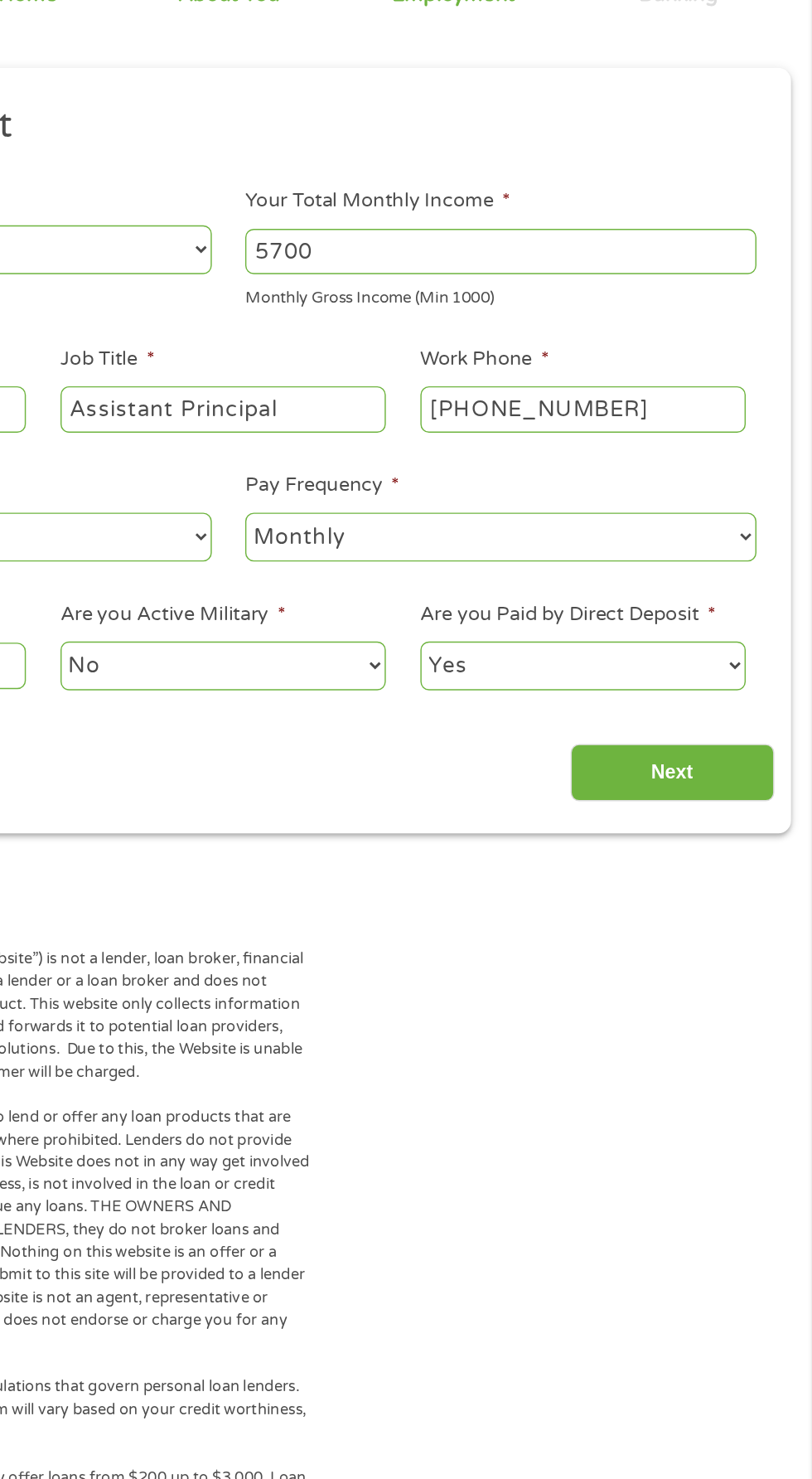
scroll to position [7, 0]
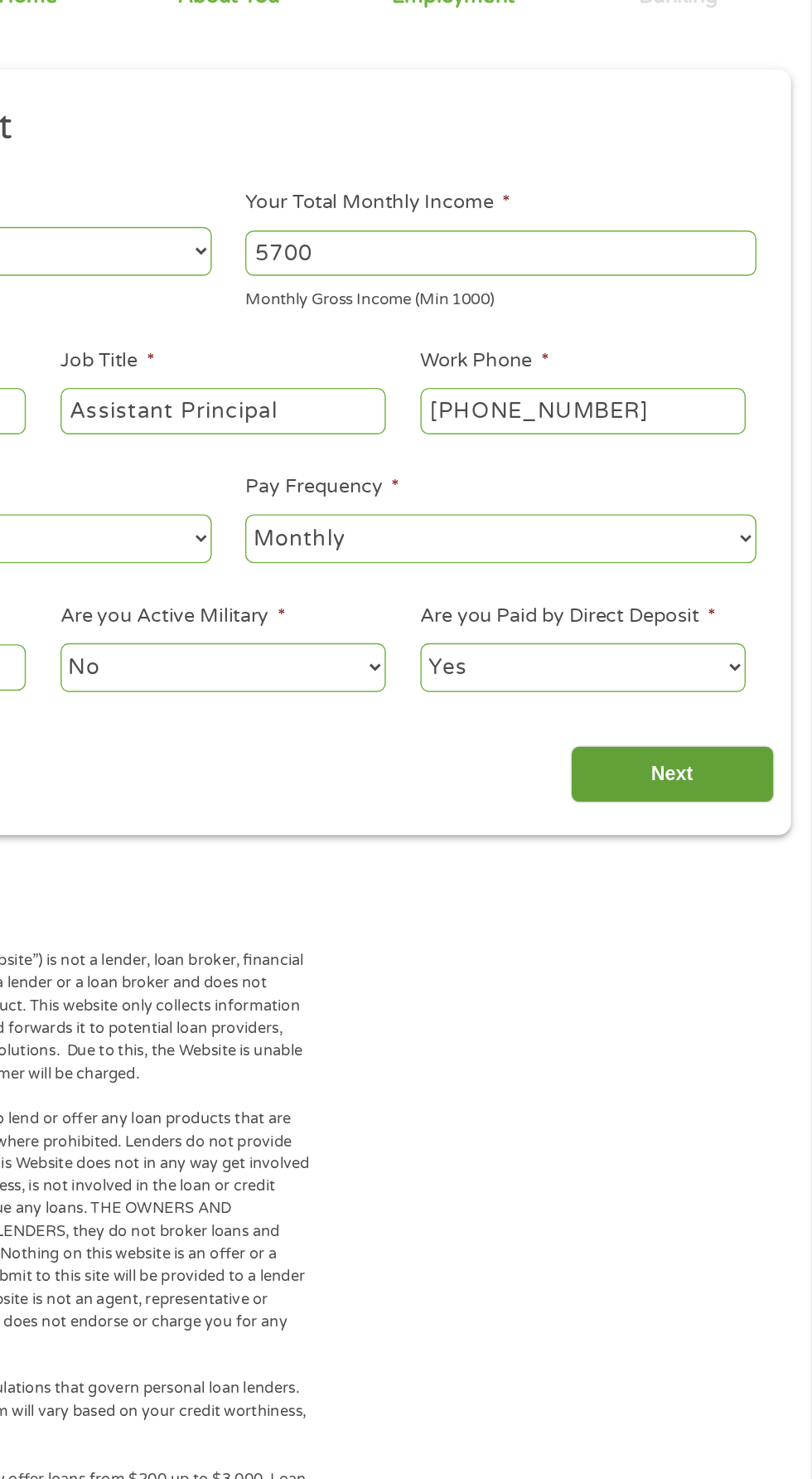
click at [722, 717] on input "Next" at bounding box center [714, 714] width 141 height 40
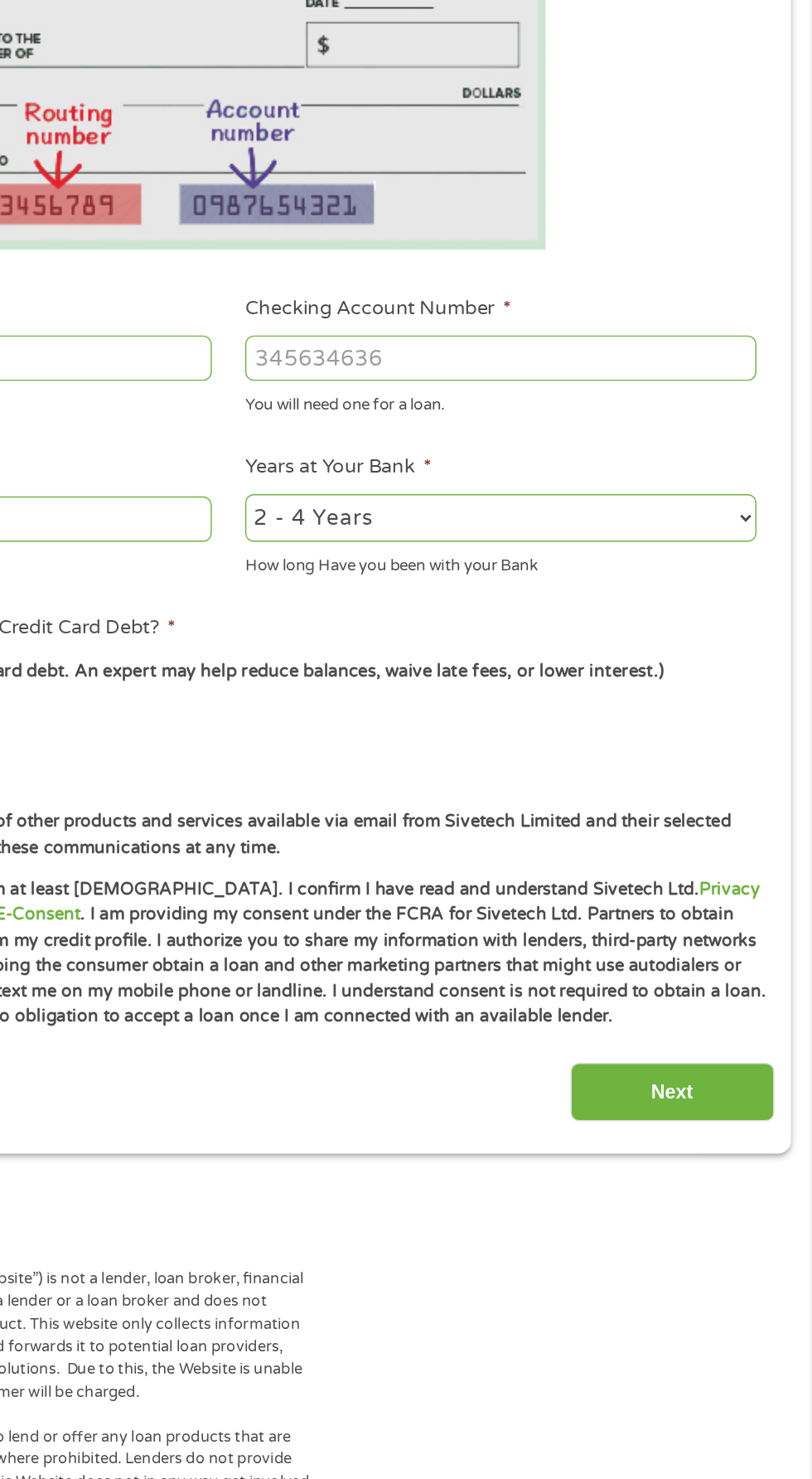
scroll to position [7, 0]
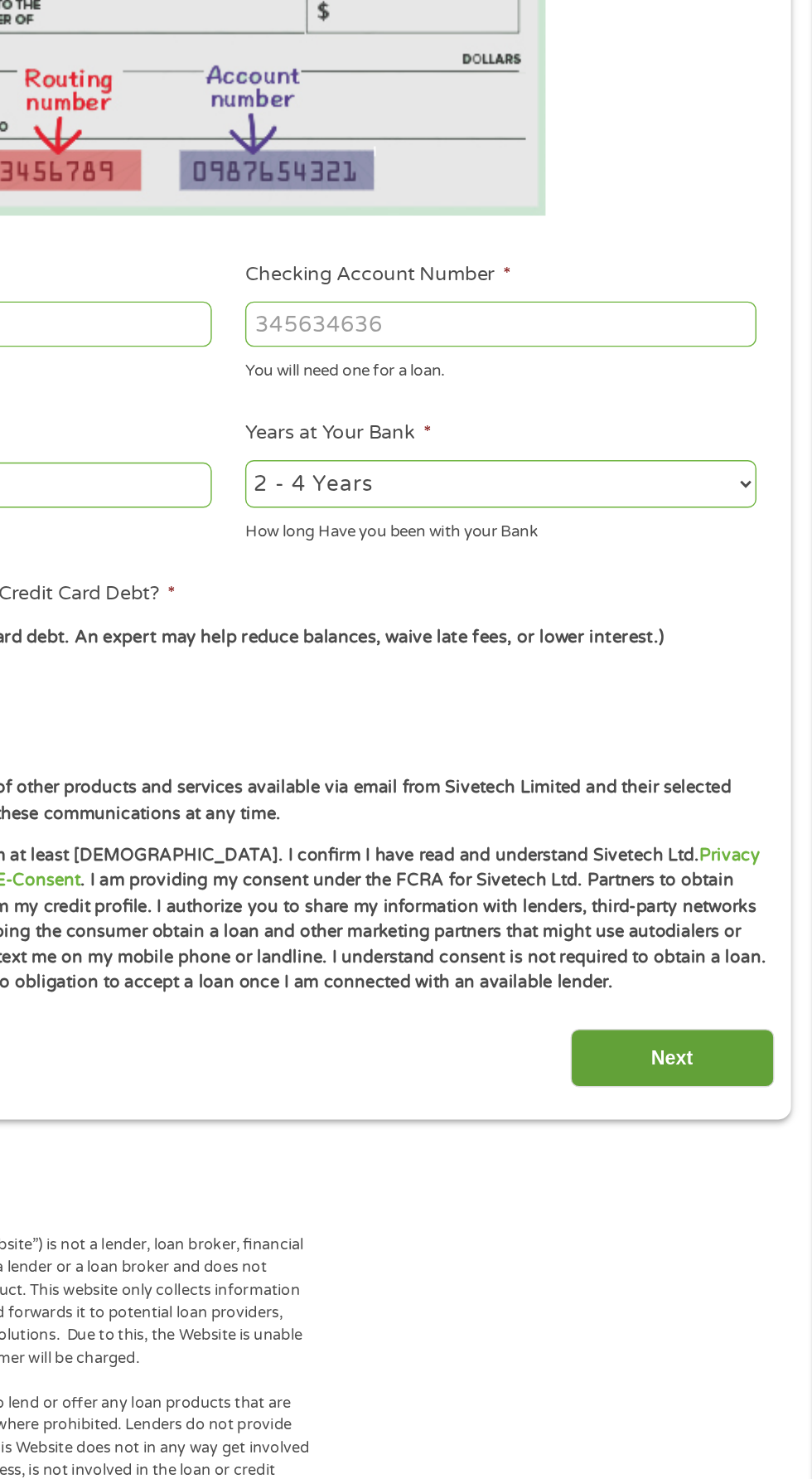
click at [706, 1084] on input "Next" at bounding box center [714, 1094] width 141 height 40
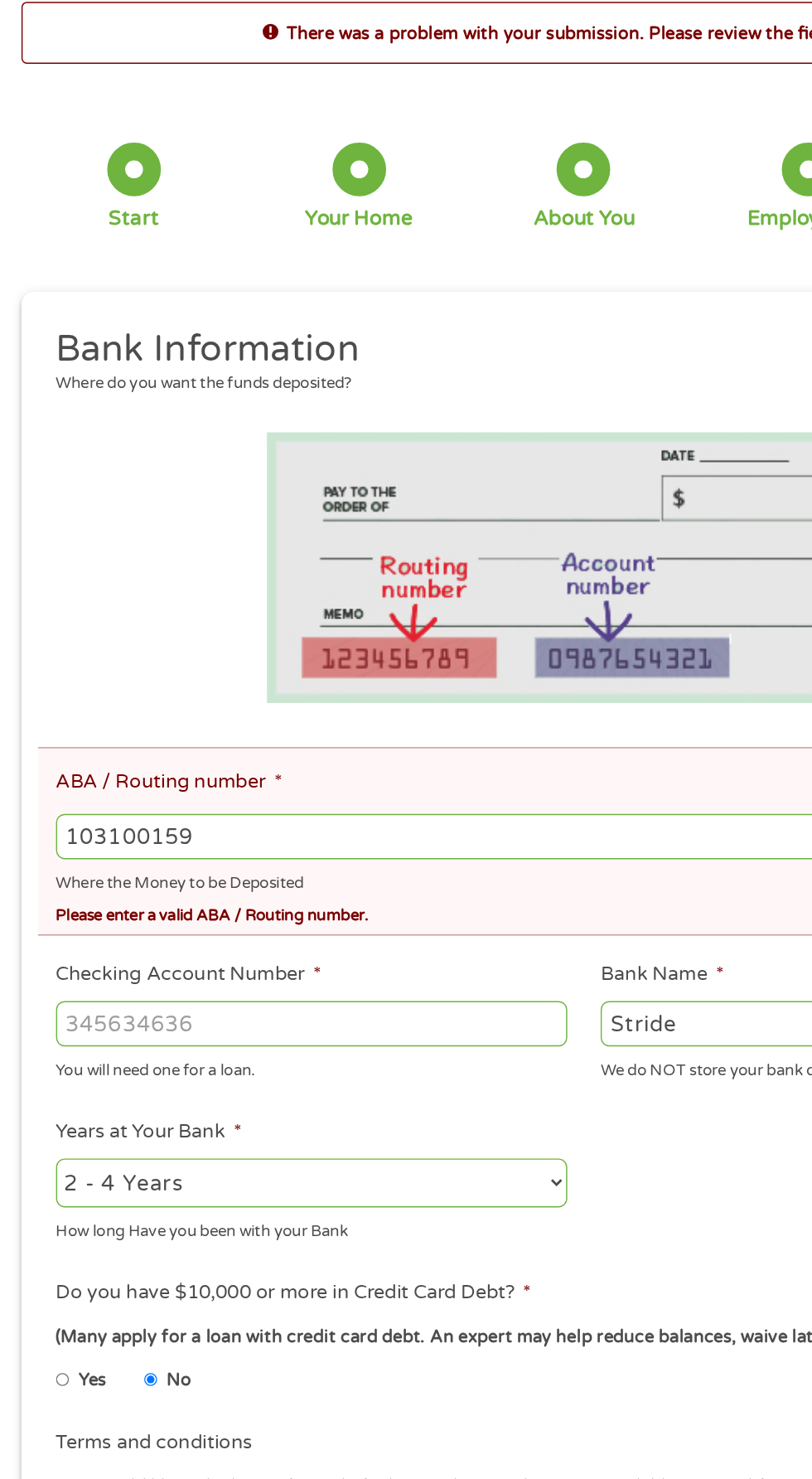
click at [145, 661] on input "103100159" at bounding box center [406, 664] width 735 height 32
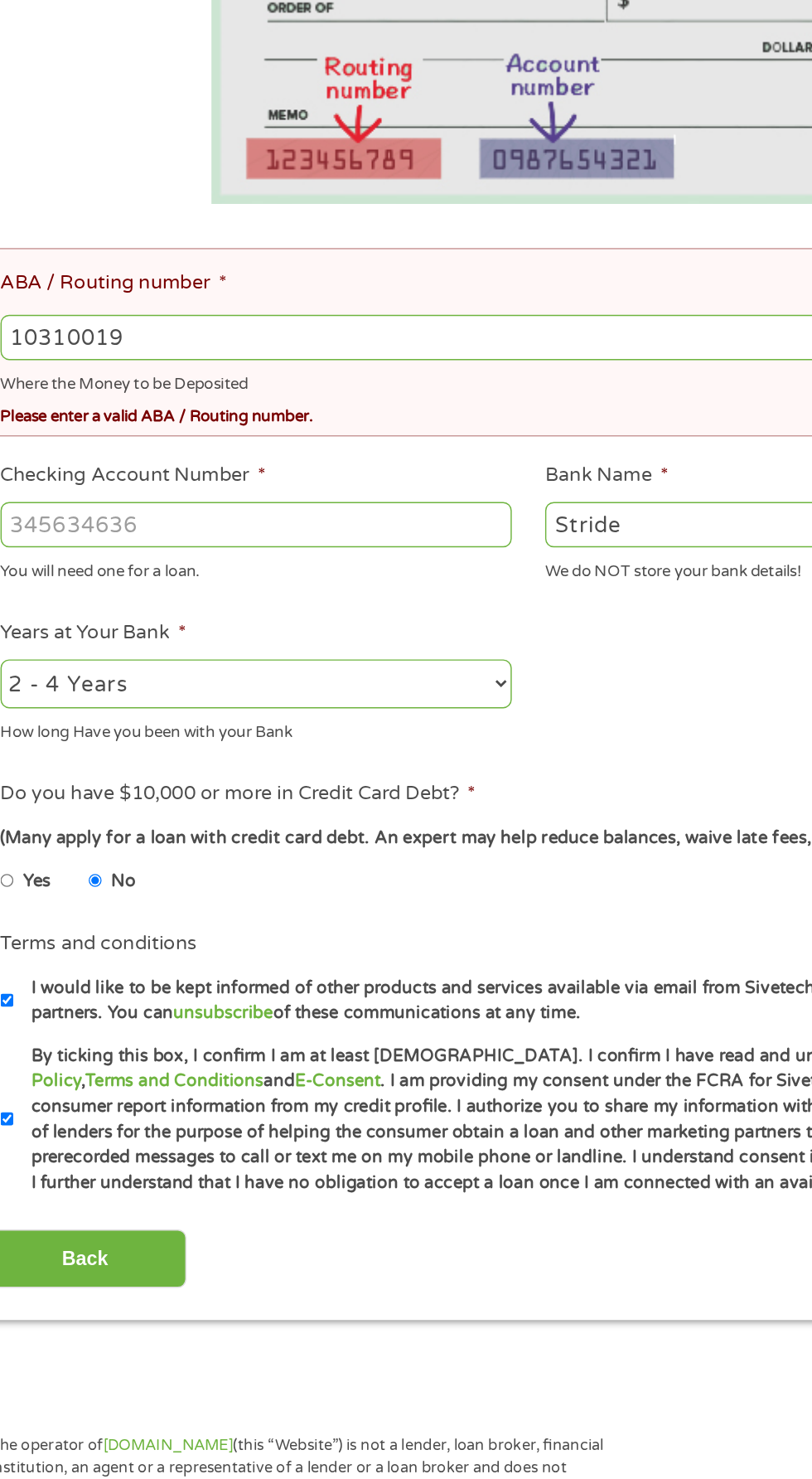
type input "103100195"
type input "CENTRAL NATIONAL BANK TRUST"
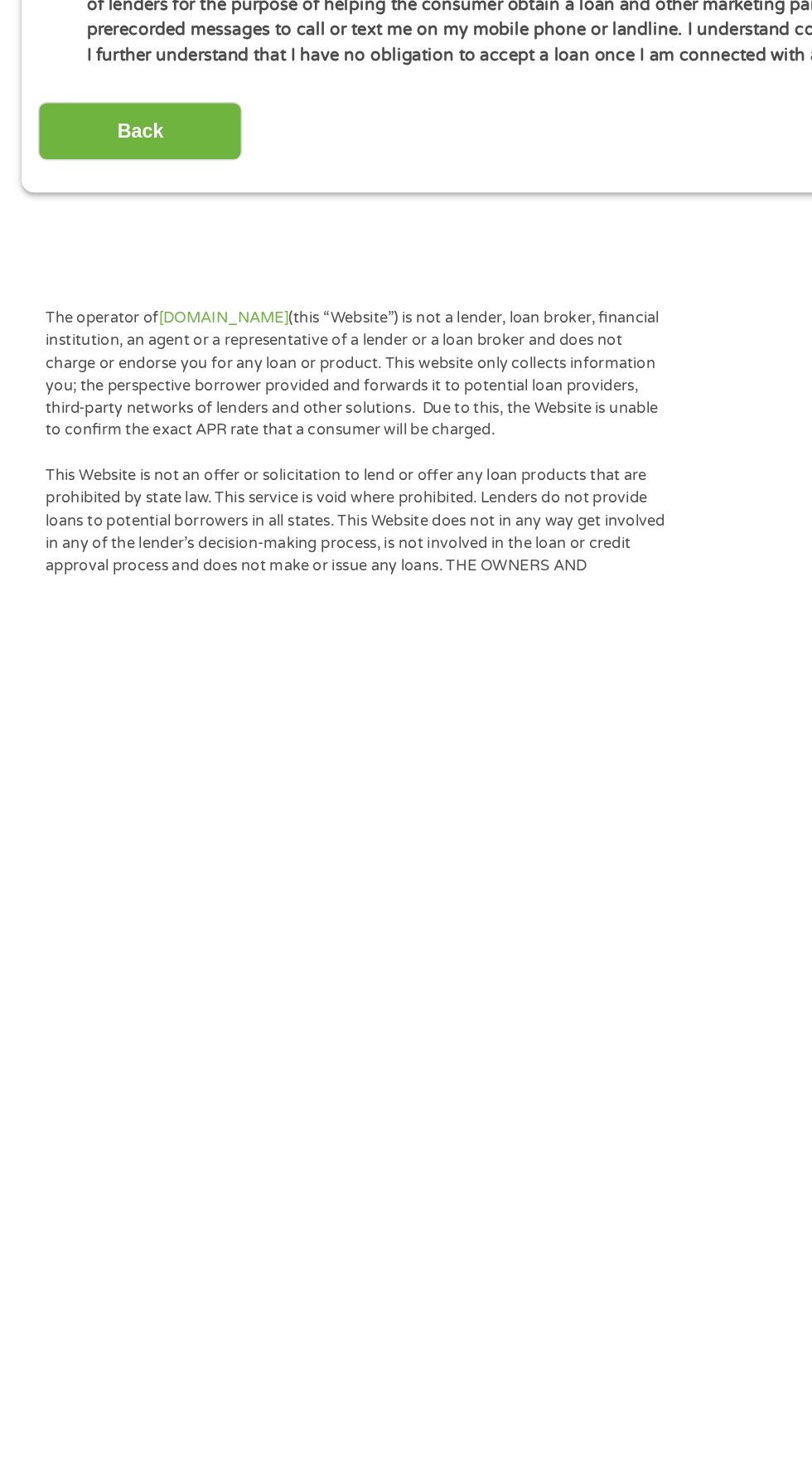
scroll to position [145, 0]
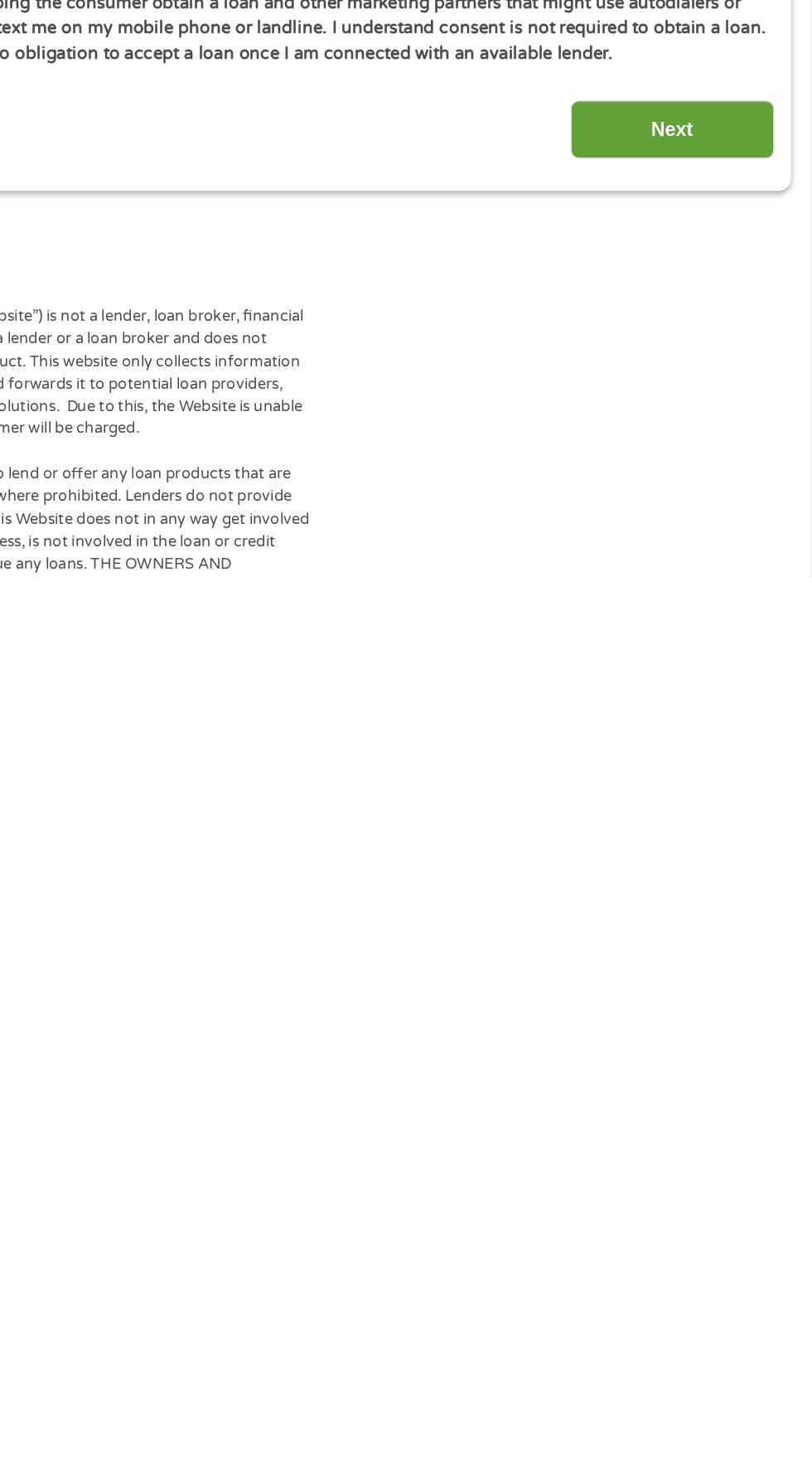
type input "103100195"
click at [709, 1168] on input "Next" at bounding box center [714, 1166] width 141 height 40
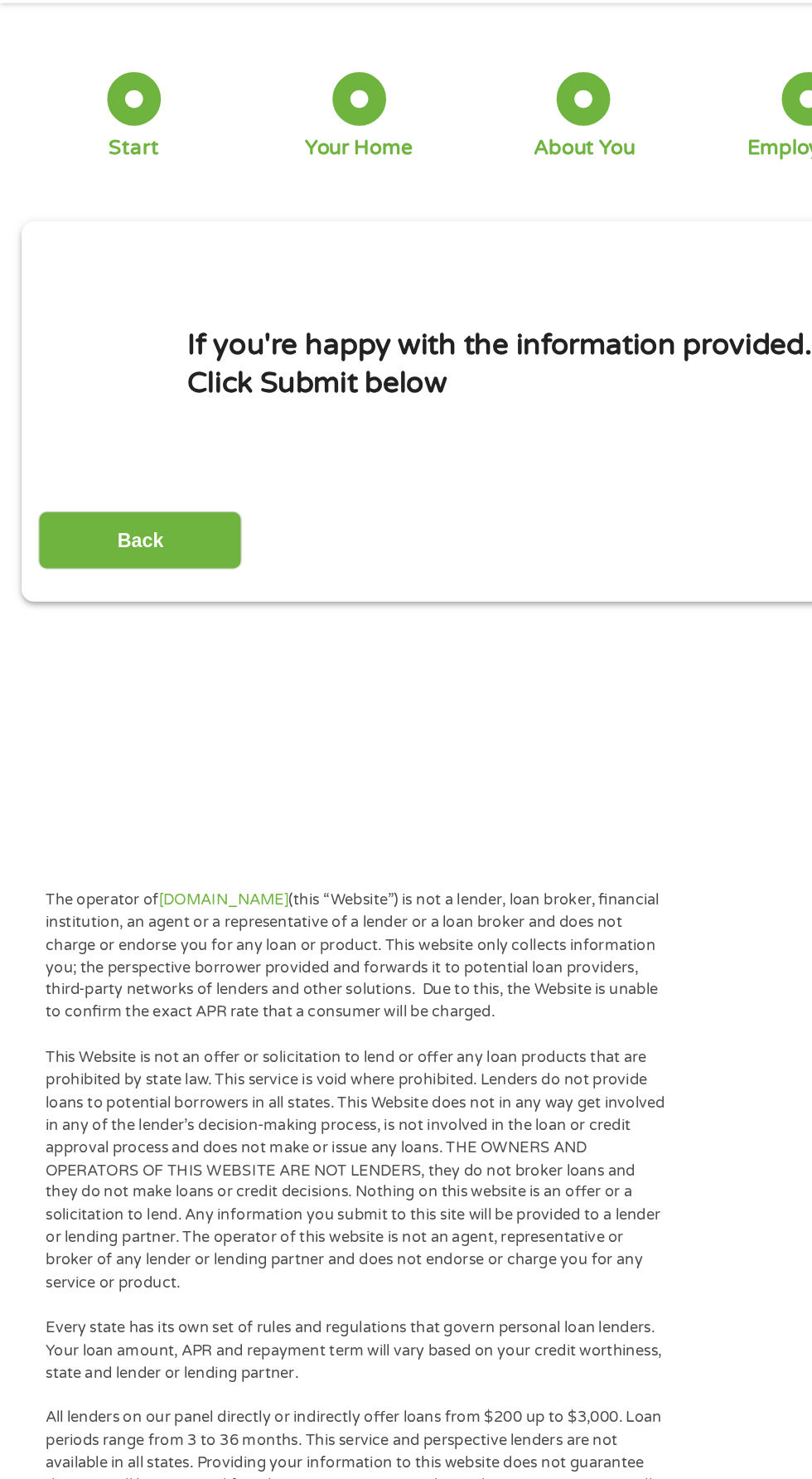
scroll to position [0, 0]
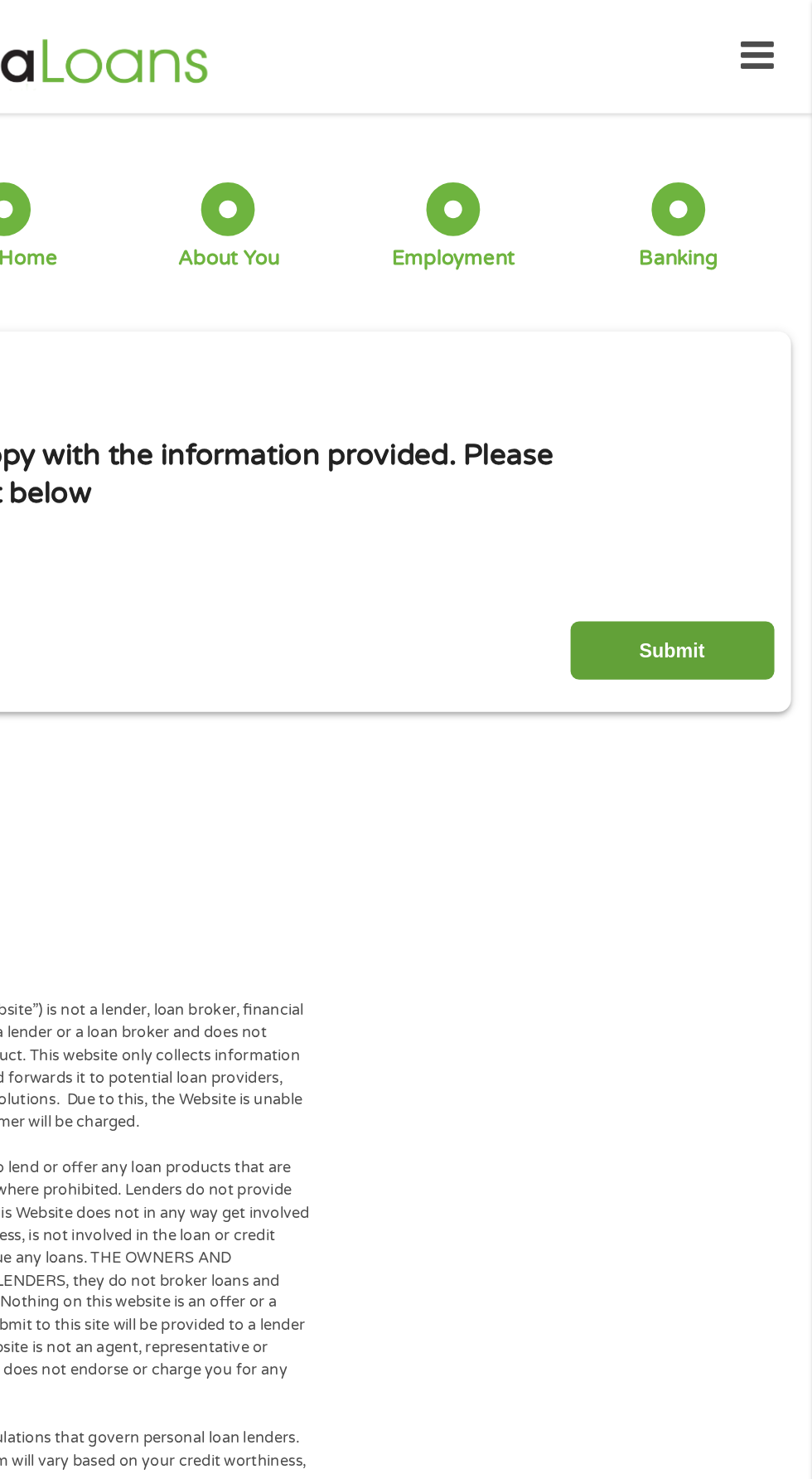
click at [730, 439] on input "Submit" at bounding box center [714, 452] width 141 height 40
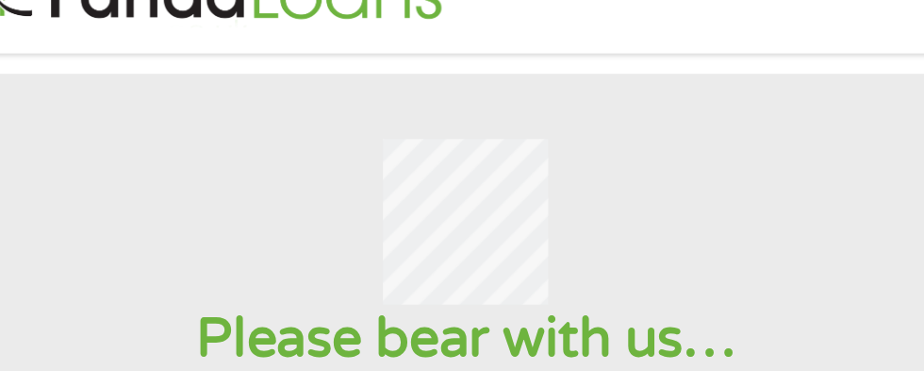
click at [661, 163] on div at bounding box center [462, 206] width 878 height 115
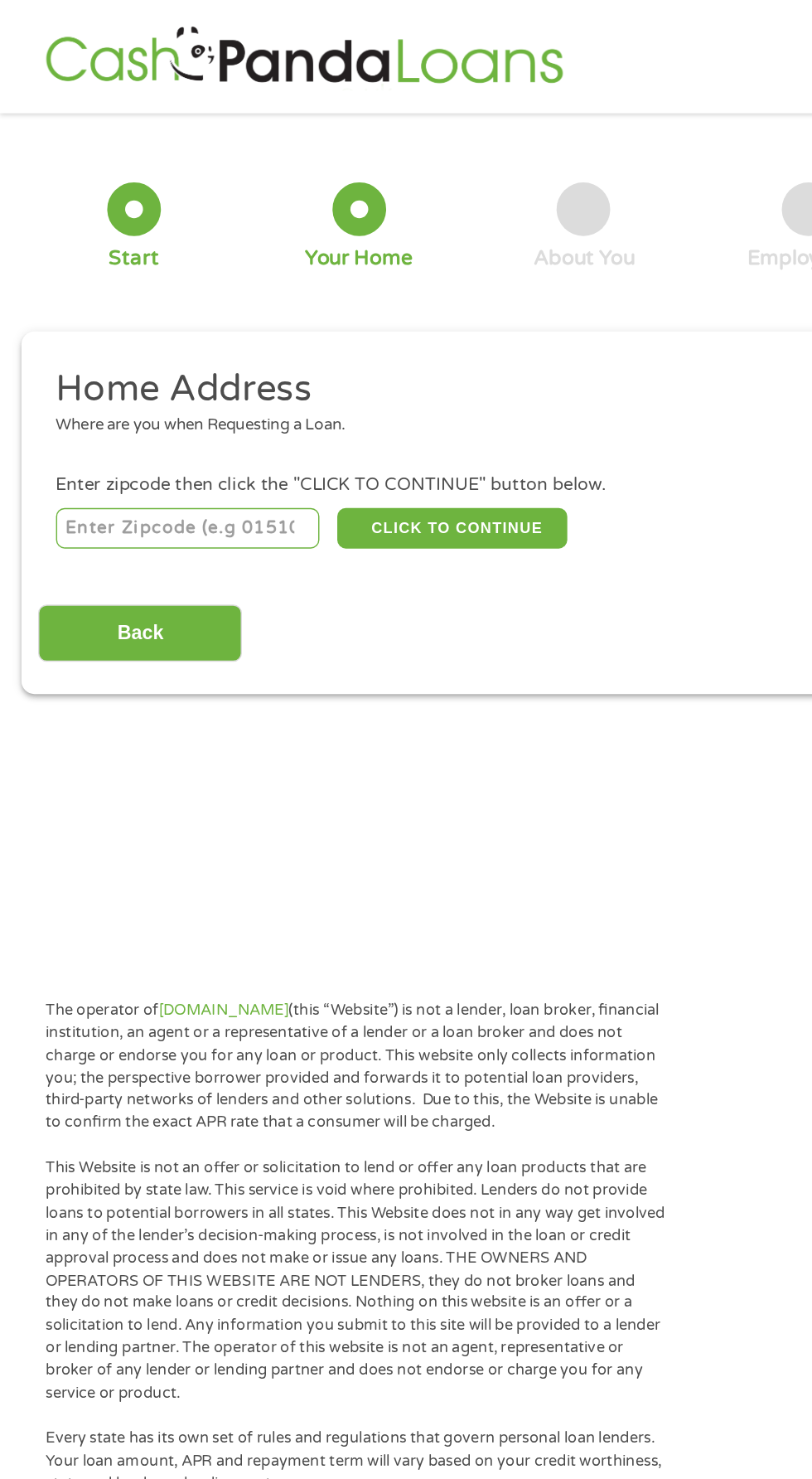
scroll to position [7, 0]
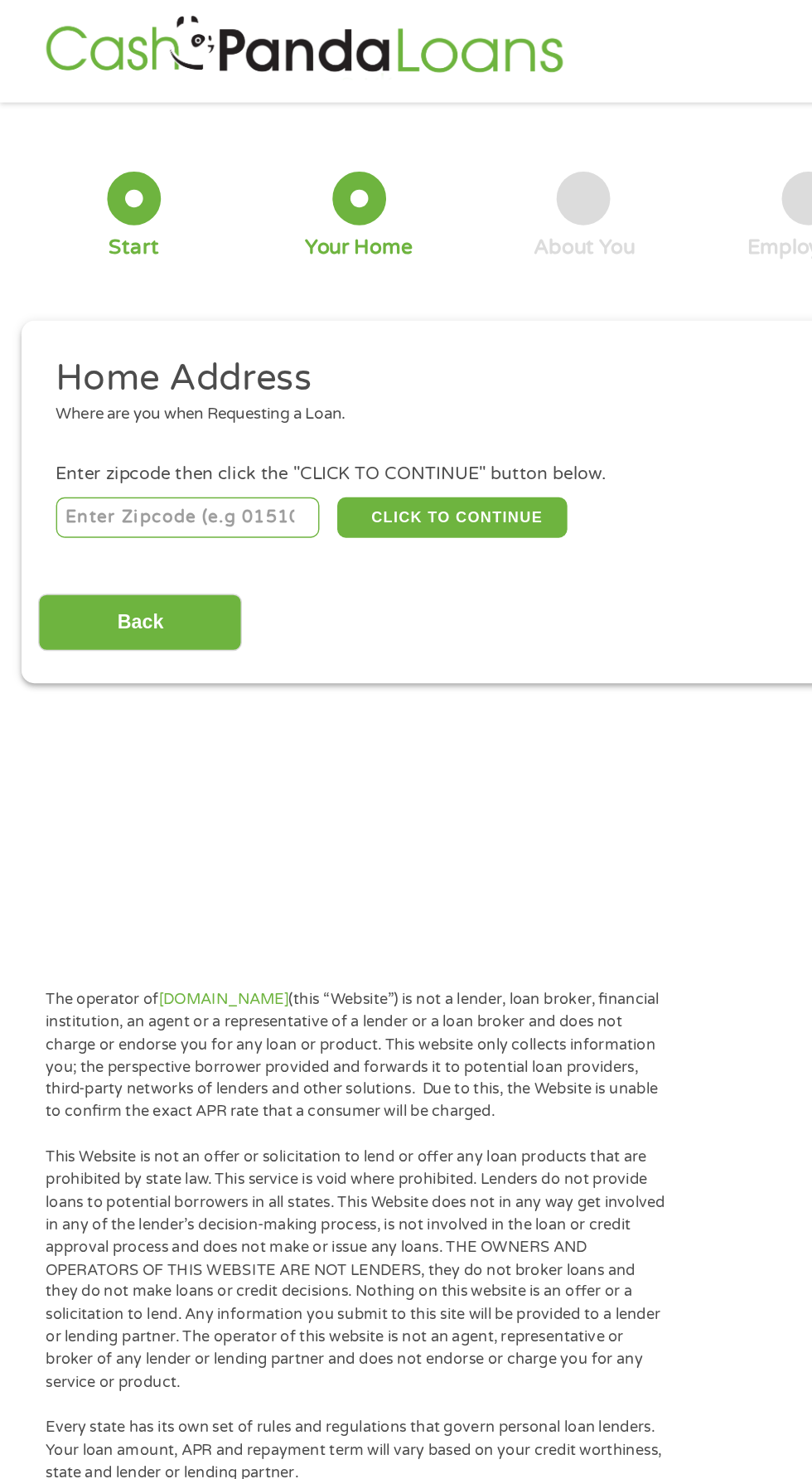
click at [58, 357] on input "number" at bounding box center [130, 359] width 184 height 28
type input "9"
type input "39046"
click at [326, 357] on button "CLICK TO CONTINUE" at bounding box center [315, 359] width 160 height 28
type input "39046"
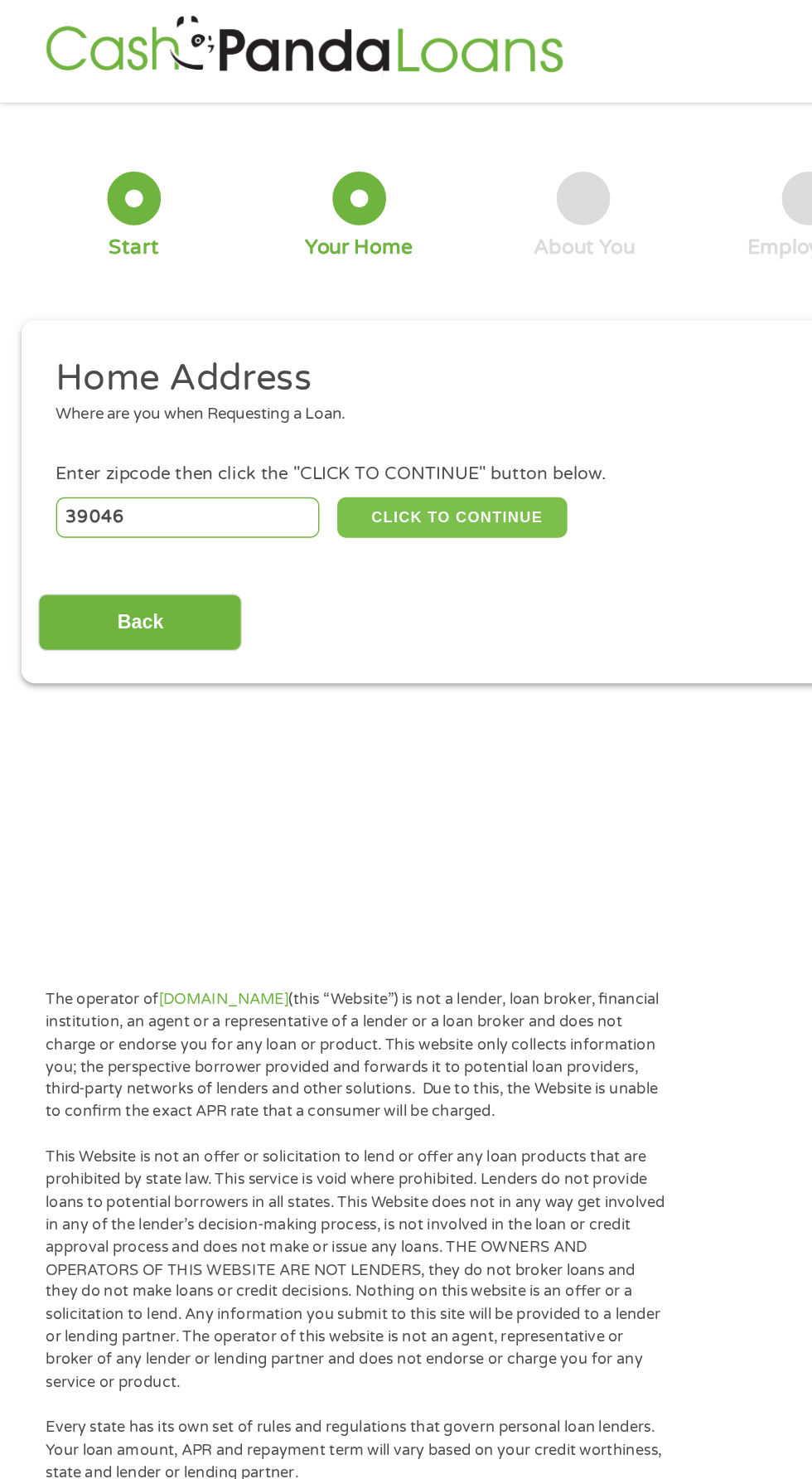
type input "[GEOGRAPHIC_DATA]"
select select "[US_STATE]"
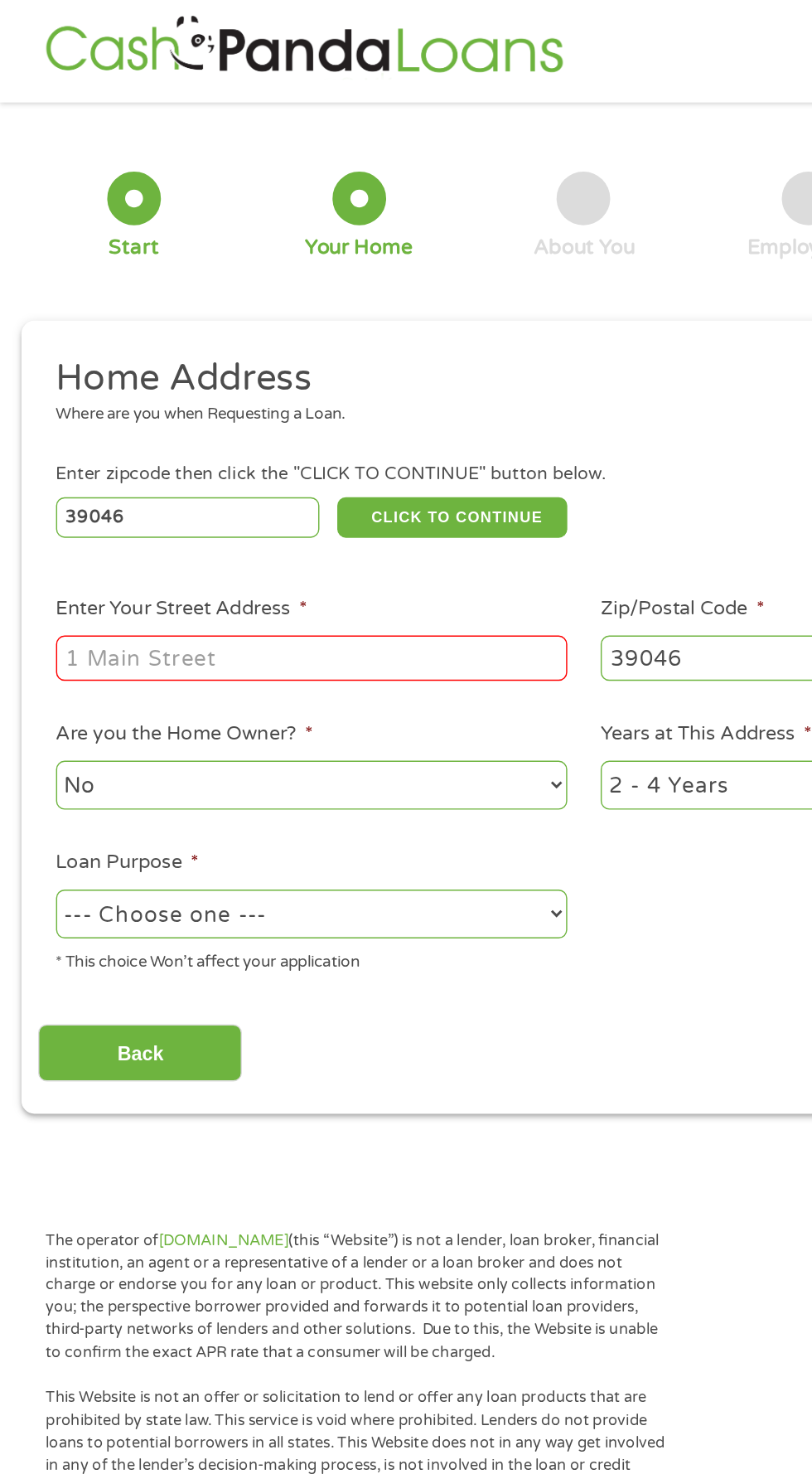
click at [231, 461] on input "Enter Your Street Address *" at bounding box center [216, 458] width 356 height 32
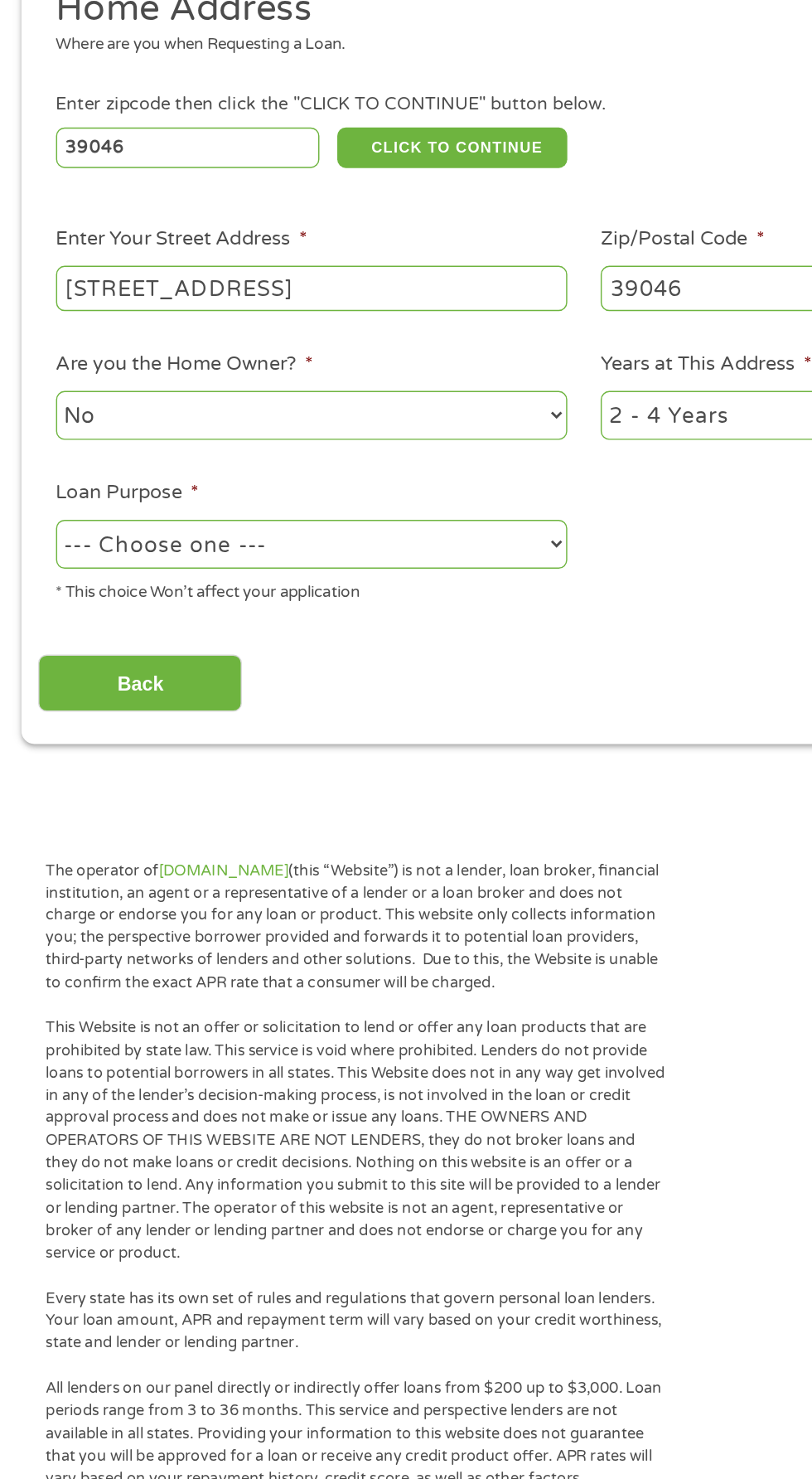
type input "[STREET_ADDRESS]"
click at [504, 540] on select "1 Year or less 1 - 2 Years 2 - 4 Years Over 4 Years" at bounding box center [595, 546] width 356 height 34
select select "24months"
click at [417, 531] on select "1 Year or less 1 - 2 Years 2 - 4 Years Over 4 Years" at bounding box center [595, 546] width 356 height 34
click at [253, 546] on select "No Yes" at bounding box center [216, 546] width 356 height 34
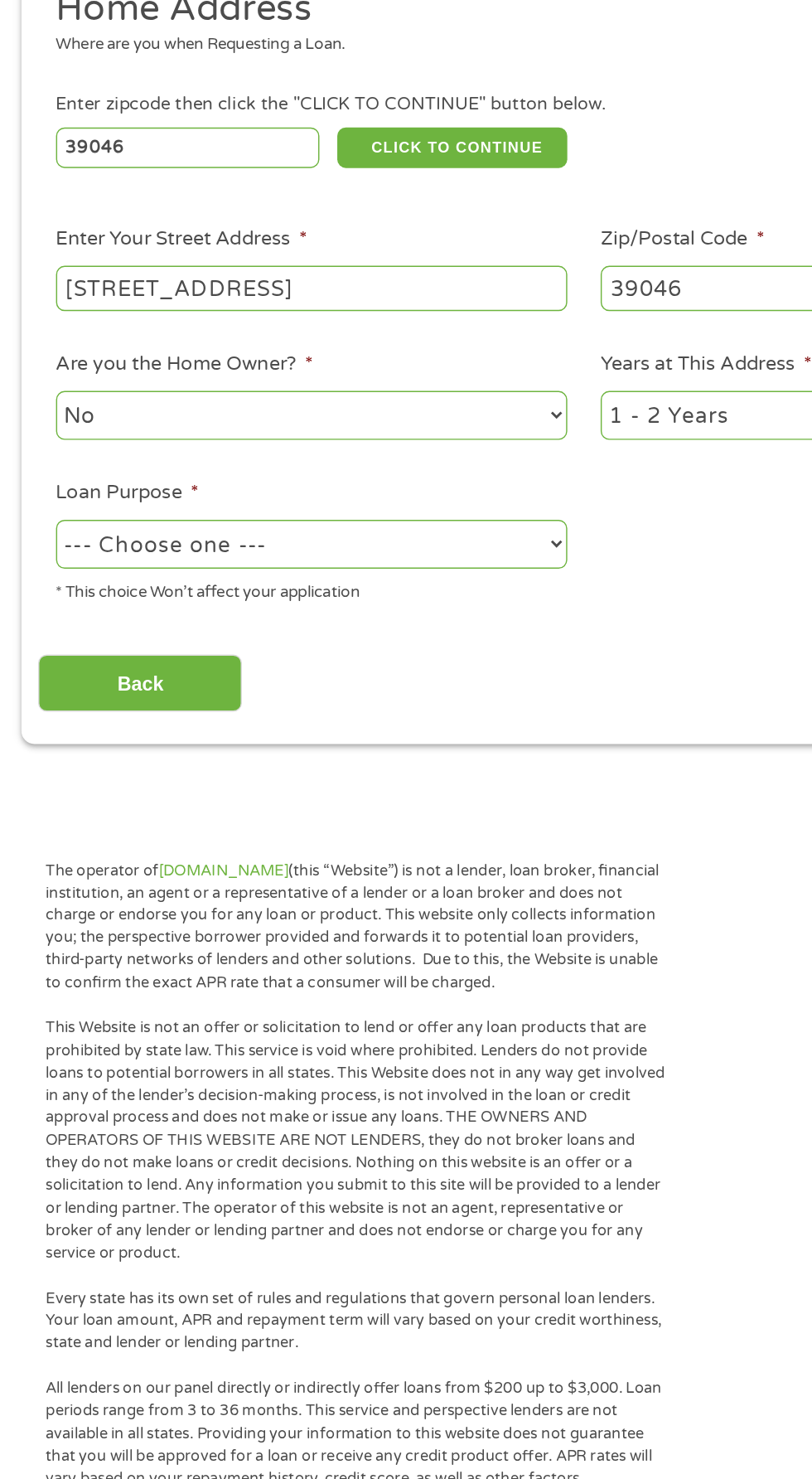
click at [230, 639] on select "--- Choose one --- Pay Bills Debt Consolidation Home Improvement Major Purchase…" at bounding box center [216, 635] width 356 height 34
select select "other"
click at [39, 620] on select "--- Choose one --- Pay Bills Debt Consolidation Home Improvement Major Purchase…" at bounding box center [216, 635] width 356 height 34
click at [103, 730] on input "Back" at bounding box center [97, 732] width 141 height 40
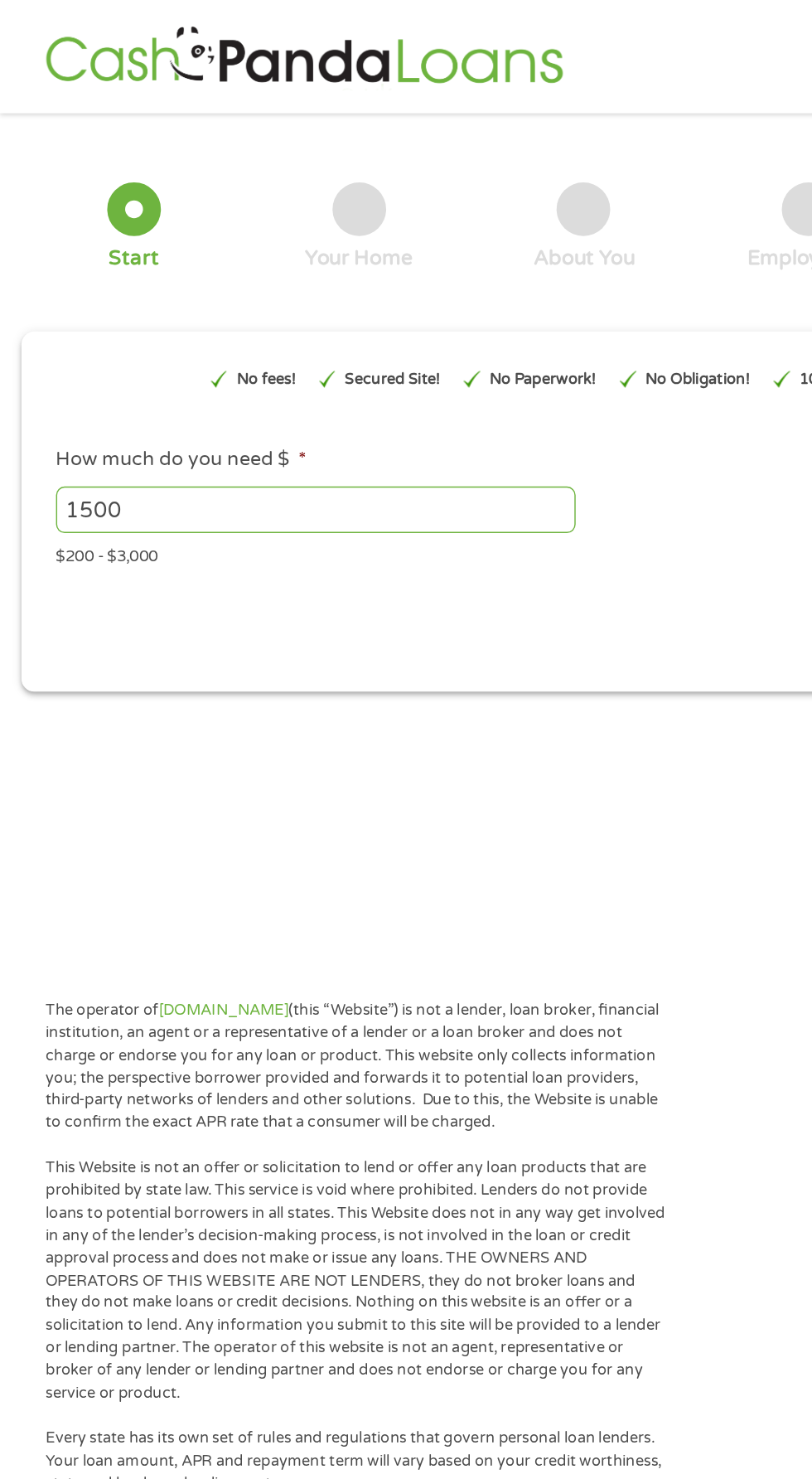
scroll to position [0, 0]
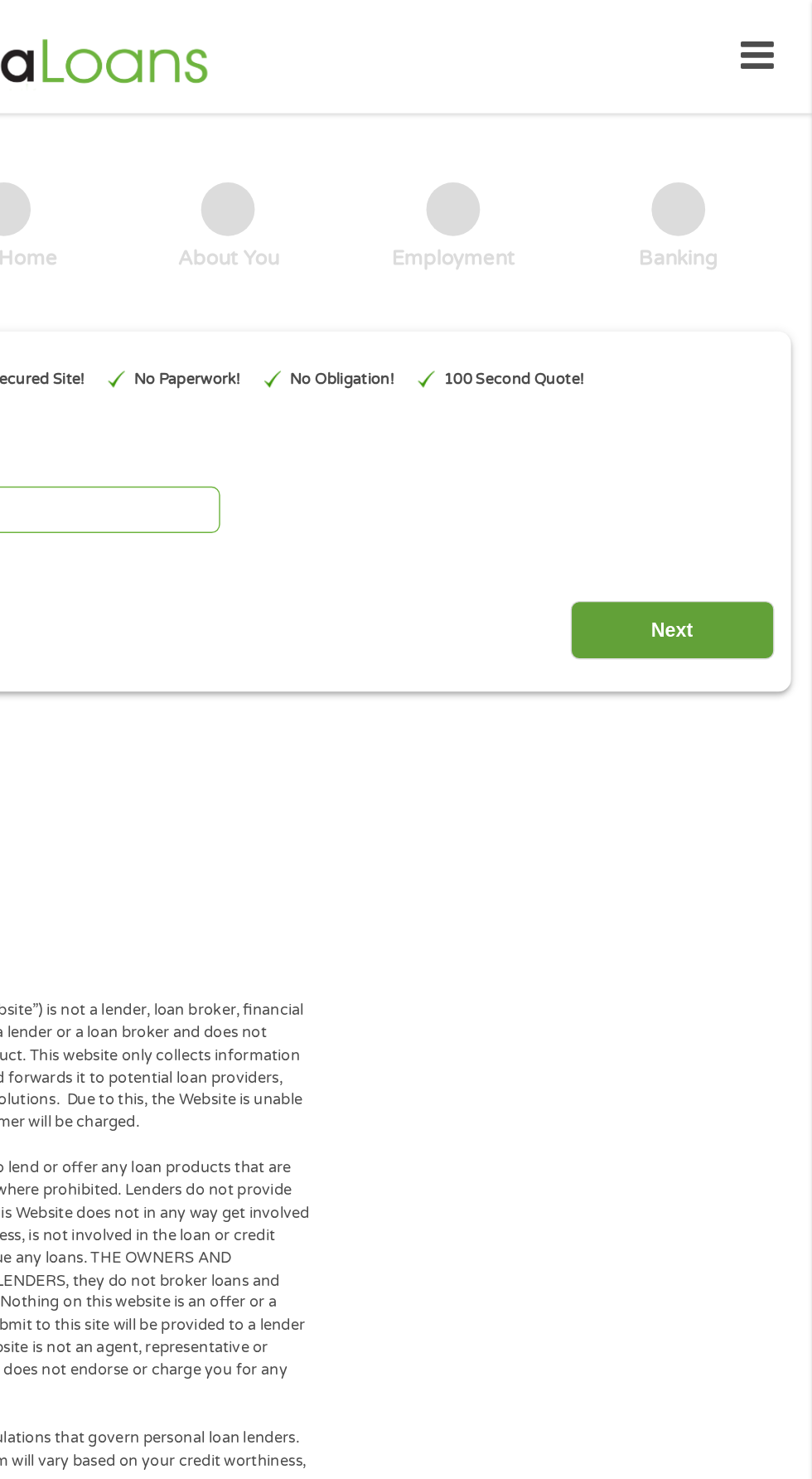
click at [726, 433] on input "Next" at bounding box center [714, 438] width 141 height 40
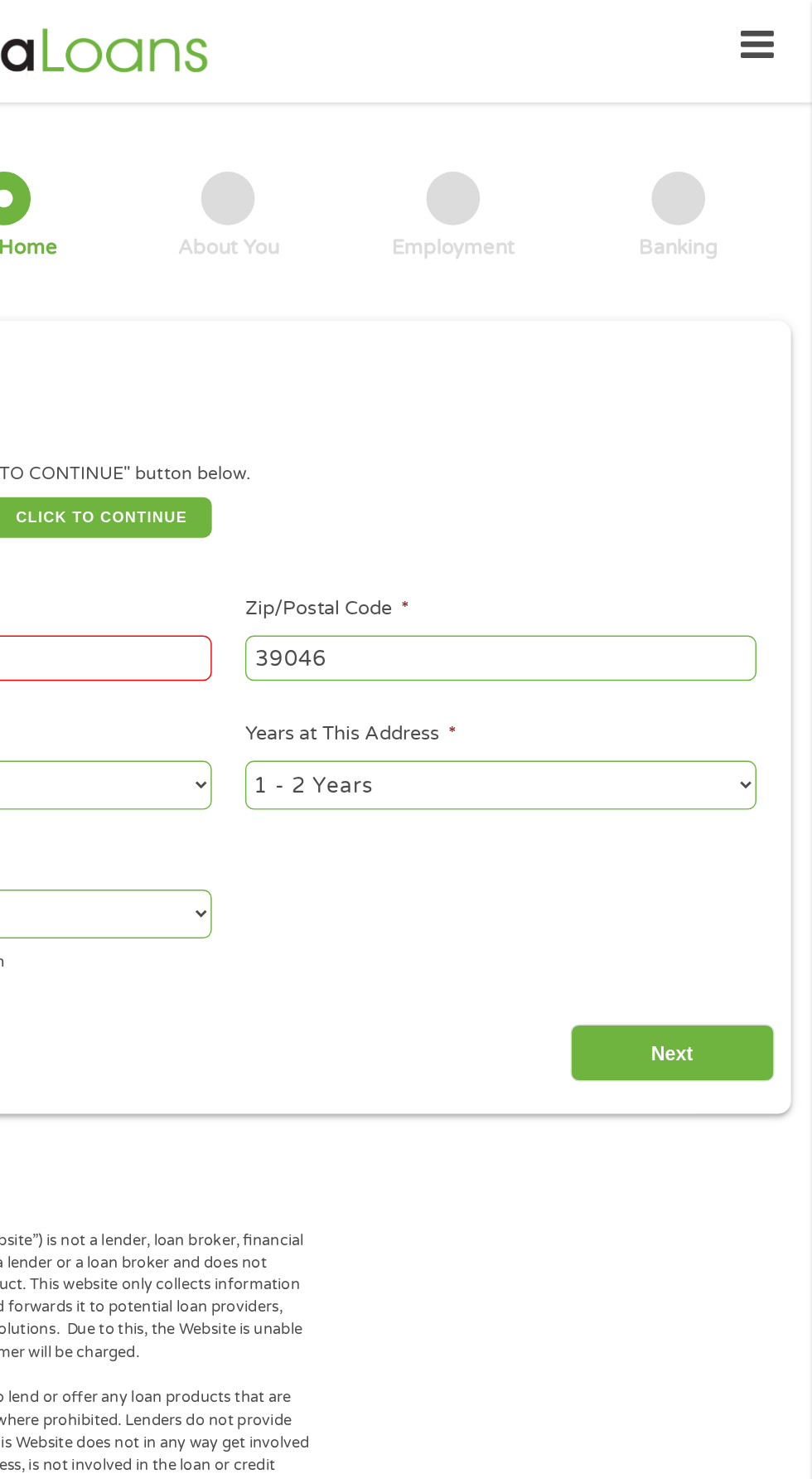
scroll to position [7, 7]
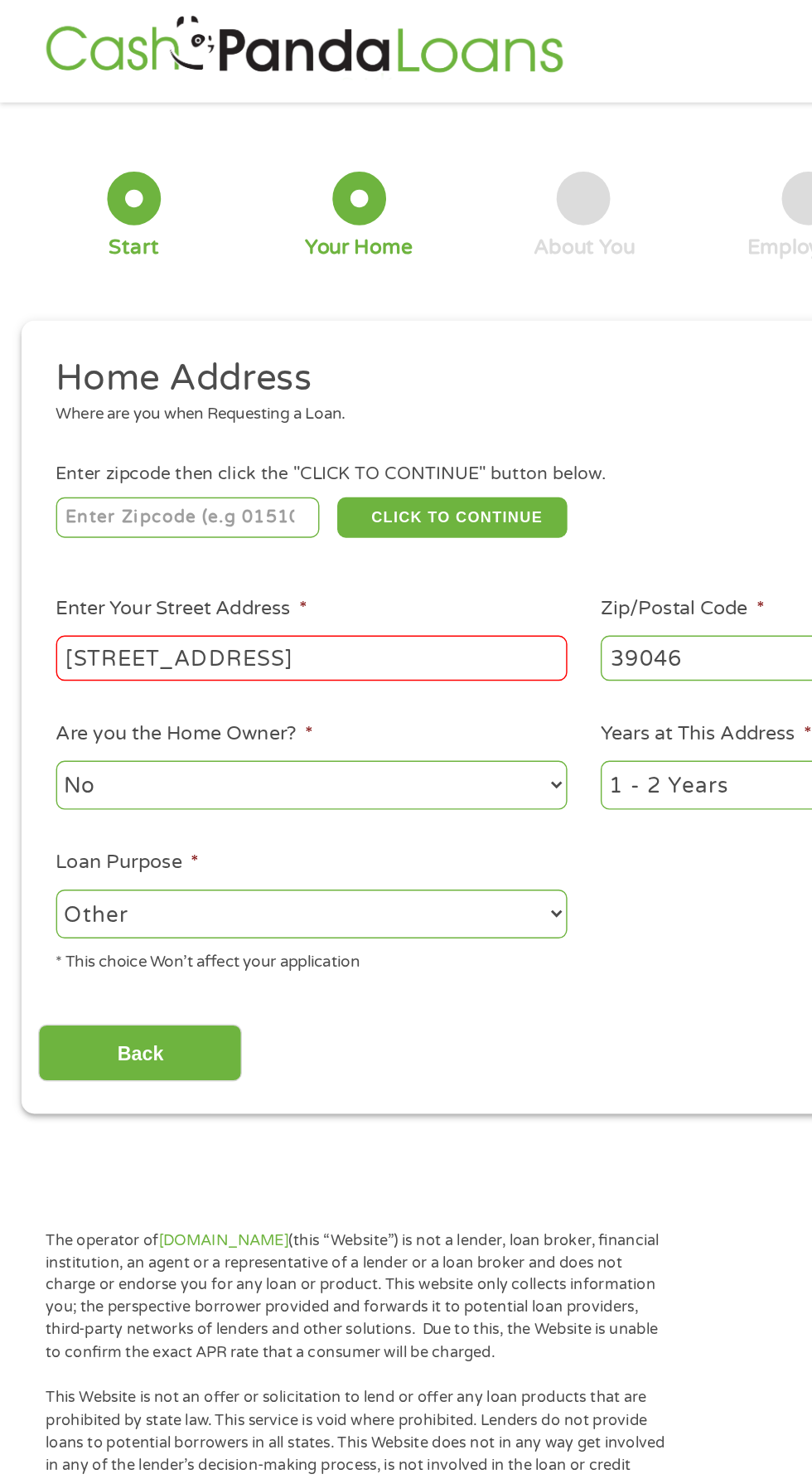
click at [161, 366] on input "number" at bounding box center [130, 359] width 184 height 28
type input "39046"
click at [314, 359] on button "CLICK TO CONTINUE" at bounding box center [315, 359] width 160 height 28
click at [306, 358] on button "CLICK TO CONTINUE" at bounding box center [315, 359] width 160 height 28
click at [265, 458] on input "[STREET_ADDRESS]" at bounding box center [216, 458] width 356 height 32
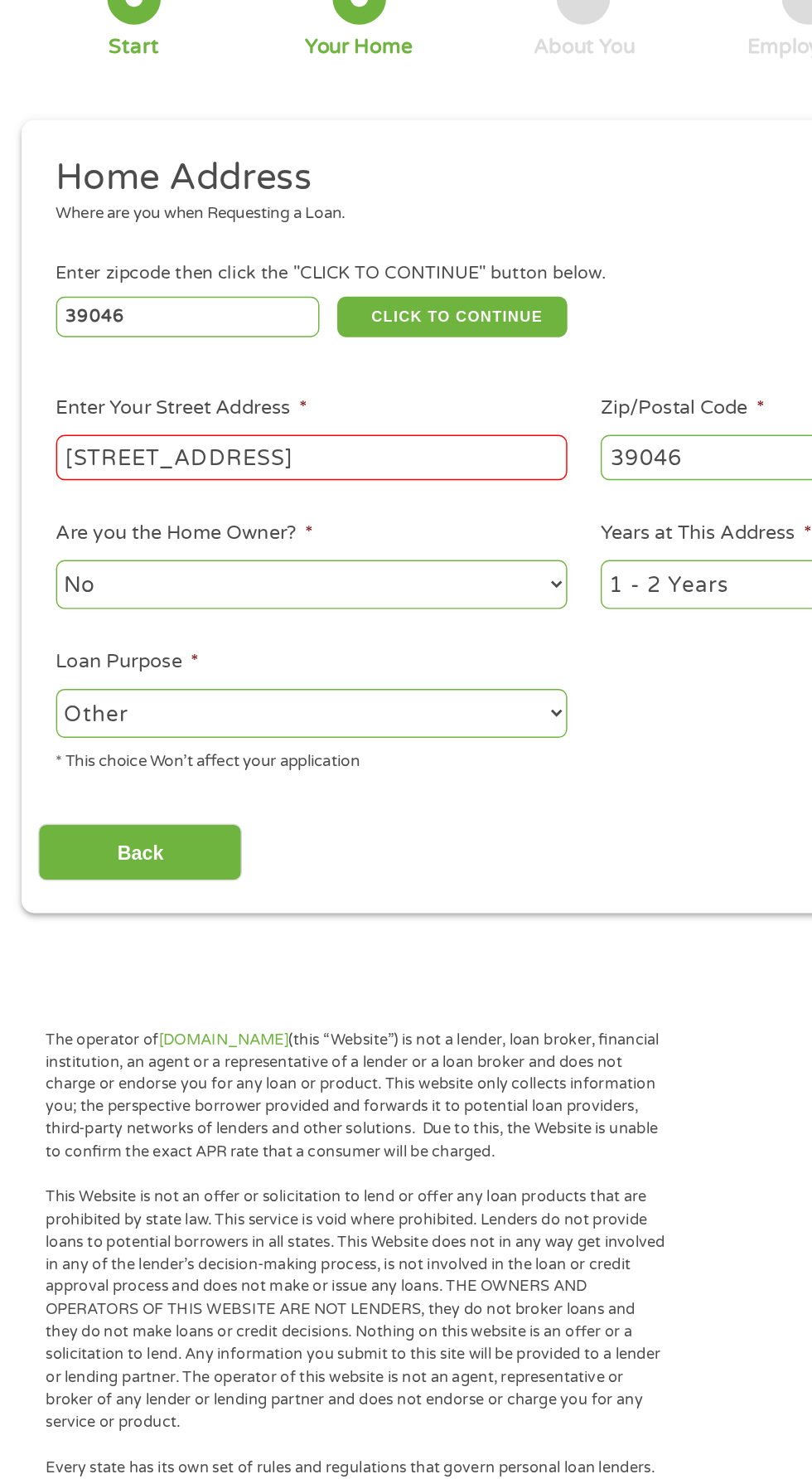
scroll to position [7, 0]
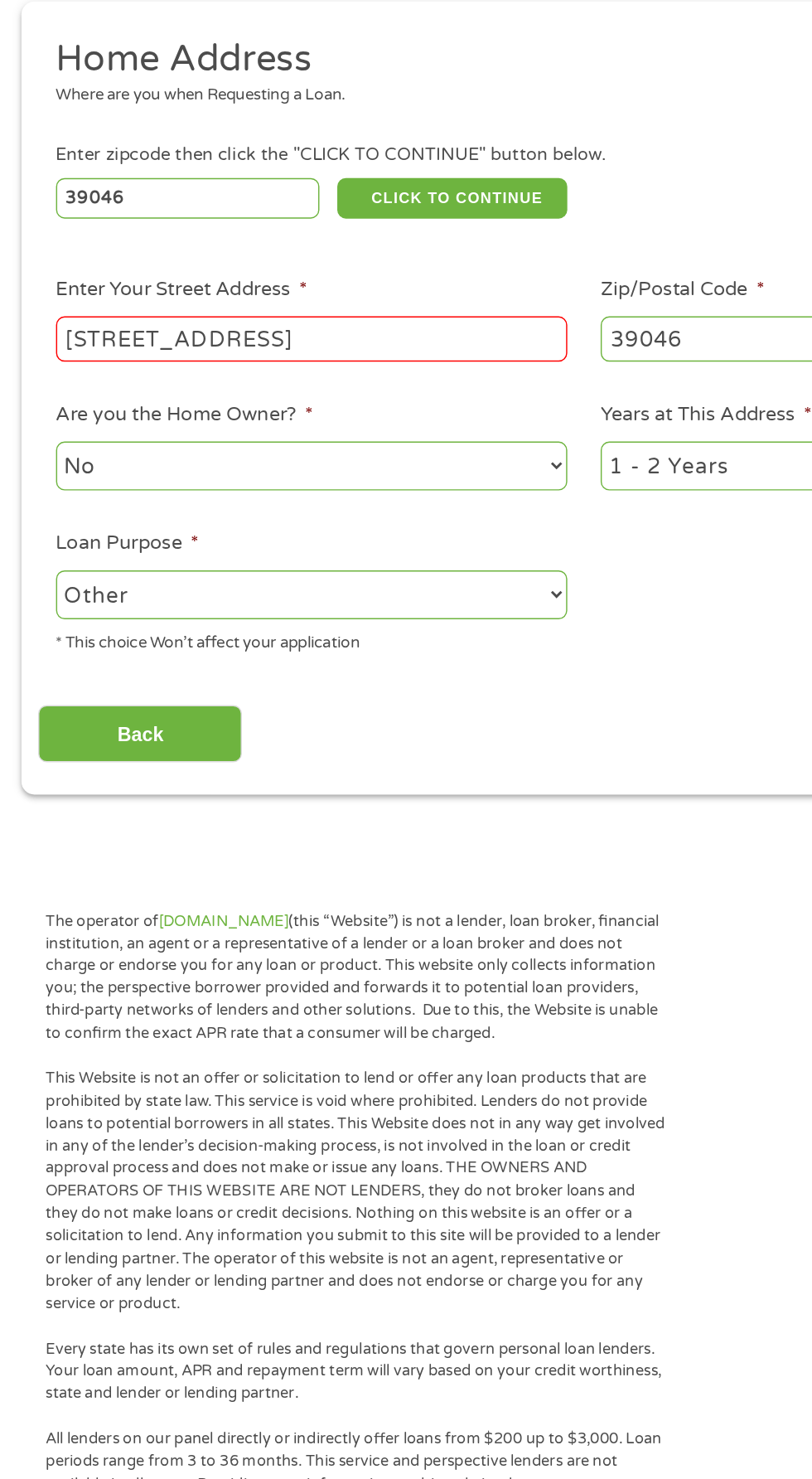
click at [341, 533] on select "No Yes" at bounding box center [216, 546] width 356 height 34
